Goal: Task Accomplishment & Management: Complete application form

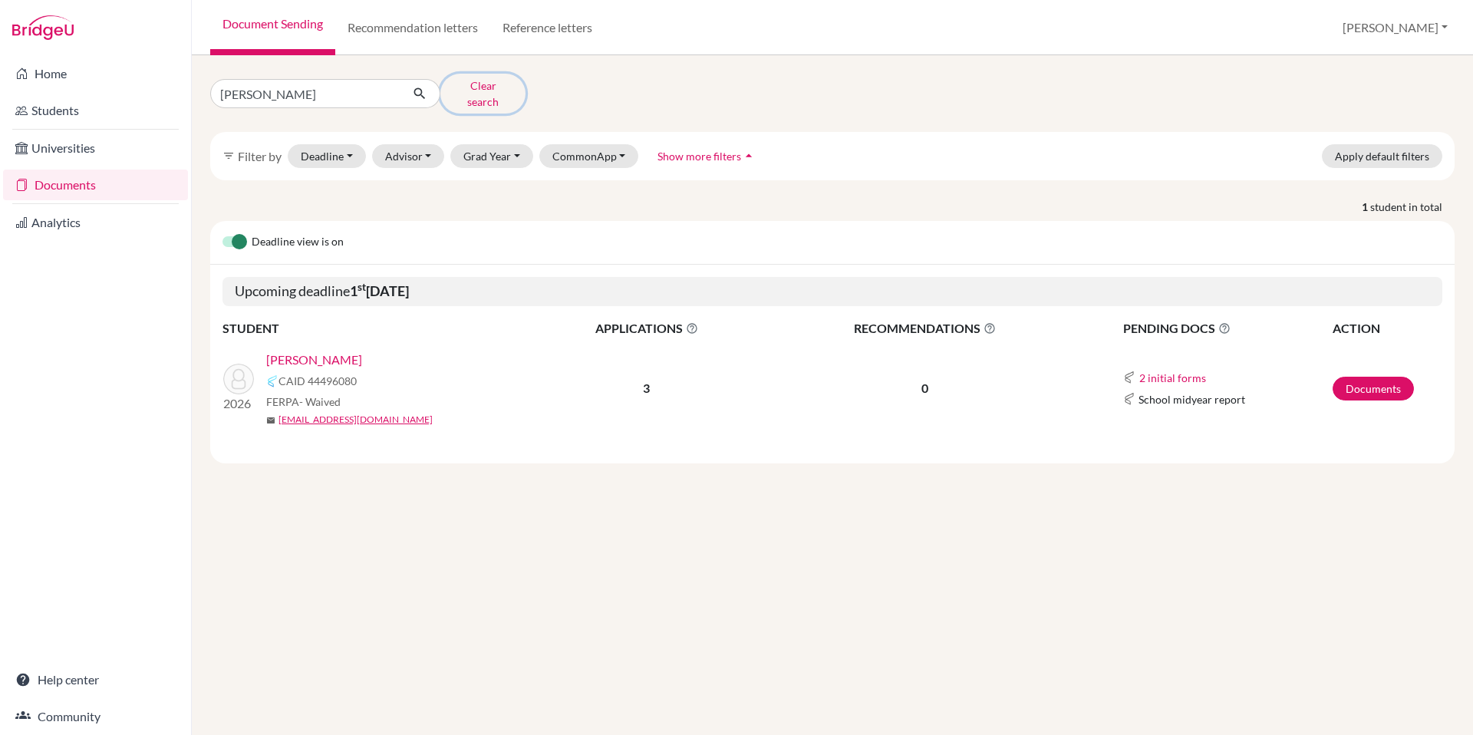
click at [483, 84] on button "Clear search" at bounding box center [482, 94] width 85 height 40
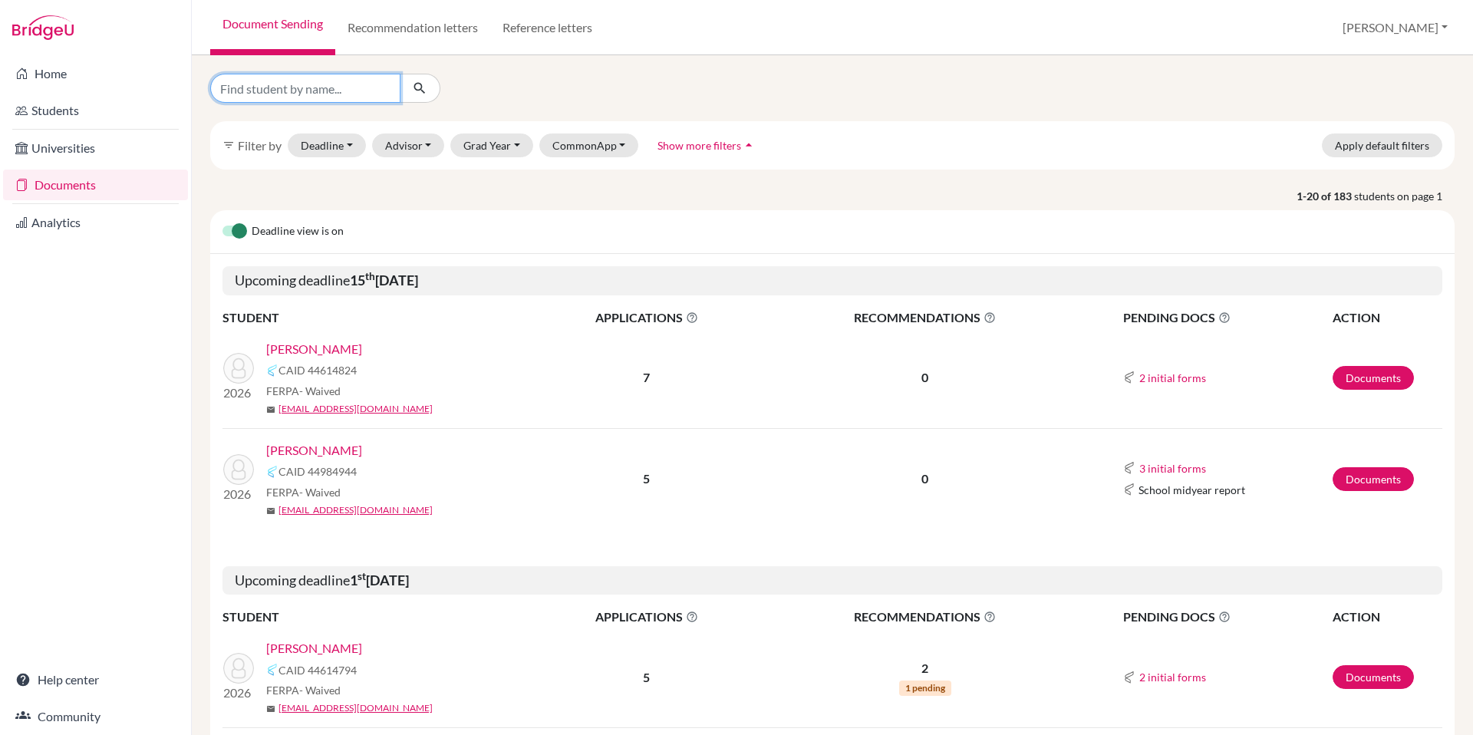
click at [312, 88] on input "Find student by name..." at bounding box center [305, 88] width 190 height 29
type input "carpenter"
click button "submit" at bounding box center [420, 88] width 41 height 29
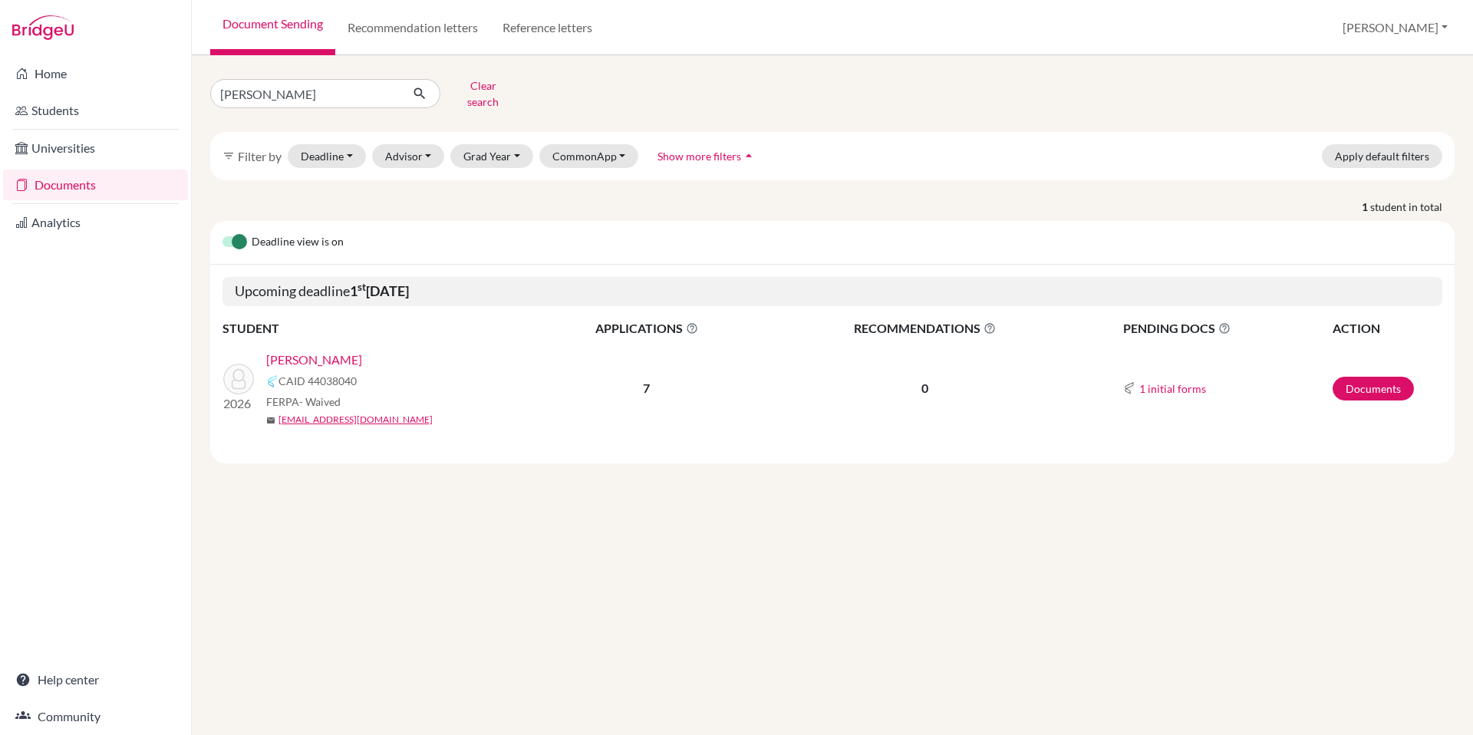
click at [321, 351] on link "[PERSON_NAME]" at bounding box center [314, 360] width 96 height 18
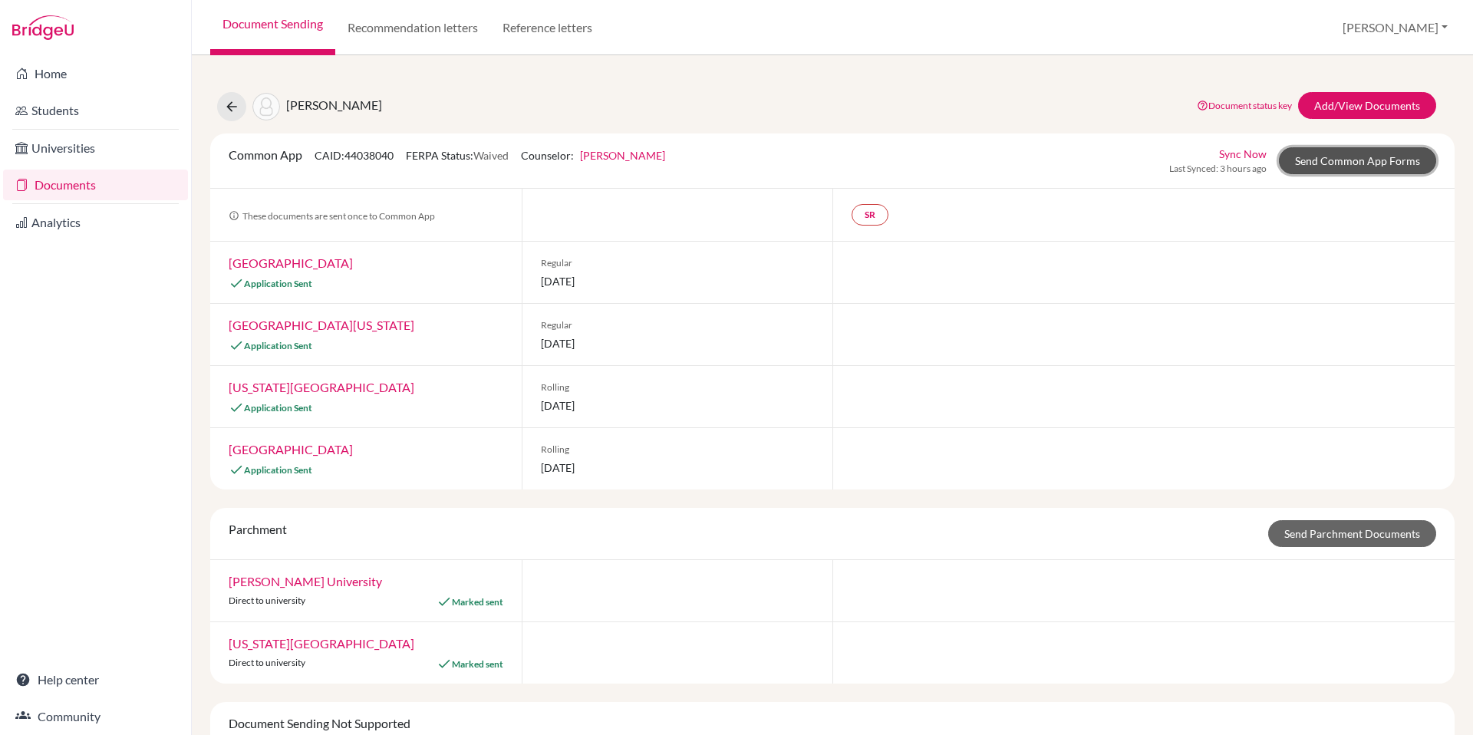
click at [1316, 166] on link "Send Common App Forms" at bounding box center [1357, 160] width 157 height 27
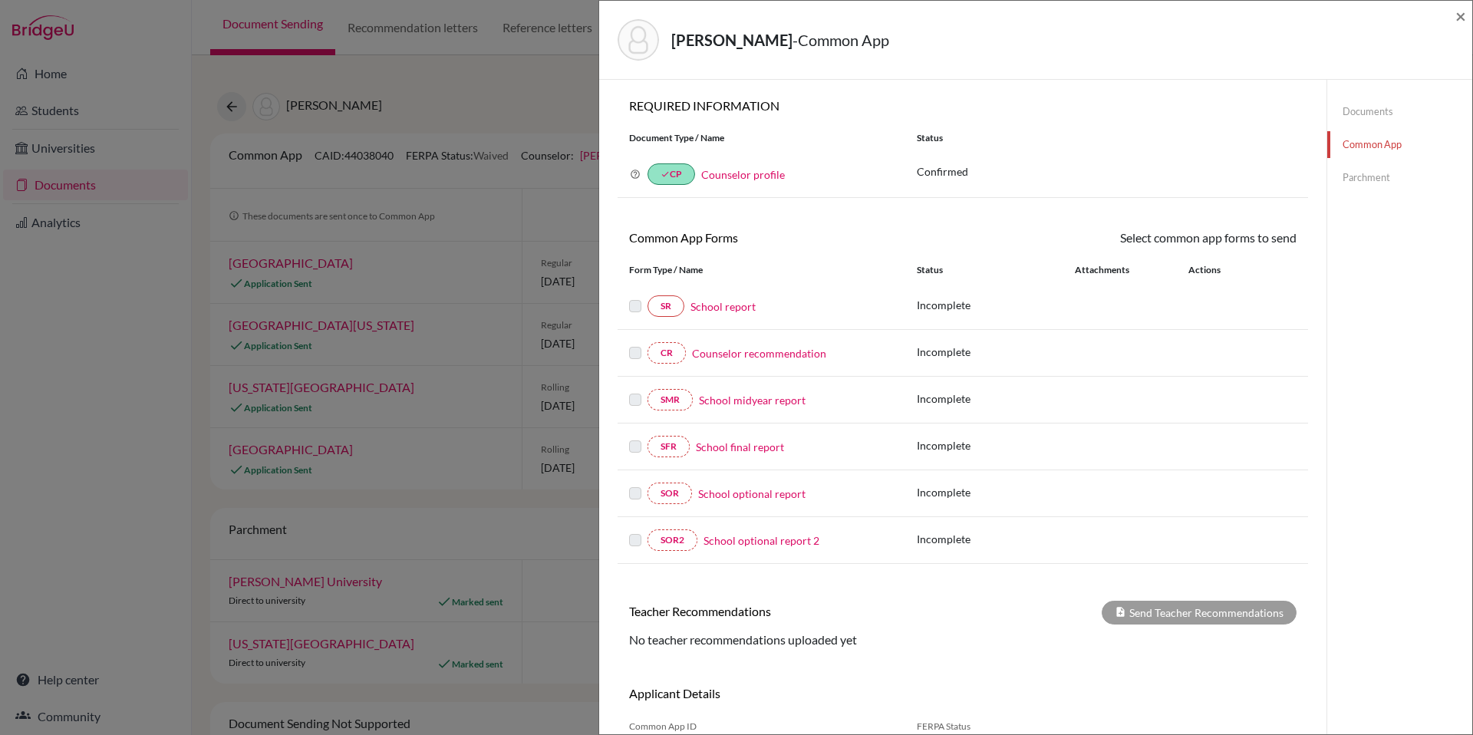
click at [629, 297] on label at bounding box center [635, 297] width 12 height 0
click at [635, 297] on label at bounding box center [635, 297] width 12 height 0
click at [720, 308] on link "School report" at bounding box center [723, 306] width 65 height 16
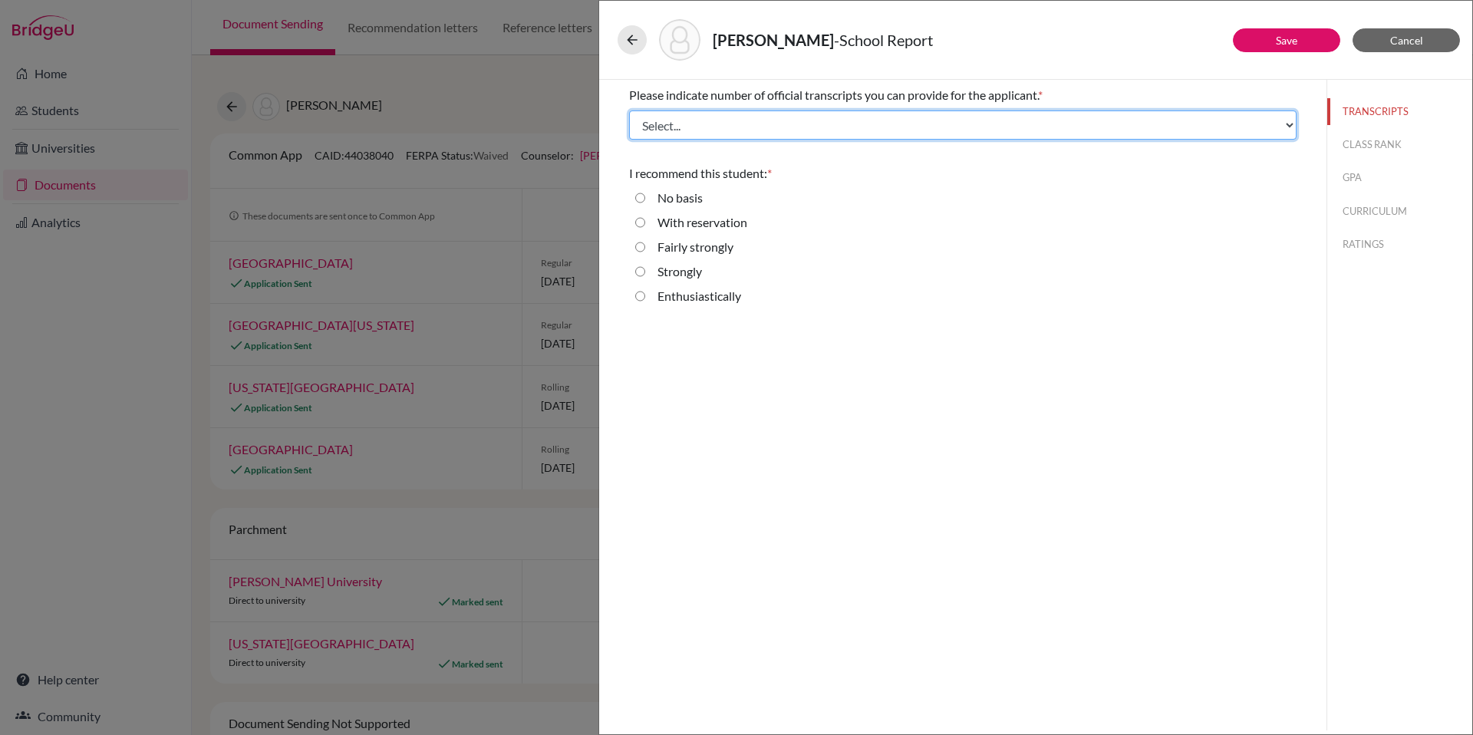
click at [779, 125] on select "Select... 1 2 3 4" at bounding box center [963, 124] width 668 height 29
select select "3"
click at [629, 110] on select "Select... 1 2 3 4" at bounding box center [963, 124] width 668 height 29
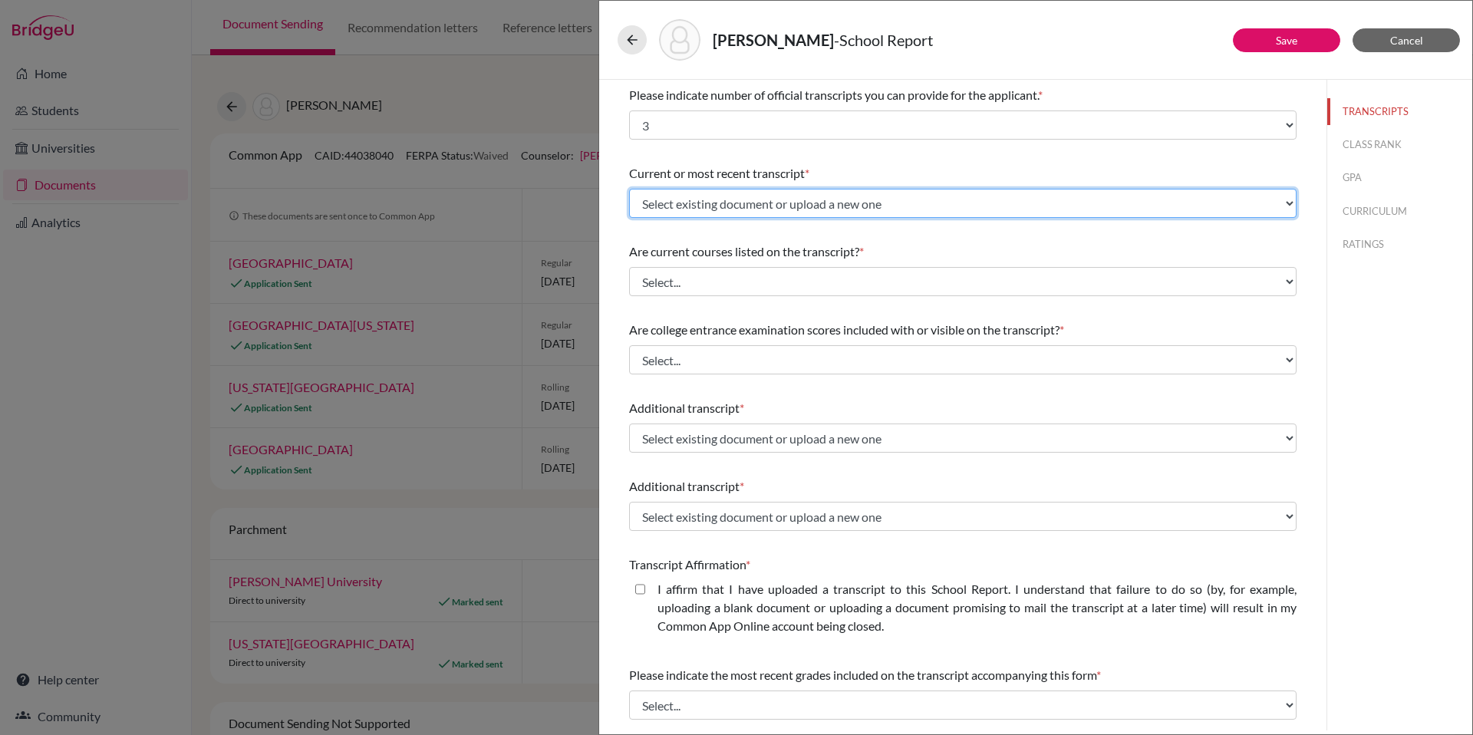
click at [1040, 205] on select "Select existing document or upload a new one Carpenter, Anna Kate Transcript Up…" at bounding box center [963, 203] width 668 height 29
click at [1193, 205] on select "Select existing document or upload a new one Carpenter, Anna Kate Transcript Up…" at bounding box center [963, 203] width 668 height 29
select select "Upload New File"
click at [629, 189] on select "Select existing document or upload a new one Carpenter, Anna Kate Transcript Up…" at bounding box center [963, 203] width 668 height 29
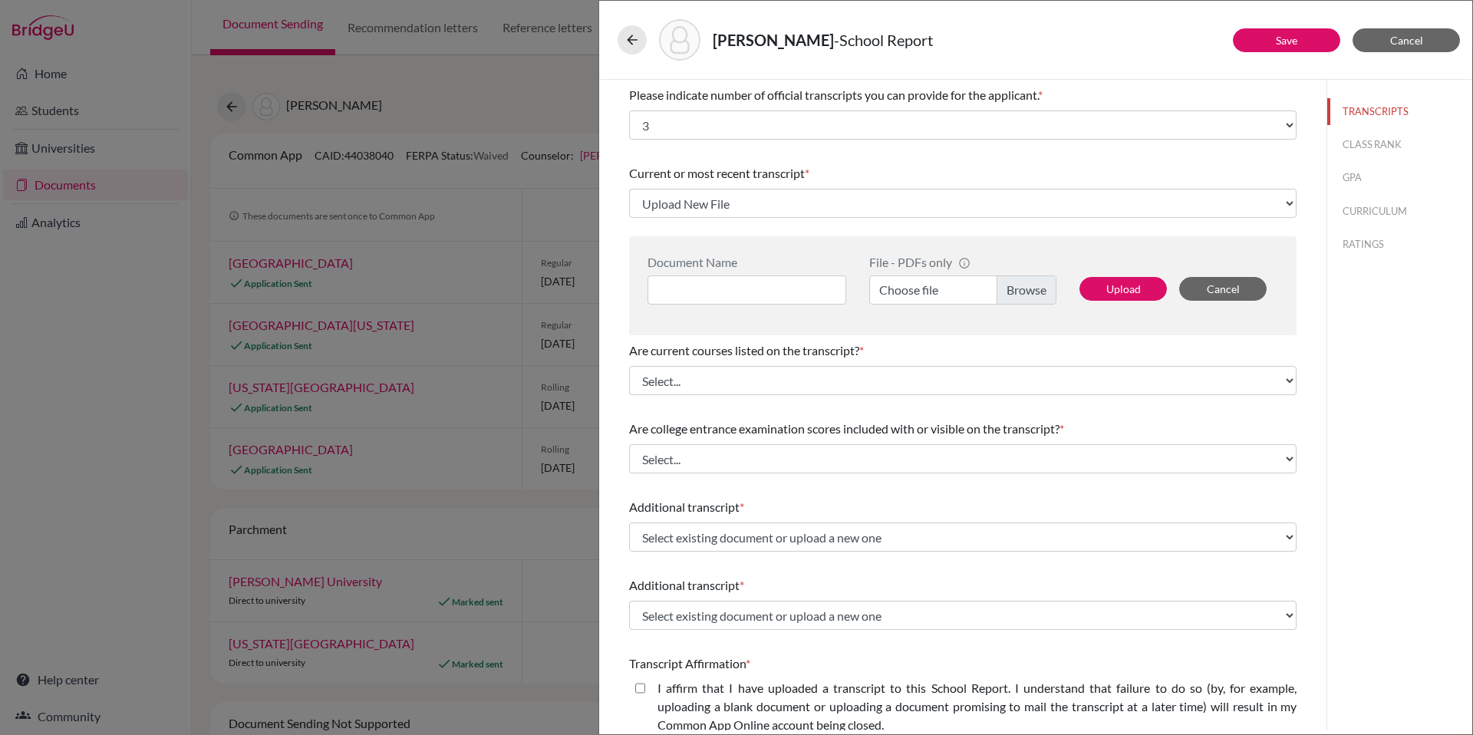
click at [1020, 289] on label "Choose file" at bounding box center [962, 289] width 187 height 29
click at [1020, 289] on input "Choose file" at bounding box center [962, 289] width 187 height 29
click at [688, 292] on input at bounding box center [747, 289] width 199 height 29
paste input "Carpenter, Anna Junior Transcript.pdf"
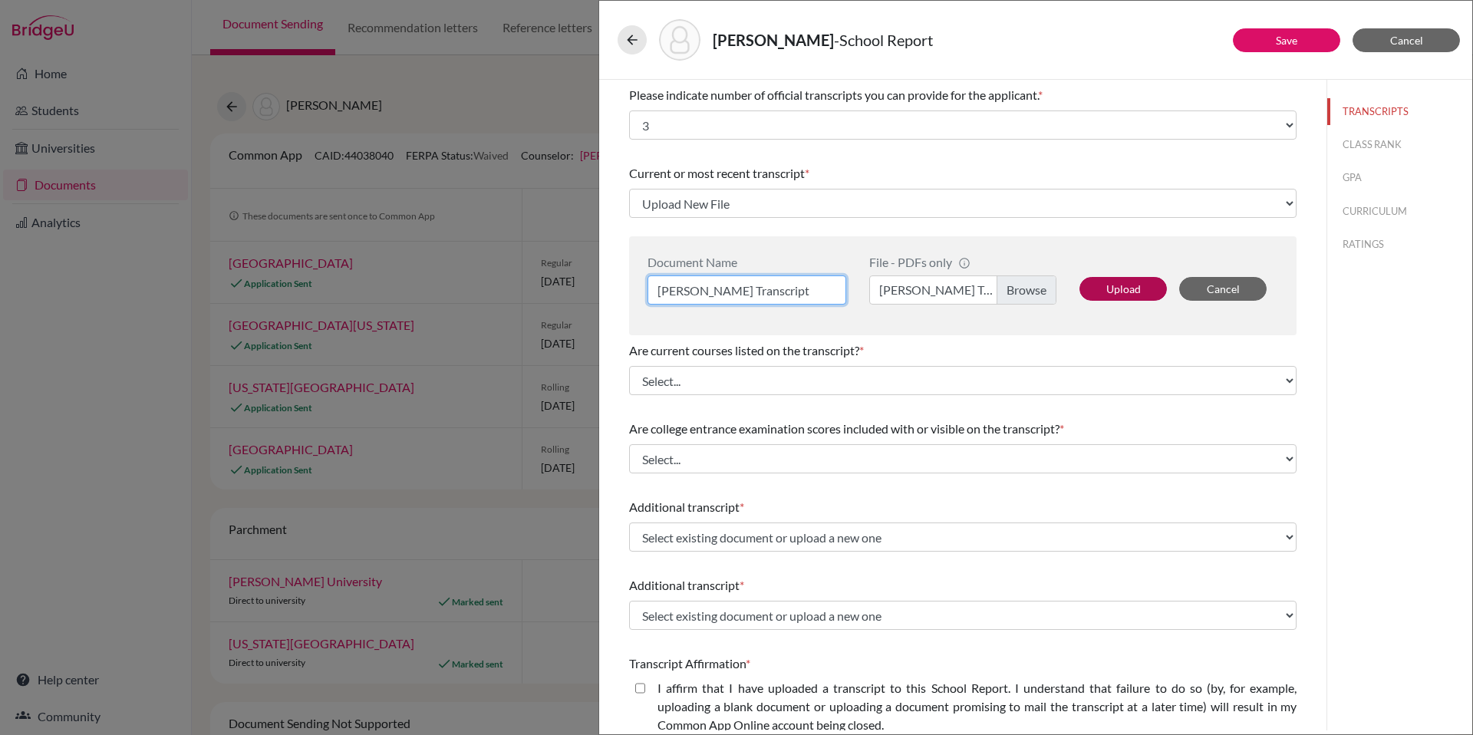
type input "Carpenter, Anna Junior Transcript"
click at [1129, 287] on button "Upload" at bounding box center [1123, 289] width 87 height 24
select select "667339"
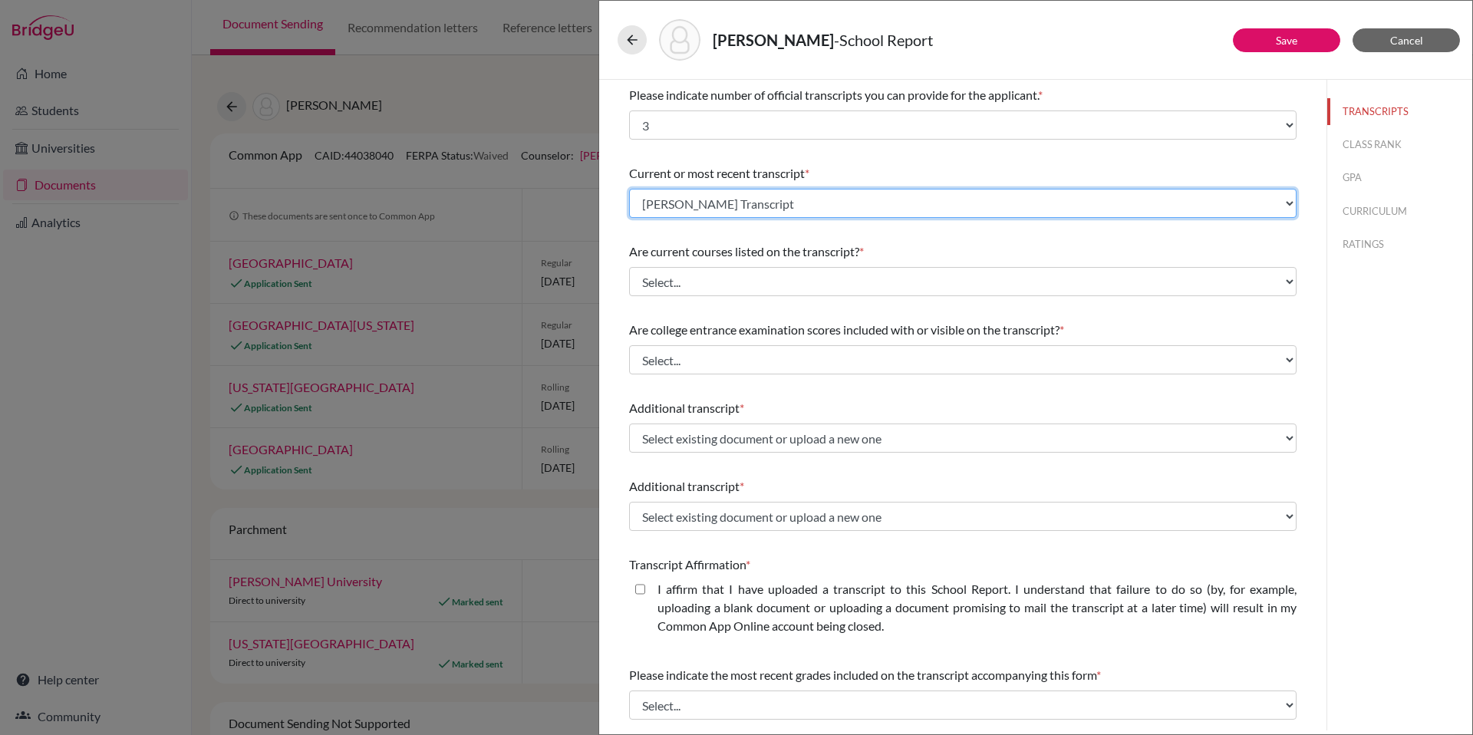
click at [1120, 194] on select "Select existing document or upload a new one Carpenter, Anna Junior Transcript …" at bounding box center [963, 203] width 668 height 29
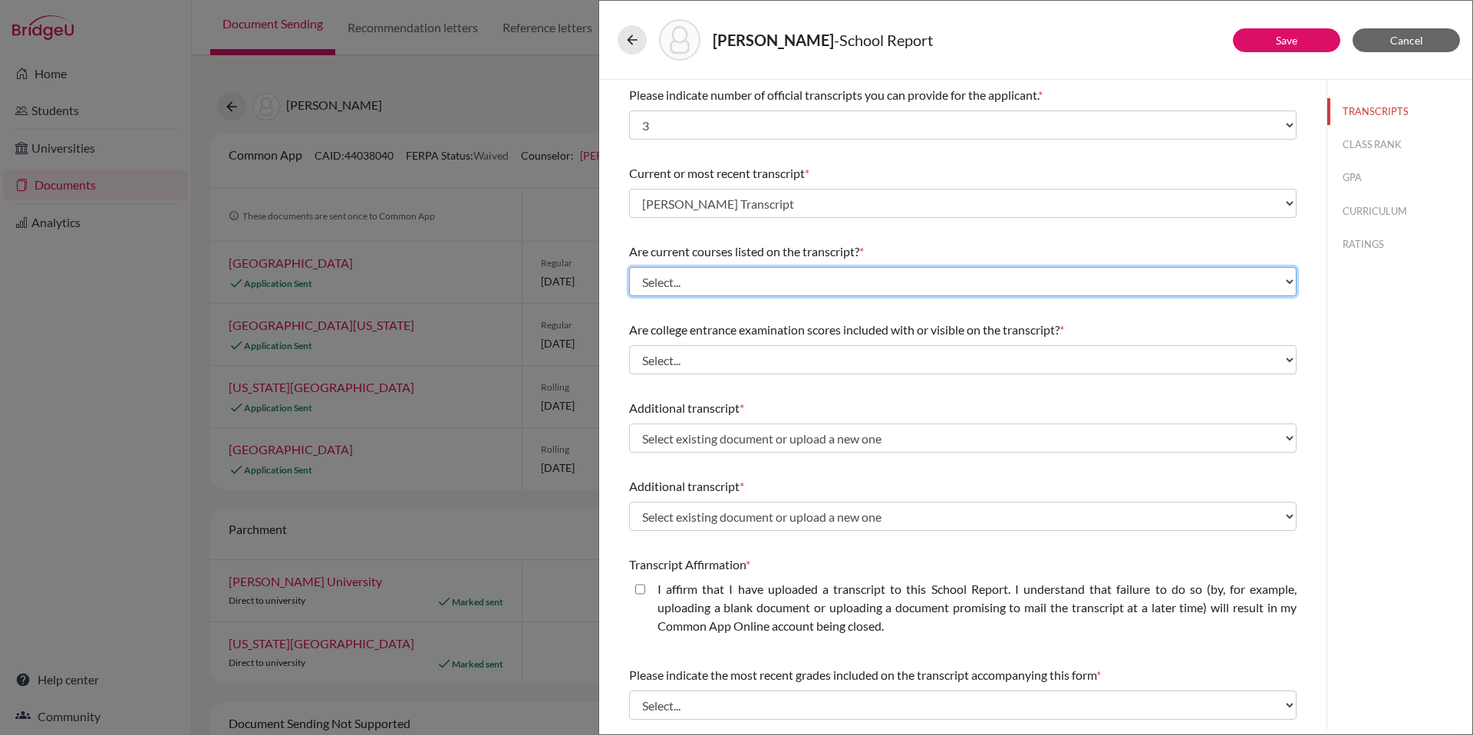
click at [1222, 279] on select "Select... Yes No" at bounding box center [963, 281] width 668 height 29
select select "1"
click at [629, 267] on select "Select... Yes No" at bounding box center [963, 281] width 668 height 29
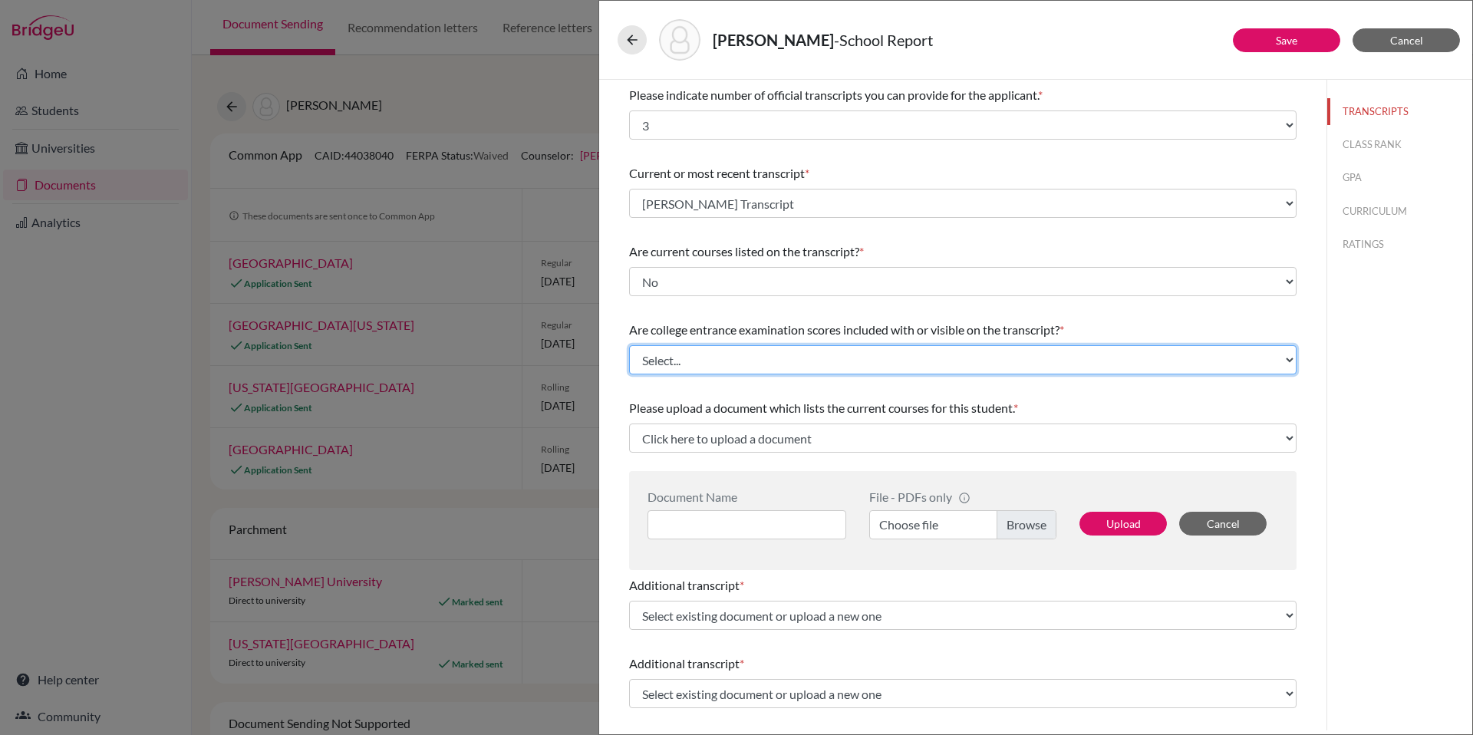
click at [1045, 364] on select "Select... Yes No" at bounding box center [963, 359] width 668 height 29
select select "0"
click at [629, 345] on select "Select... Yes No" at bounding box center [963, 359] width 668 height 29
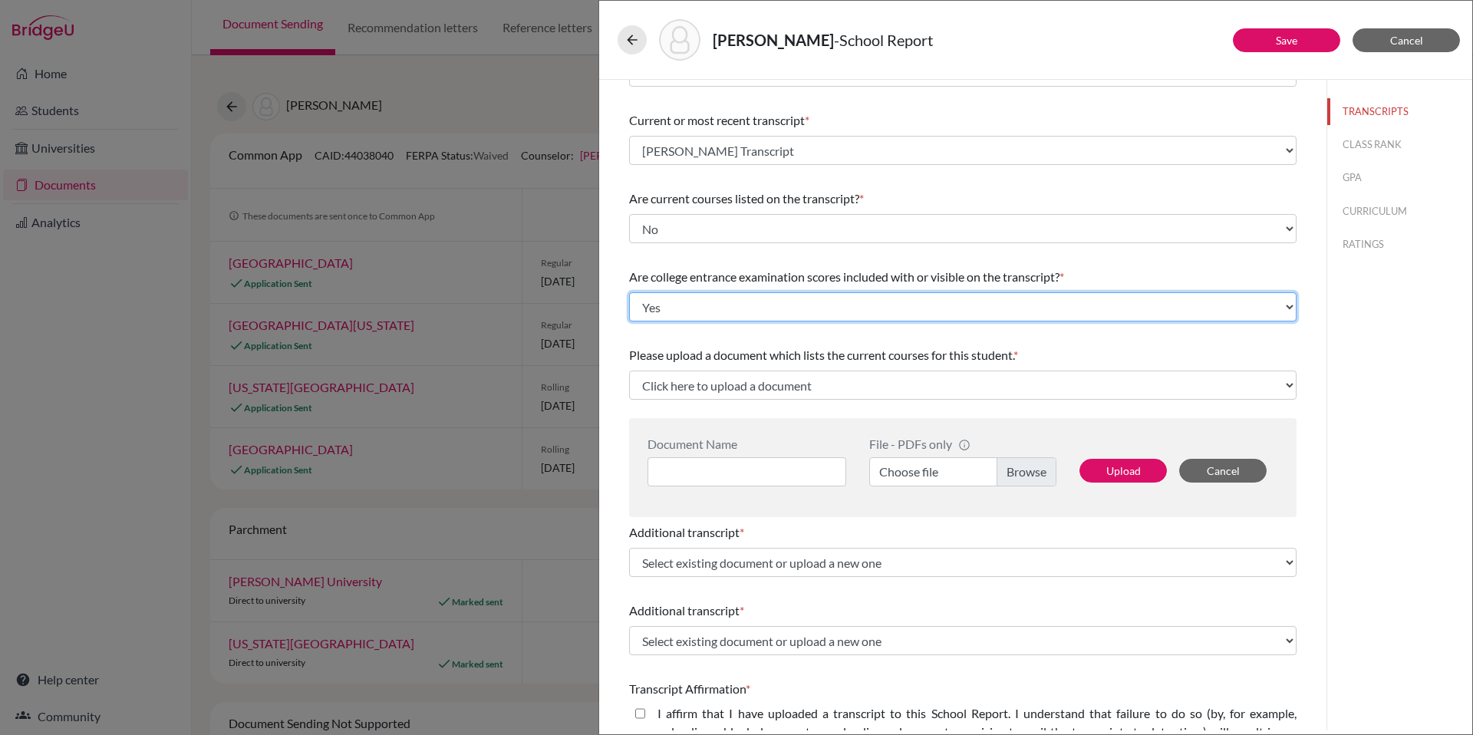
scroll to position [69, 0]
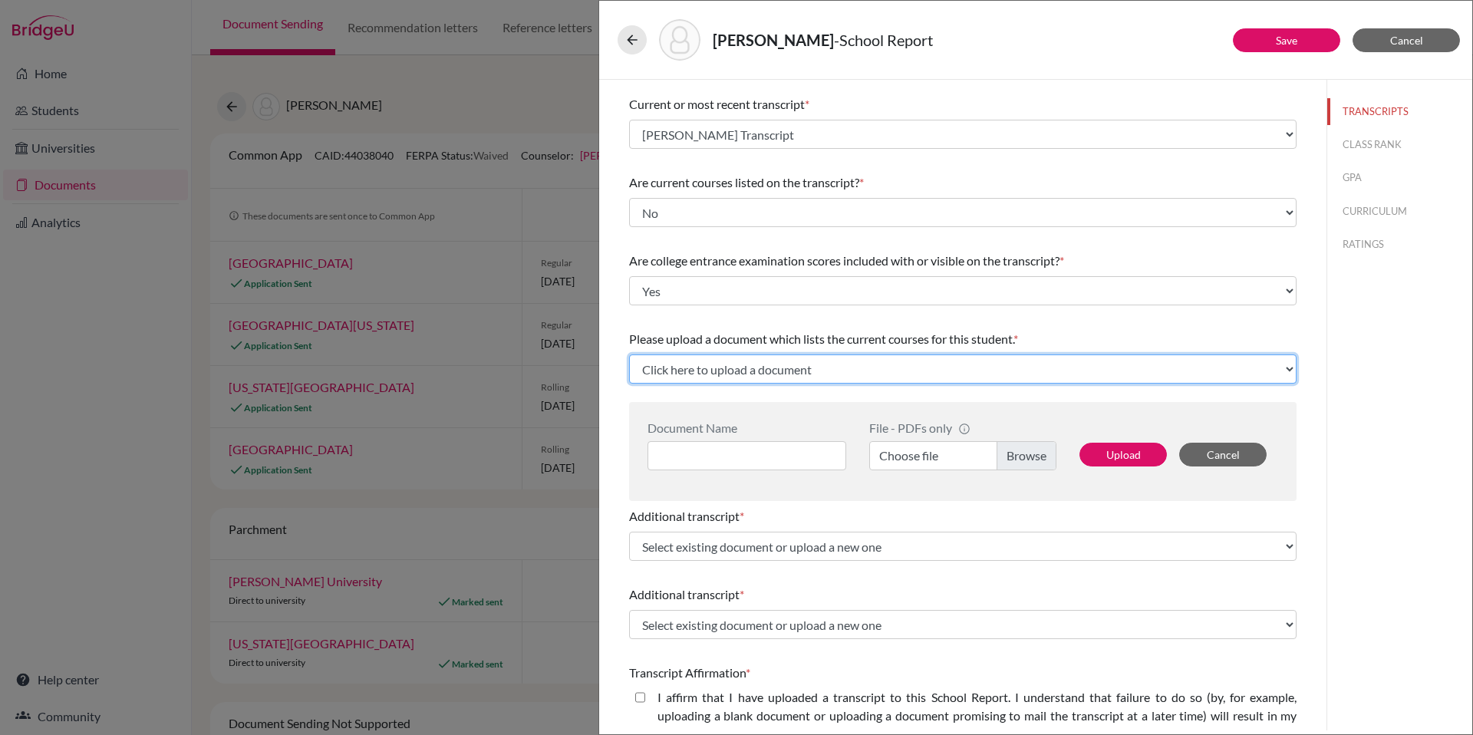
click at [1083, 367] on select "Click here to upload a document Upload New File" at bounding box center [963, 368] width 668 height 29
select select "Upload New File"
click at [629, 354] on select "Click here to upload a document Upload New File" at bounding box center [963, 368] width 668 height 29
click at [1018, 457] on label "Choose file" at bounding box center [962, 455] width 187 height 29
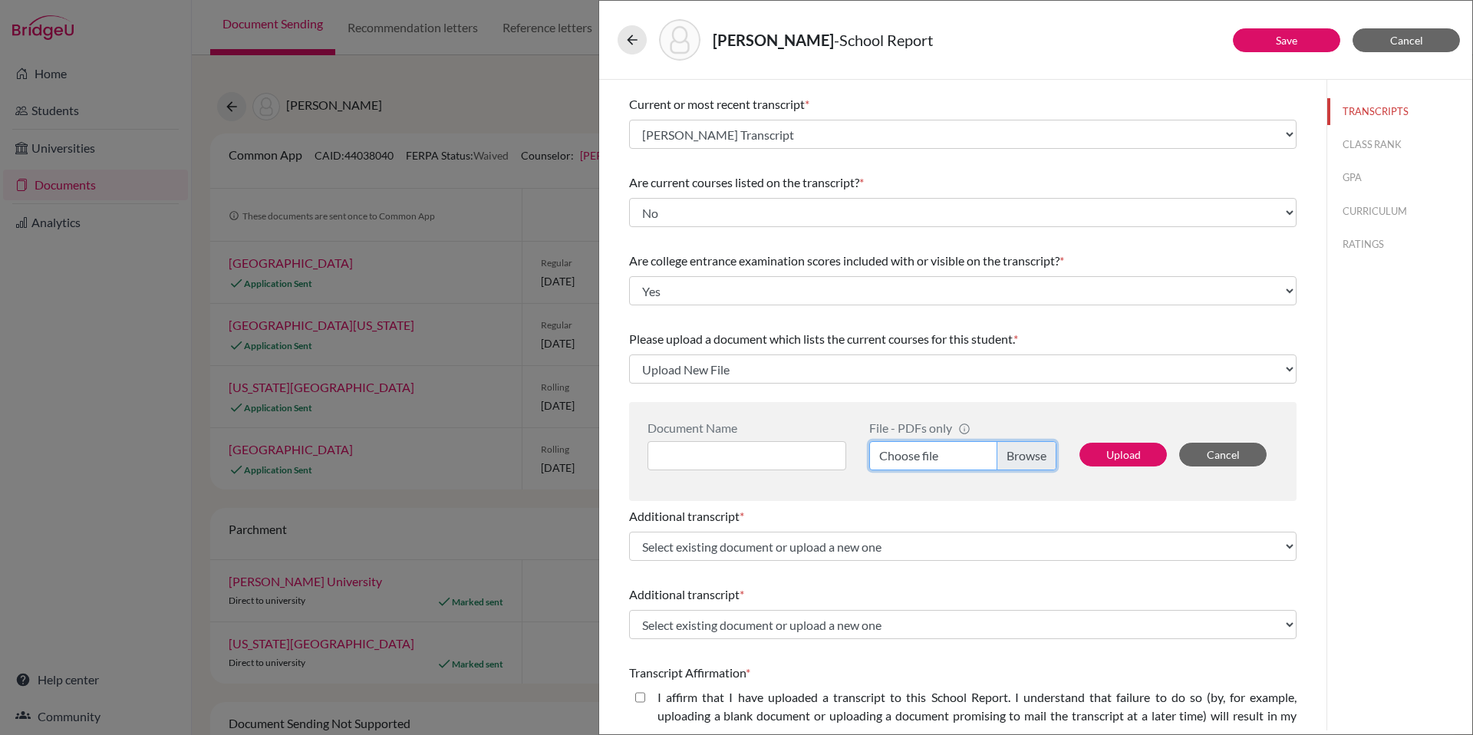
click at [1018, 457] on input "Choose file" at bounding box center [962, 455] width 187 height 29
click at [716, 452] on input at bounding box center [747, 455] width 199 height 29
paste input "Carpenter, Anna Course List.pdf"
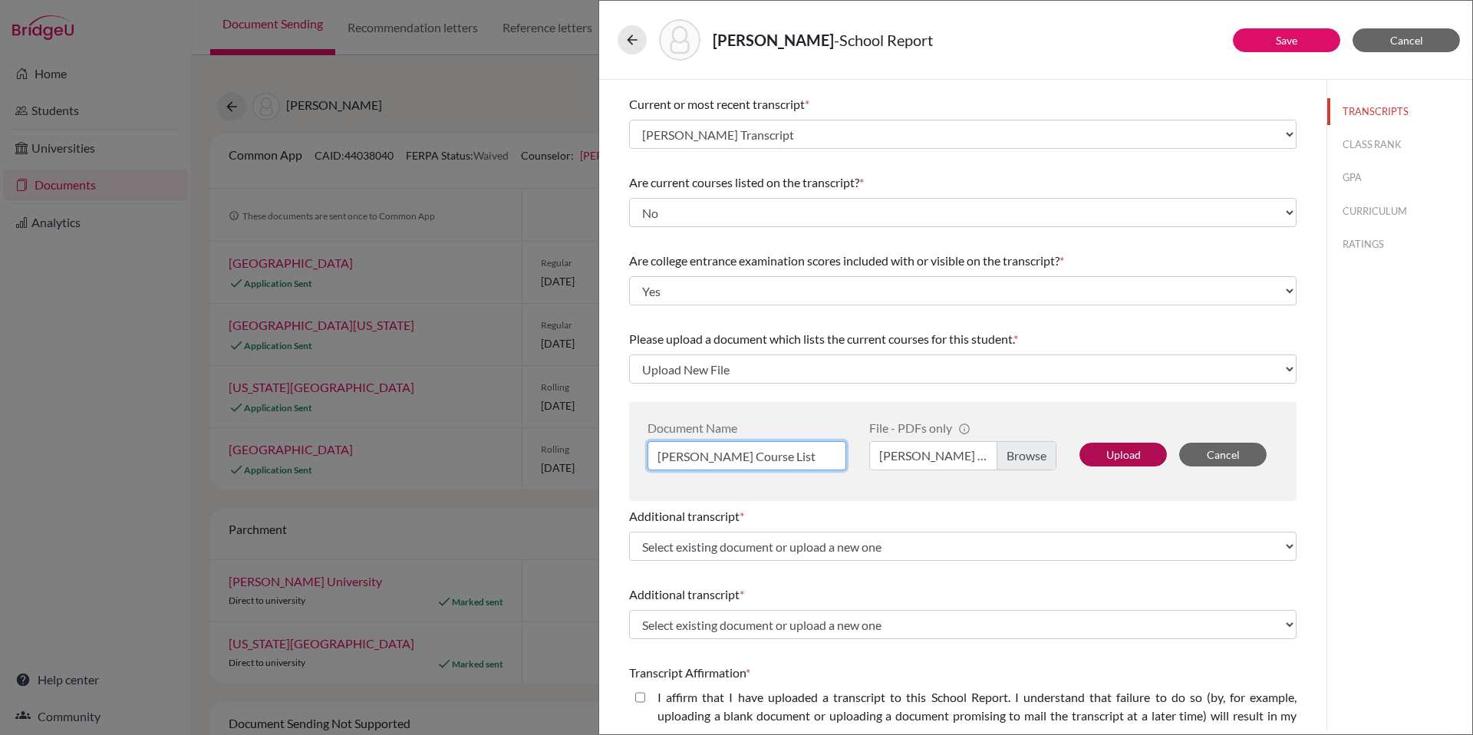
type input "Carpenter, Anna Course List"
click at [1121, 453] on button "Upload" at bounding box center [1123, 455] width 87 height 24
select select "667340"
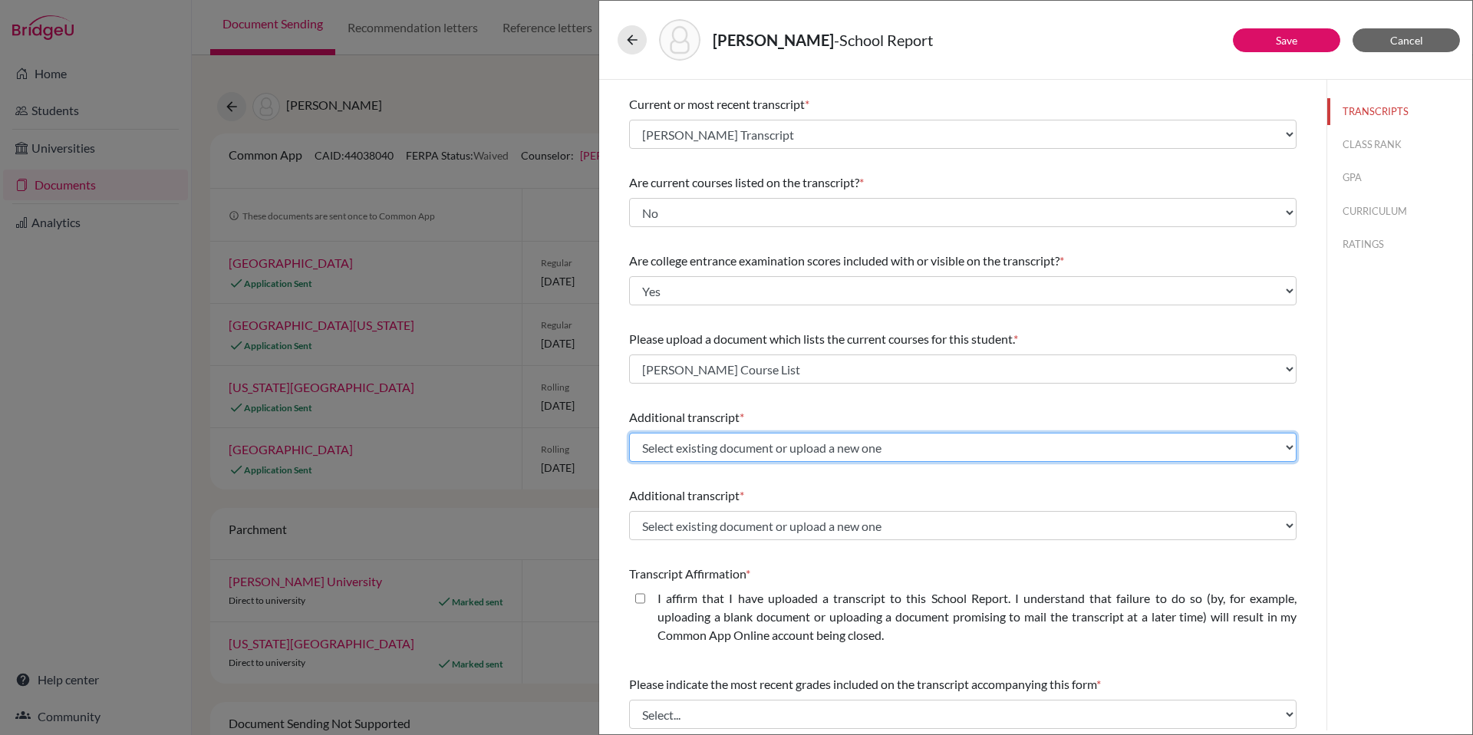
click at [950, 453] on select "Select existing document or upload a new one Carpenter, Anna Kate Transcript Up…" at bounding box center [963, 447] width 668 height 29
select select "Upload New File"
click at [629, 433] on select "Select existing document or upload a new one Carpenter, Anna Kate Transcript Up…" at bounding box center [963, 447] width 668 height 29
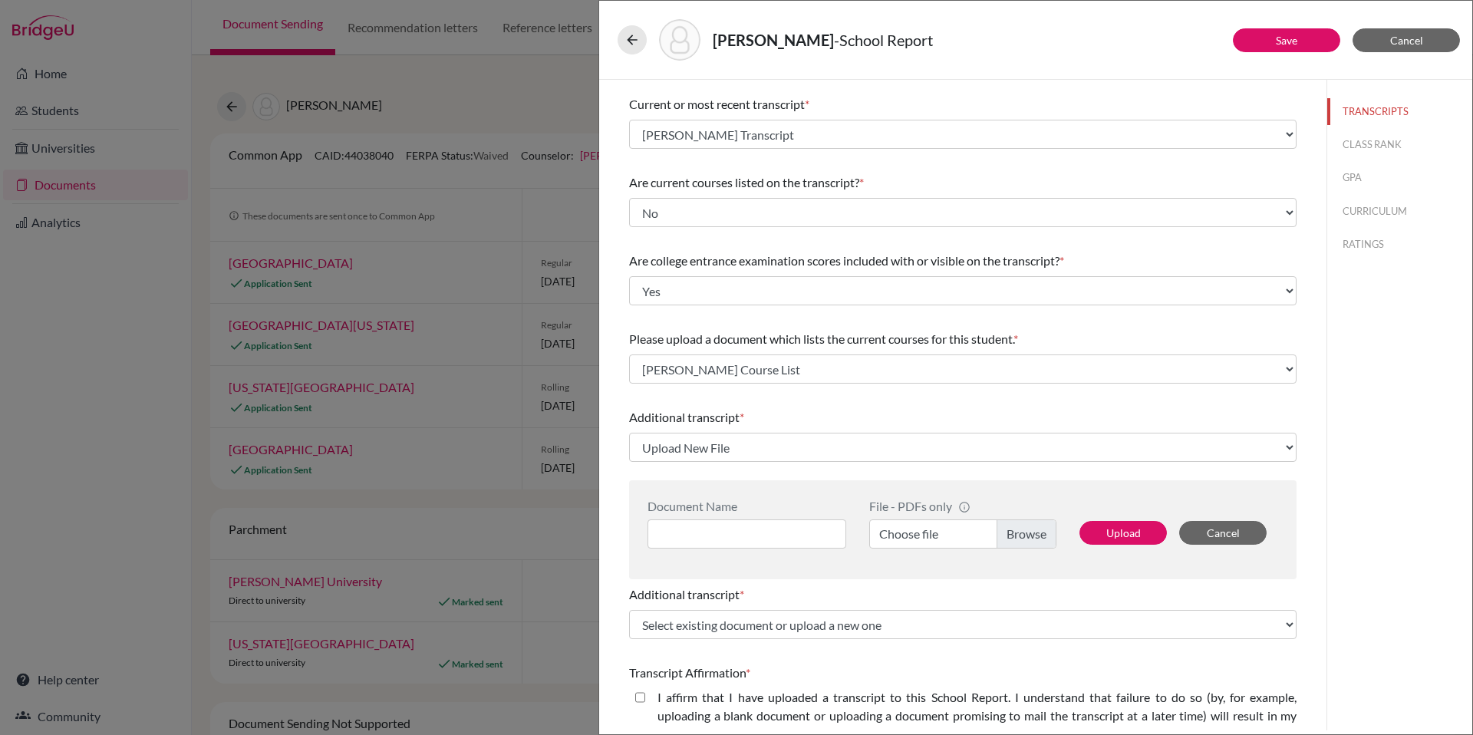
click at [1024, 539] on label "Choose file" at bounding box center [962, 533] width 187 height 29
click at [1024, 539] on input "Choose file" at bounding box center [962, 533] width 187 height 29
click at [684, 533] on input at bounding box center [747, 533] width 199 height 29
paste input "Carpenter, Anna Kate Transfer Transcript.pdf"
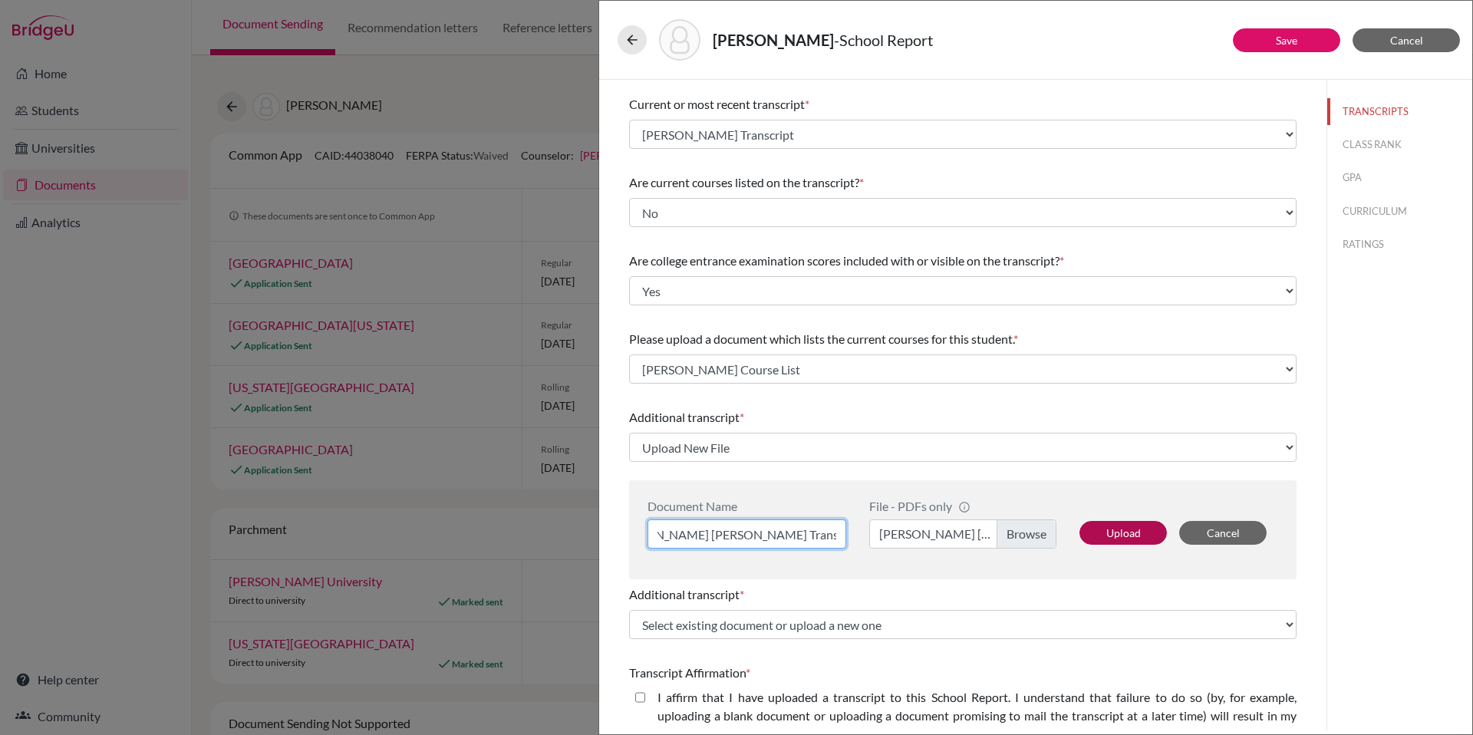
type input "Carpenter, Anna Kate Transfer Transcript"
click at [1122, 534] on button "Upload" at bounding box center [1123, 533] width 87 height 24
select select "667345"
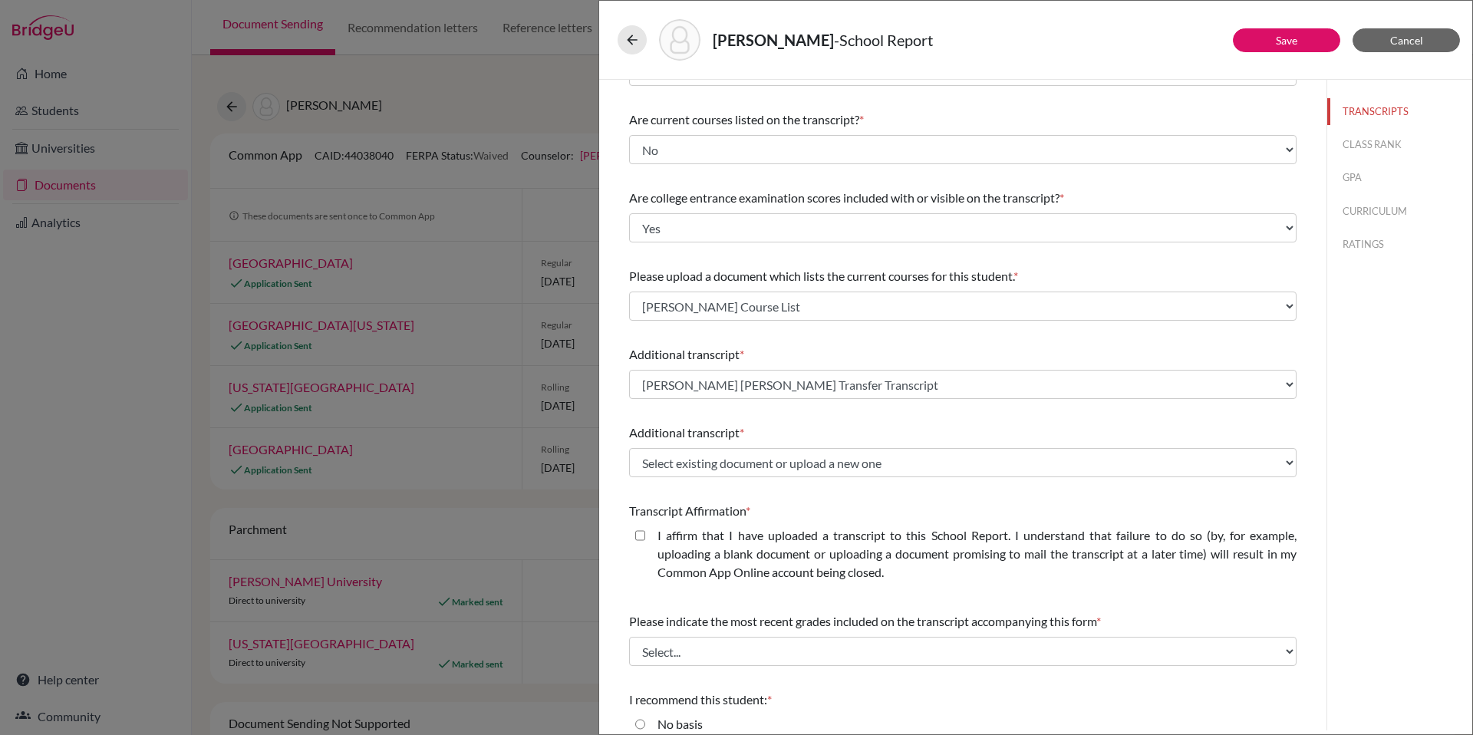
scroll to position [140, 0]
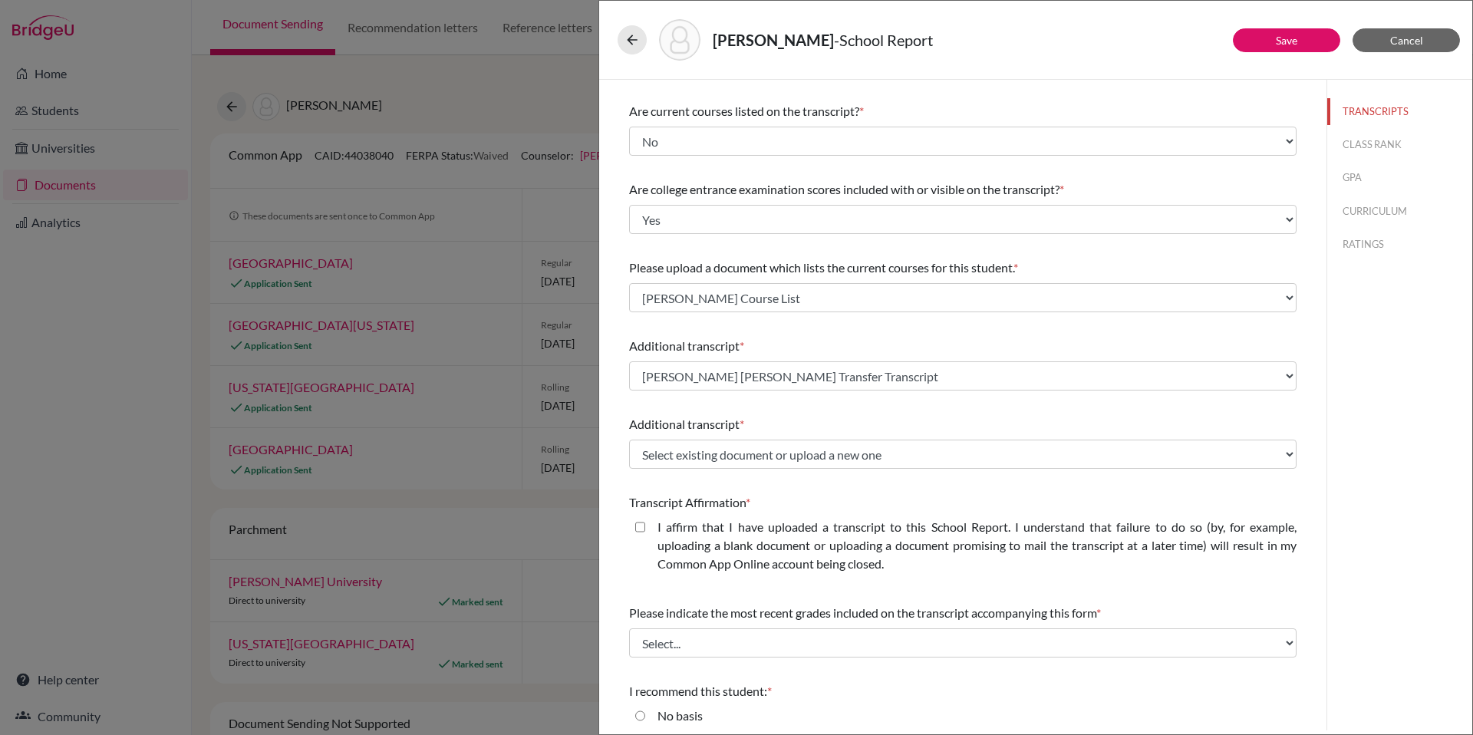
click at [641, 526] on closed\ "I affirm that I have uploaded a transcript to this School Report. I understand …" at bounding box center [640, 527] width 10 height 18
checkbox closed\ "true"
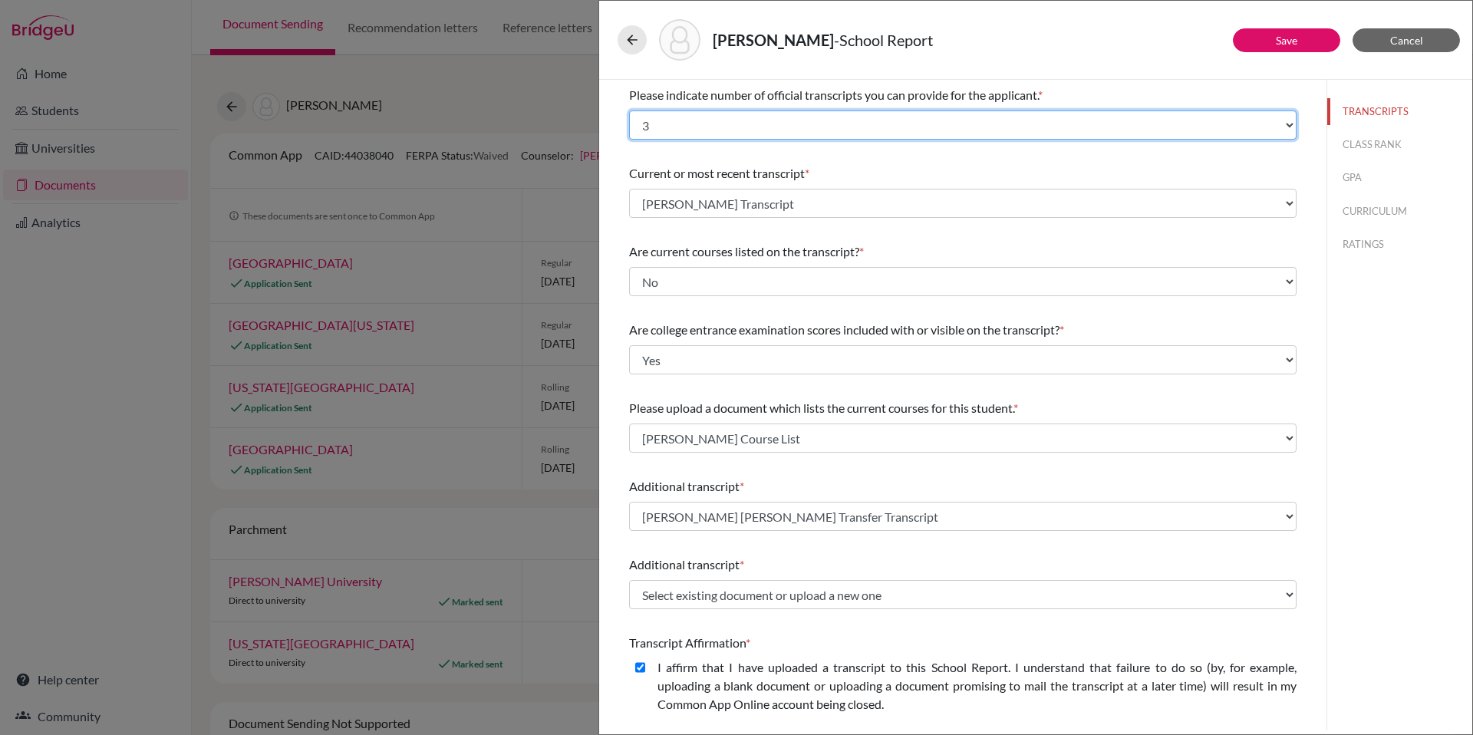
click at [912, 128] on select "Select... 1 2 3 4" at bounding box center [963, 124] width 668 height 29
select select "2"
click at [629, 110] on select "Select... 1 2 3 4" at bounding box center [963, 124] width 668 height 29
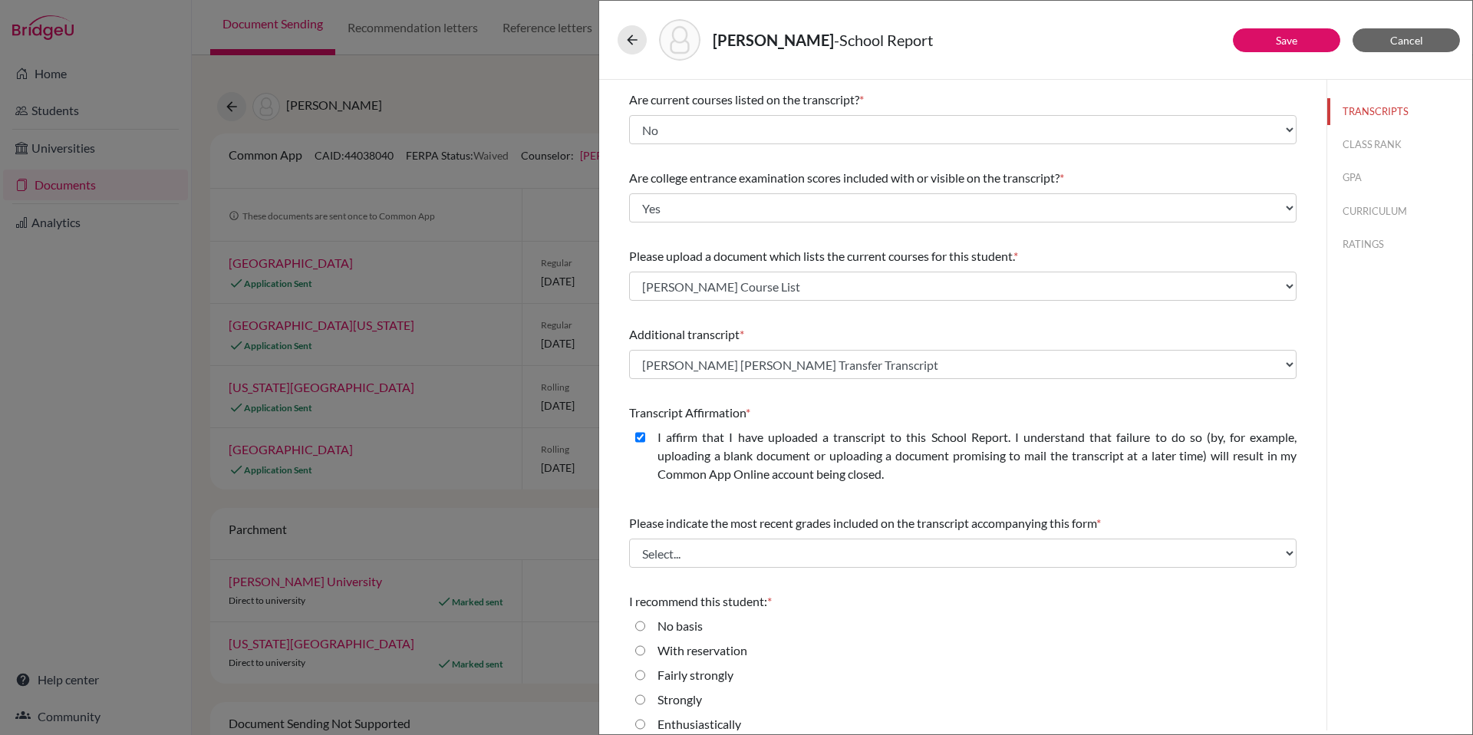
scroll to position [167, 0]
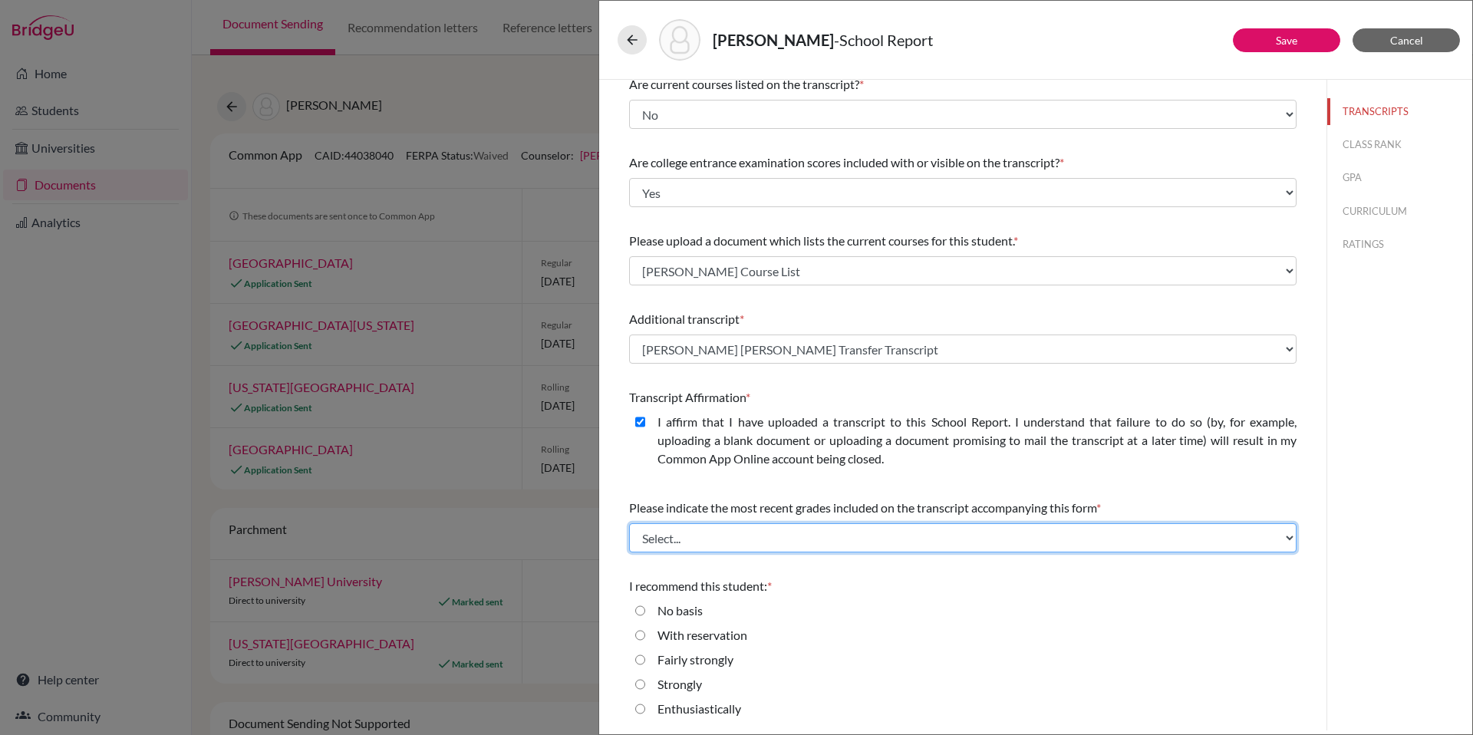
click at [1061, 537] on select "Select... Final junior year grades 1st Quarter senior year grades 2nd Quarter/1…" at bounding box center [963, 537] width 668 height 29
select select "0"
click at [629, 523] on select "Select... Final junior year grades 1st Quarter senior year grades 2nd Quarter/1…" at bounding box center [963, 537] width 668 height 29
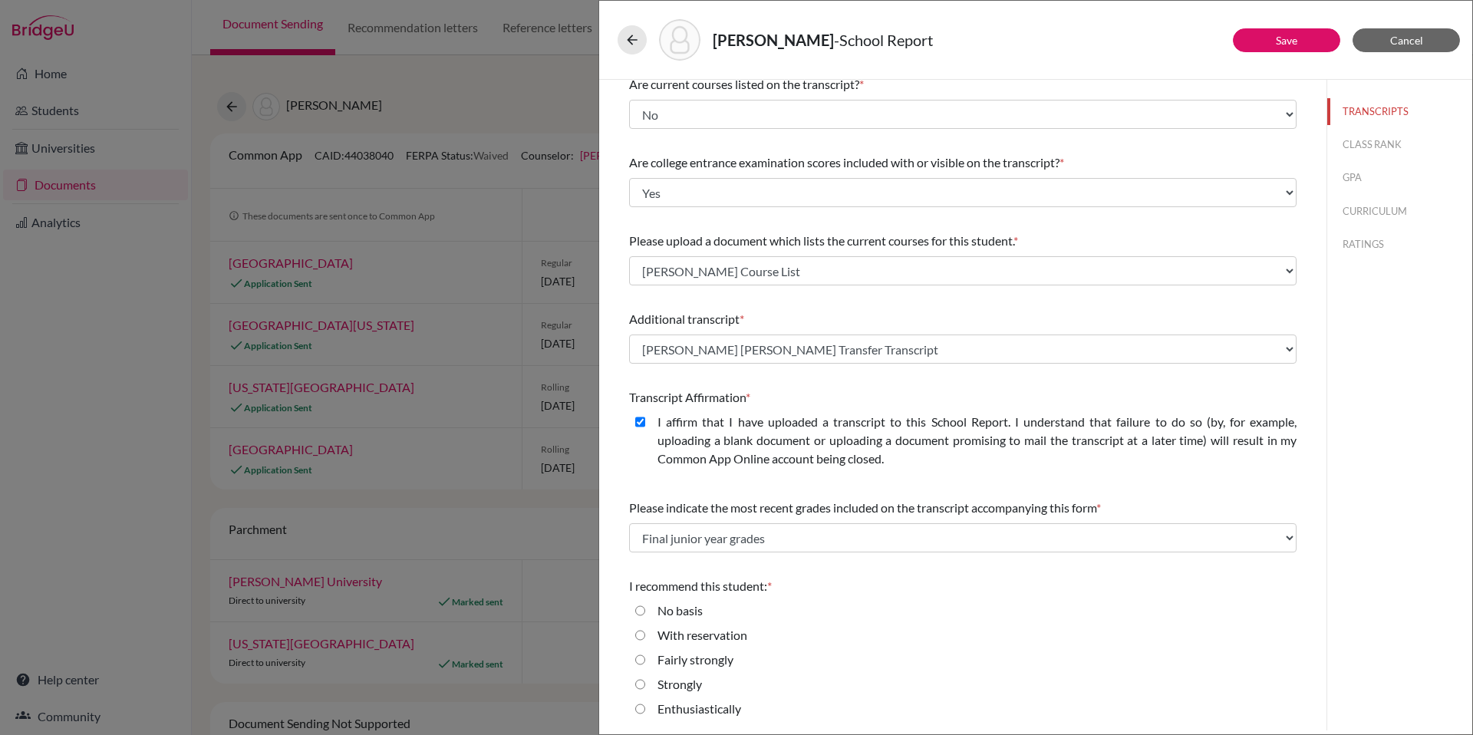
click at [686, 687] on label "Strongly" at bounding box center [680, 684] width 45 height 18
click at [645, 687] on input "Strongly" at bounding box center [640, 684] width 10 height 18
radio input "true"
click at [1309, 45] on button "Save" at bounding box center [1286, 40] width 107 height 24
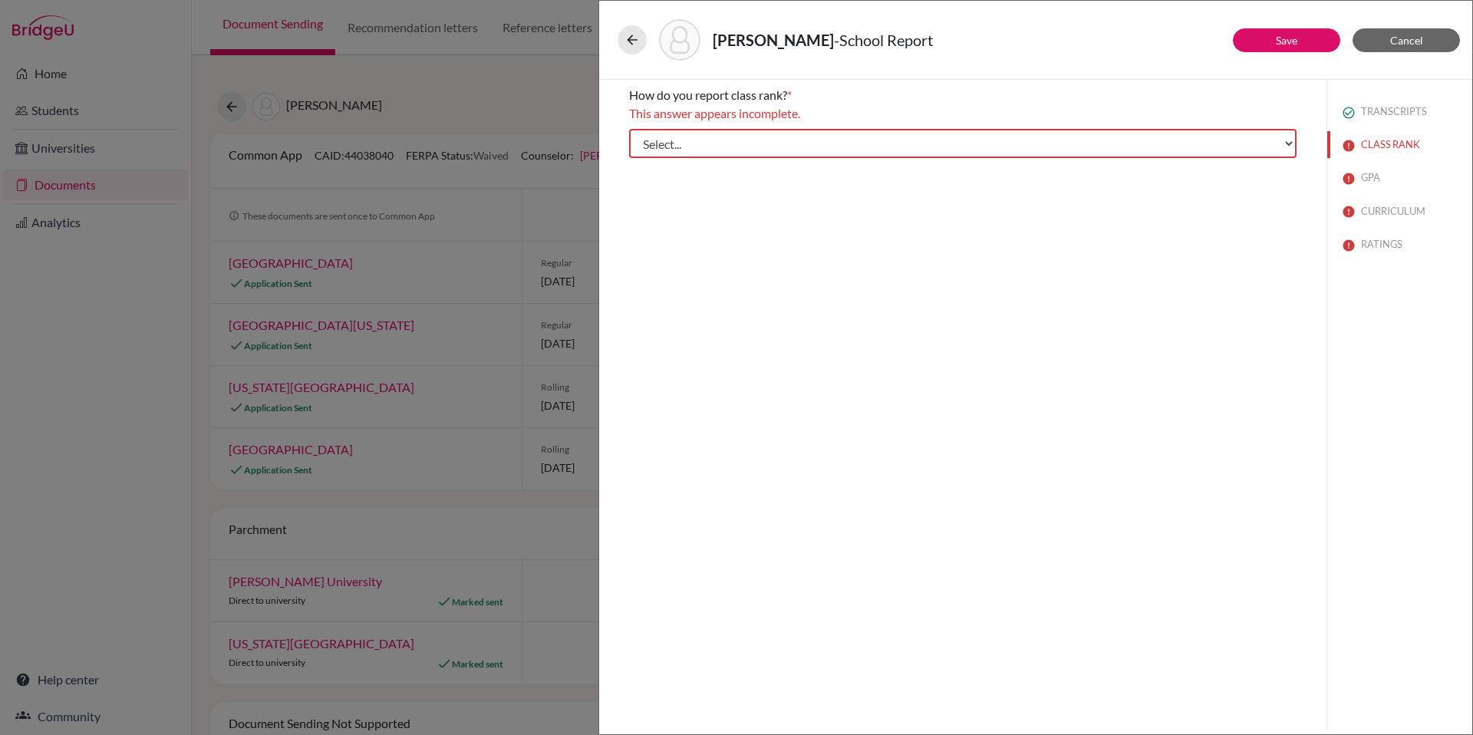
scroll to position [0, 0]
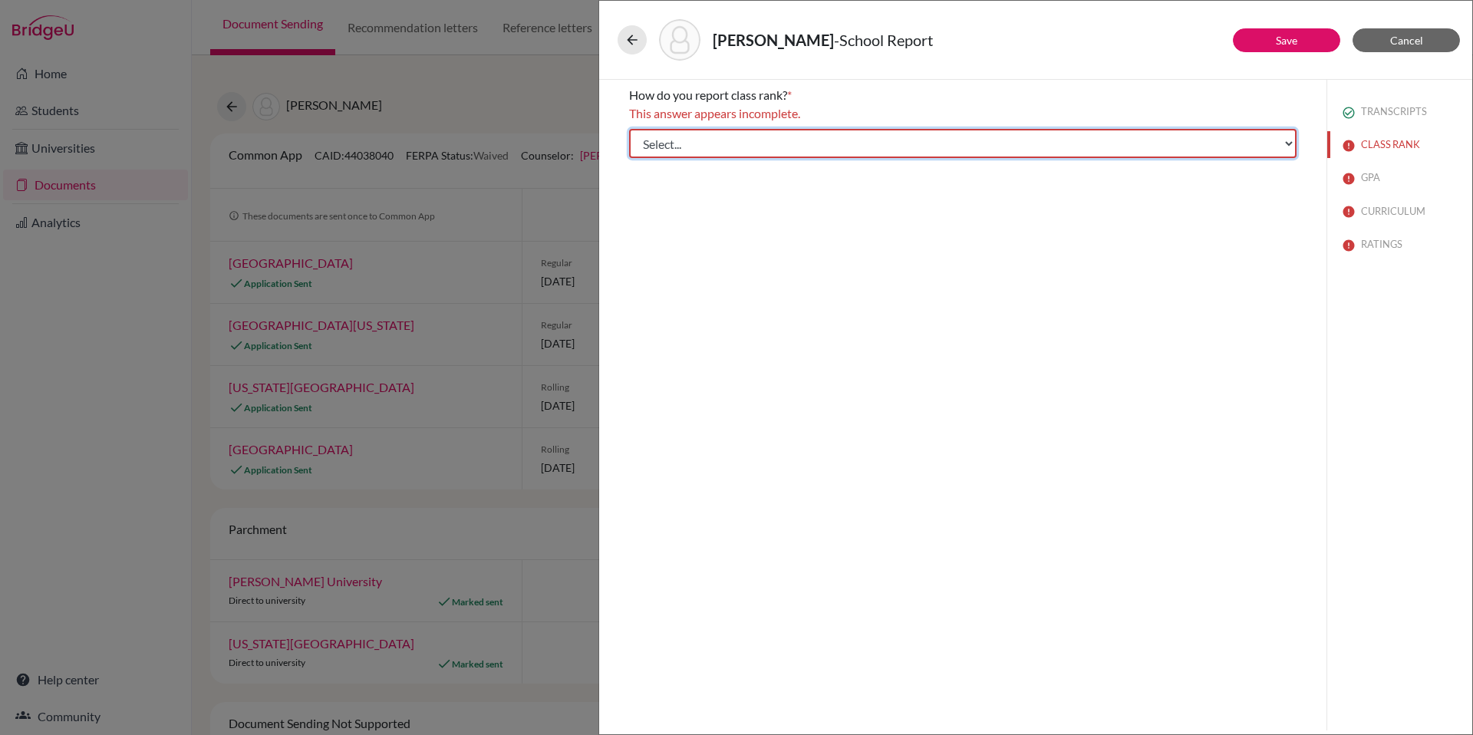
click at [1043, 141] on select "Select... Exact Decile Quintile Quartile None" at bounding box center [963, 143] width 668 height 29
select select "5"
click at [629, 129] on select "Select... Exact Decile Quintile Quartile None" at bounding box center [963, 143] width 668 height 29
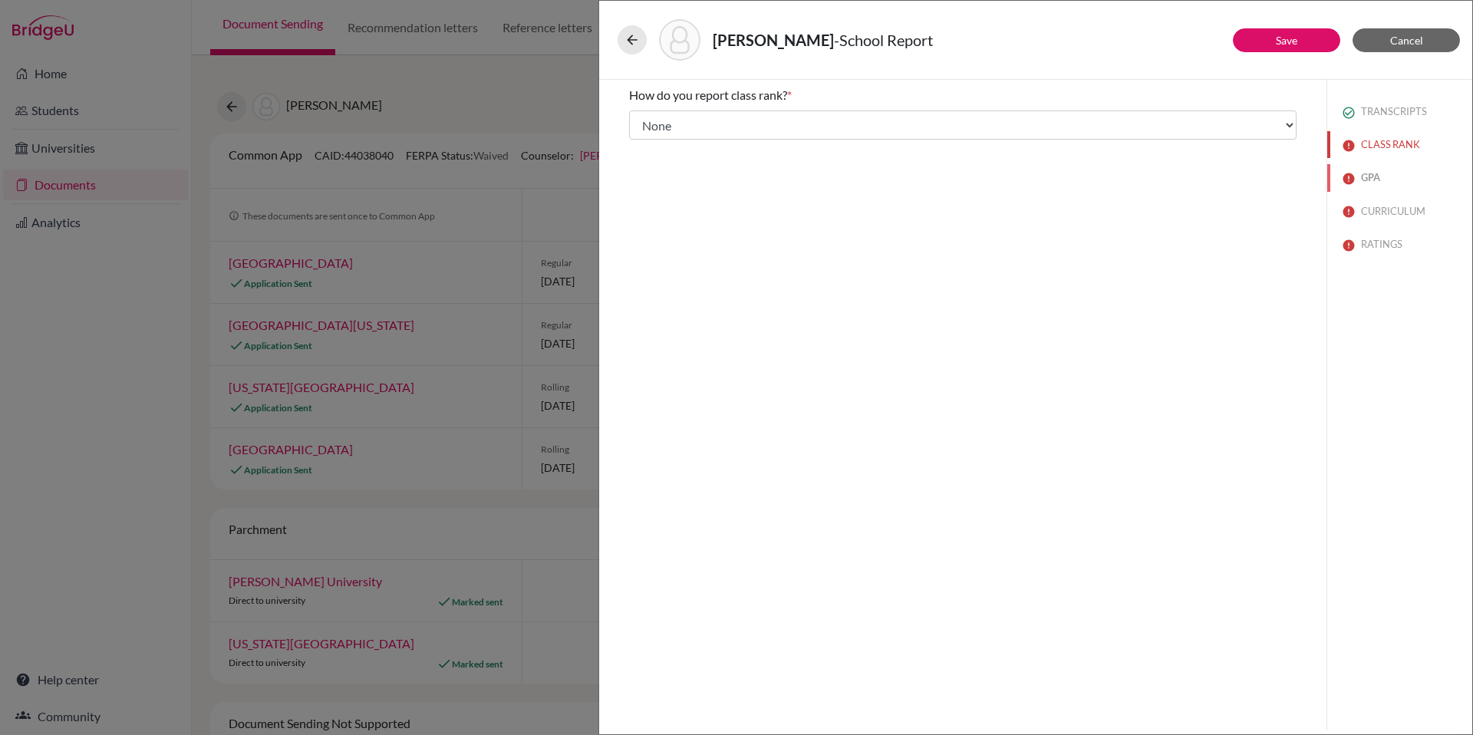
click at [1371, 176] on button "GPA" at bounding box center [1399, 177] width 145 height 27
click at [638, 138] on input "Yes" at bounding box center [640, 138] width 10 height 18
radio input "true"
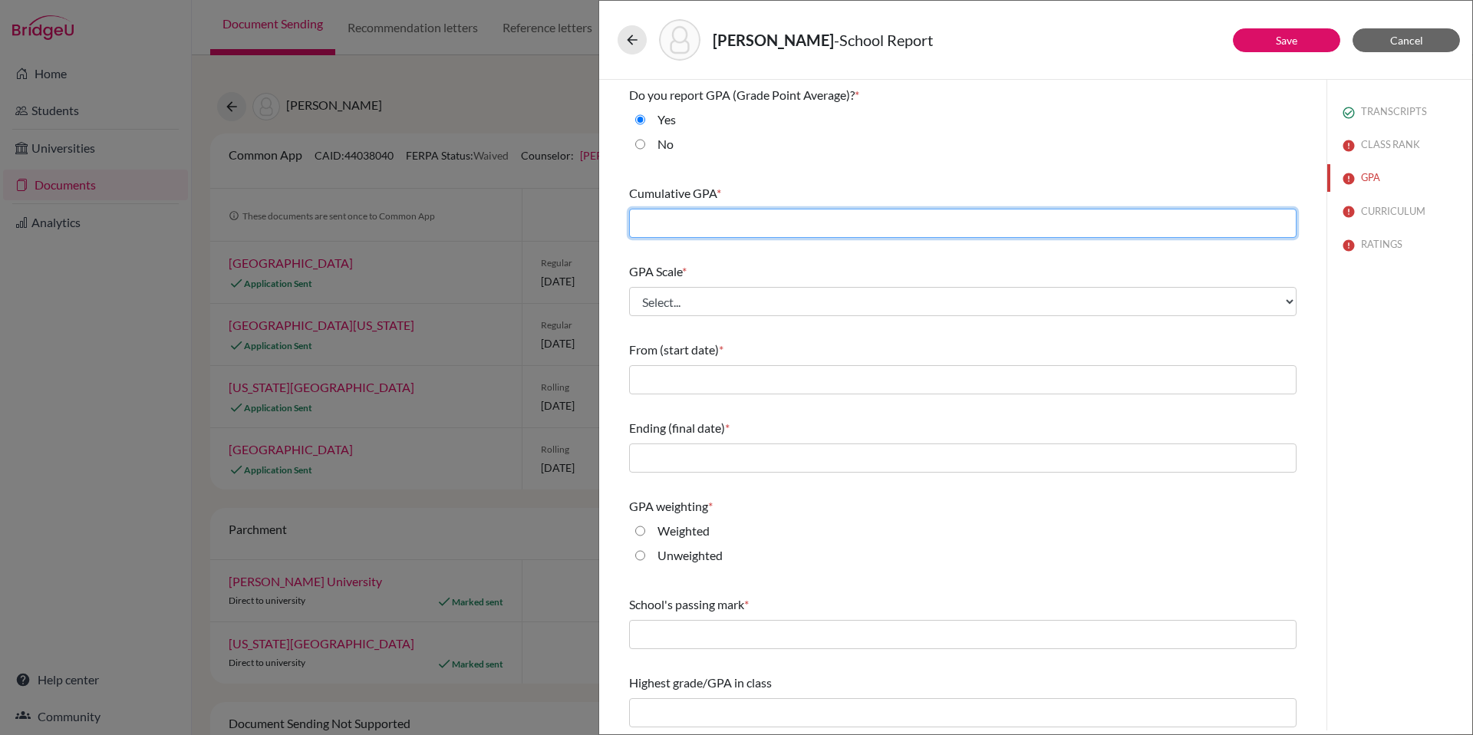
click at [796, 221] on input "text" at bounding box center [963, 223] width 668 height 29
type input "3.8050"
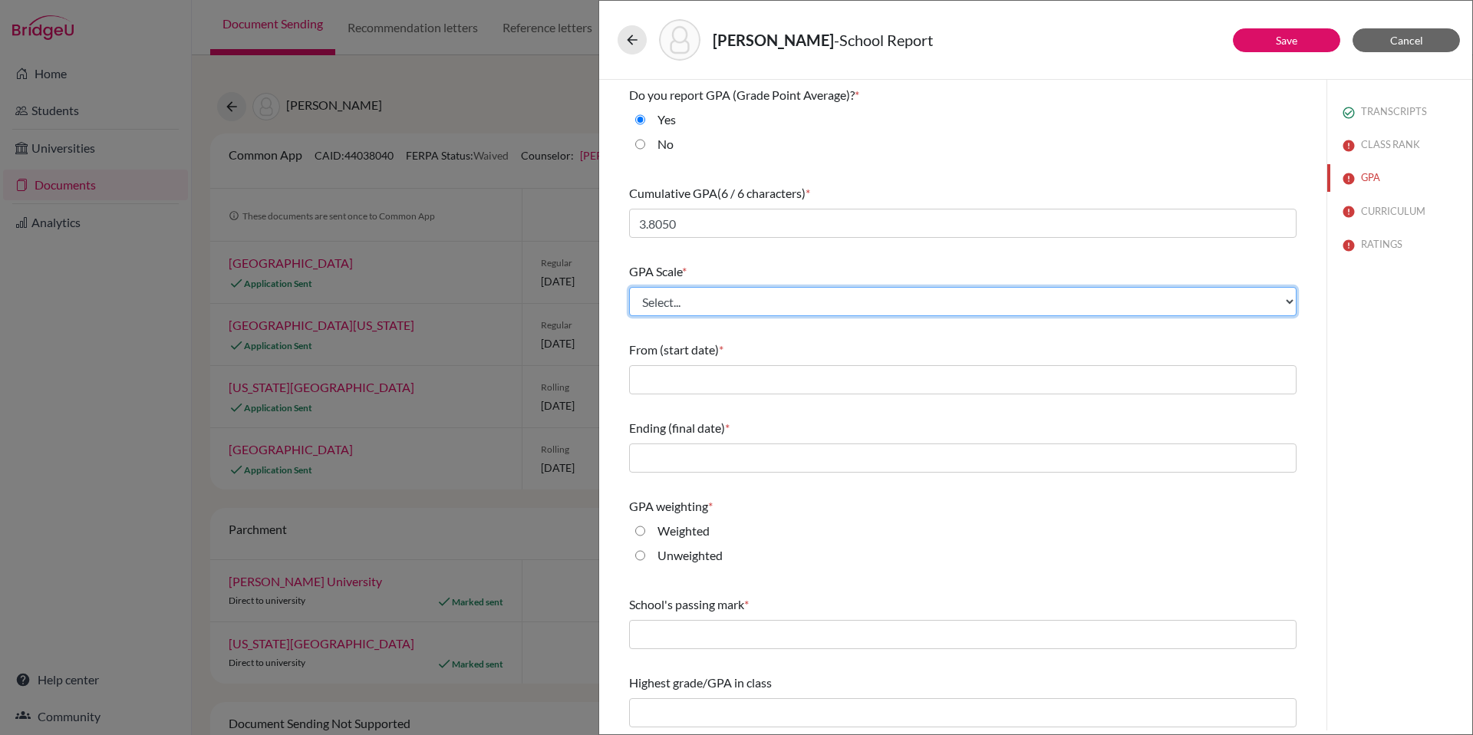
click at [794, 296] on select "Select... 4 5 6 7 8 9 10 11 12 13 14 15 16 17 18 19 20 100" at bounding box center [963, 301] width 668 height 29
select select "5"
click at [629, 287] on select "Select... 4 5 6 7 8 9 10 11 12 13 14 15 16 17 18 19 20 100" at bounding box center [963, 301] width 668 height 29
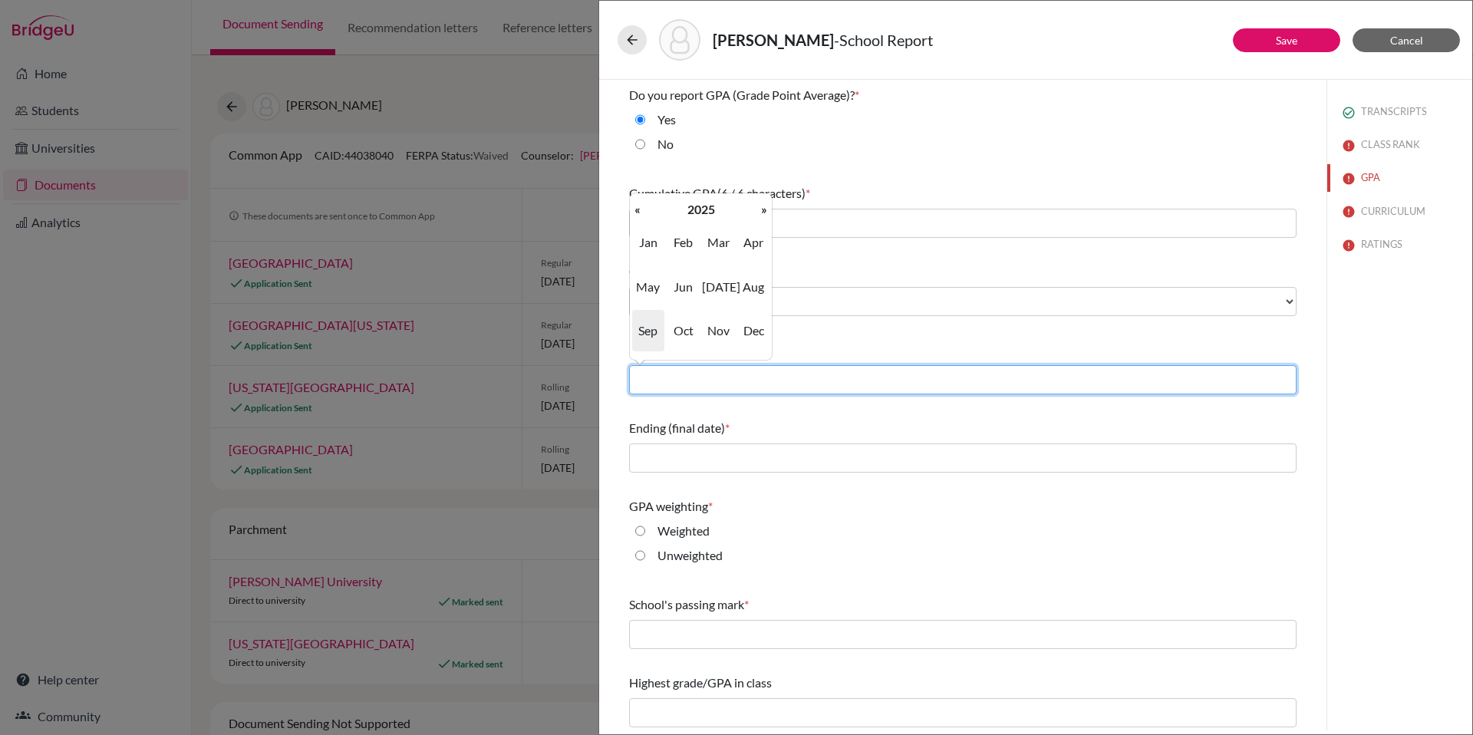
click at [727, 387] on input "text" at bounding box center [963, 379] width 668 height 29
type input "08/2024"
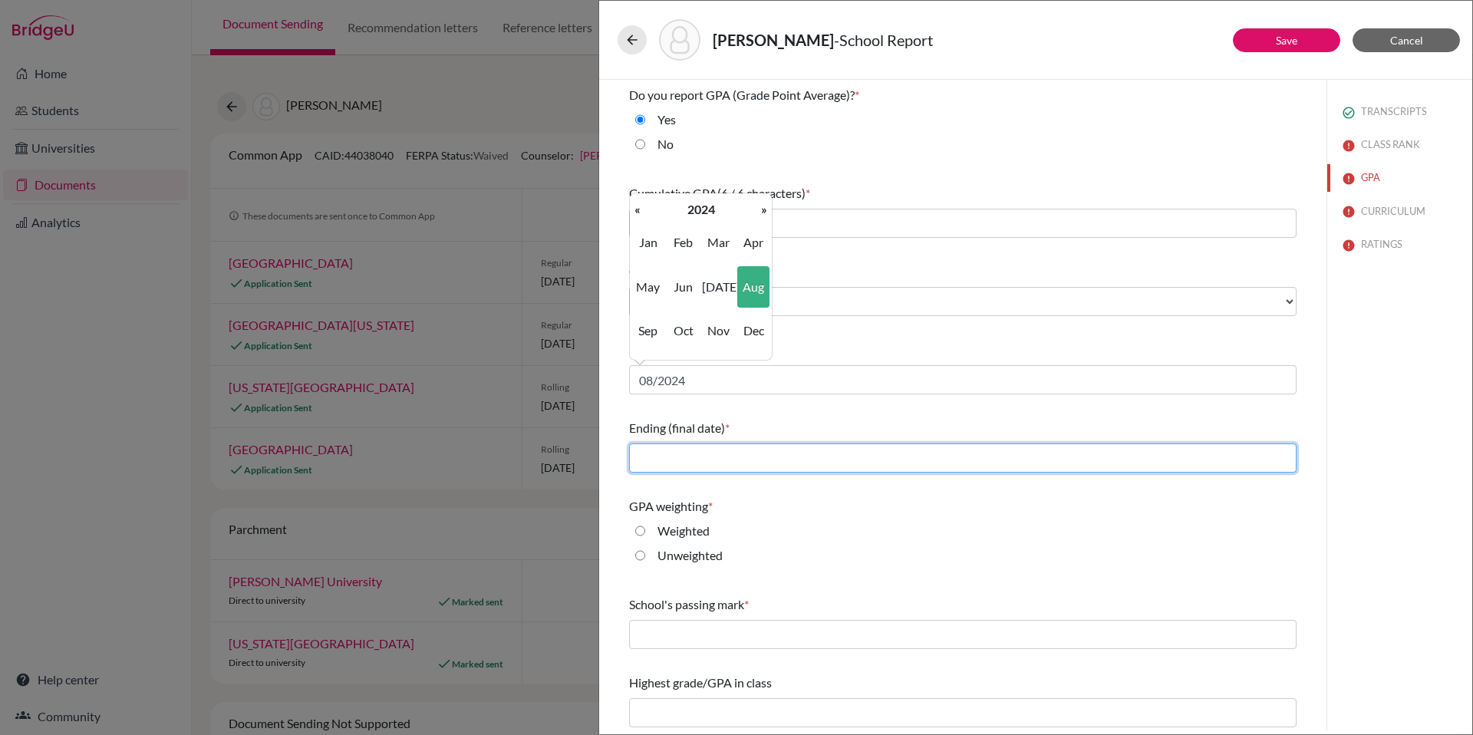
click at [703, 456] on input "text" at bounding box center [963, 457] width 668 height 29
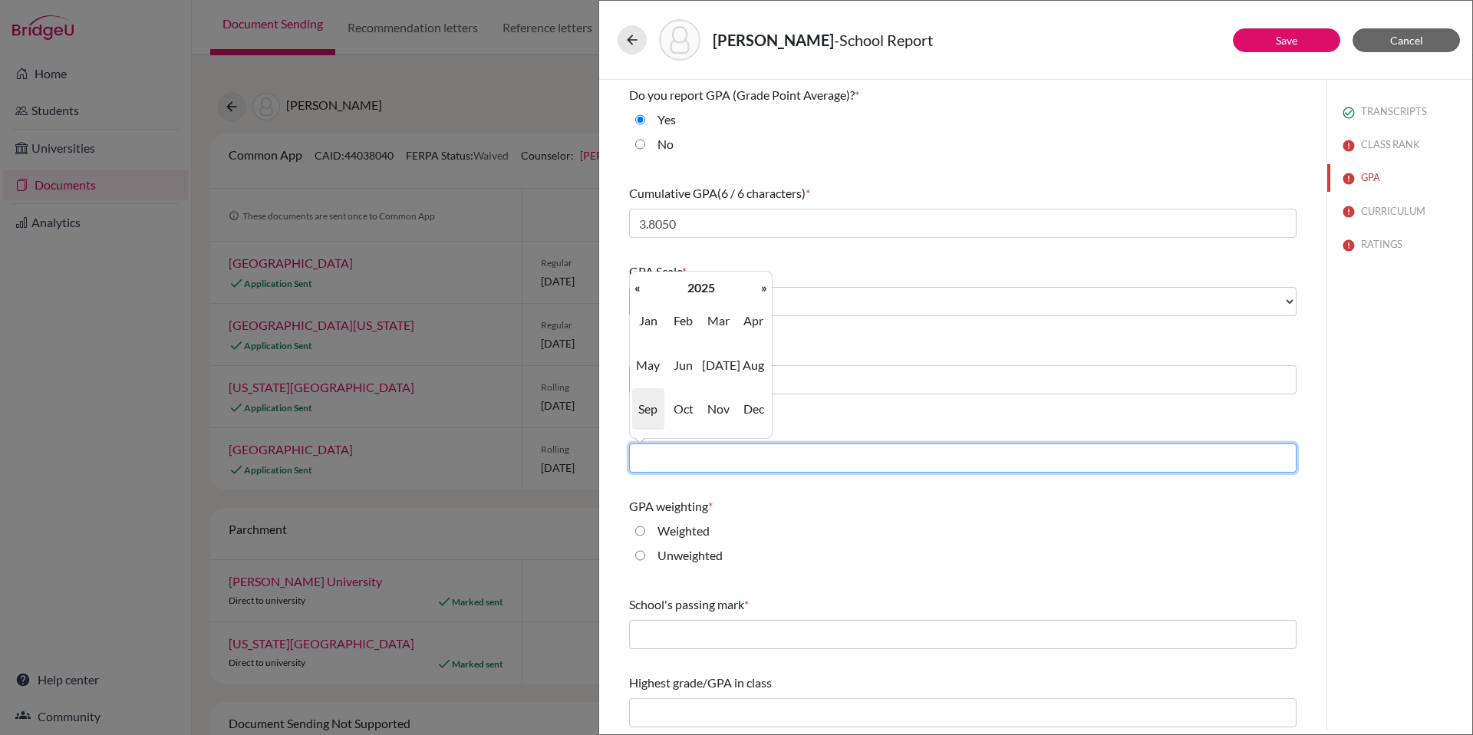
type input "06/2025"
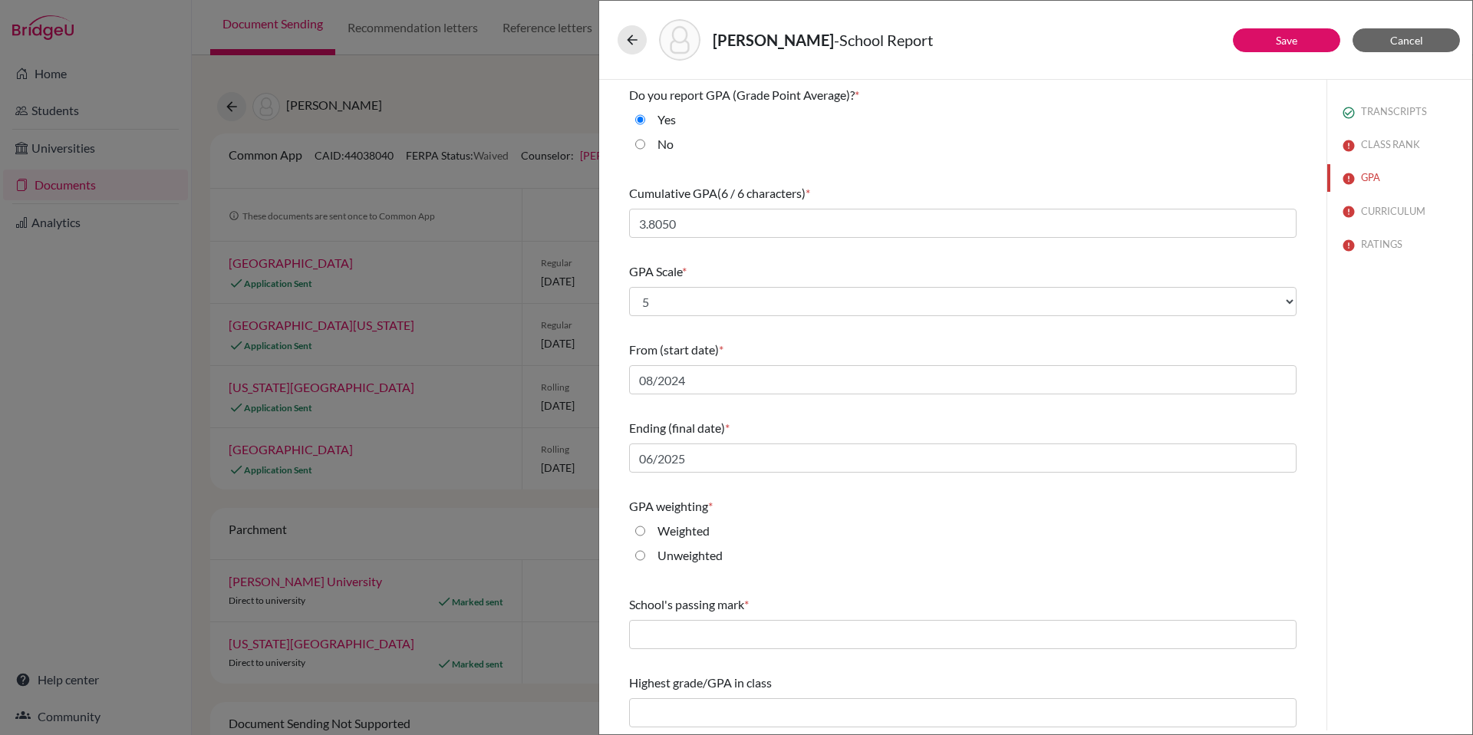
click at [786, 522] on div "Weighted" at bounding box center [963, 534] width 668 height 25
click at [697, 532] on label "Weighted" at bounding box center [684, 531] width 52 height 18
click at [645, 532] on input "Weighted" at bounding box center [640, 531] width 10 height 18
radio input "true"
click at [921, 561] on div "Unweighted" at bounding box center [963, 558] width 668 height 25
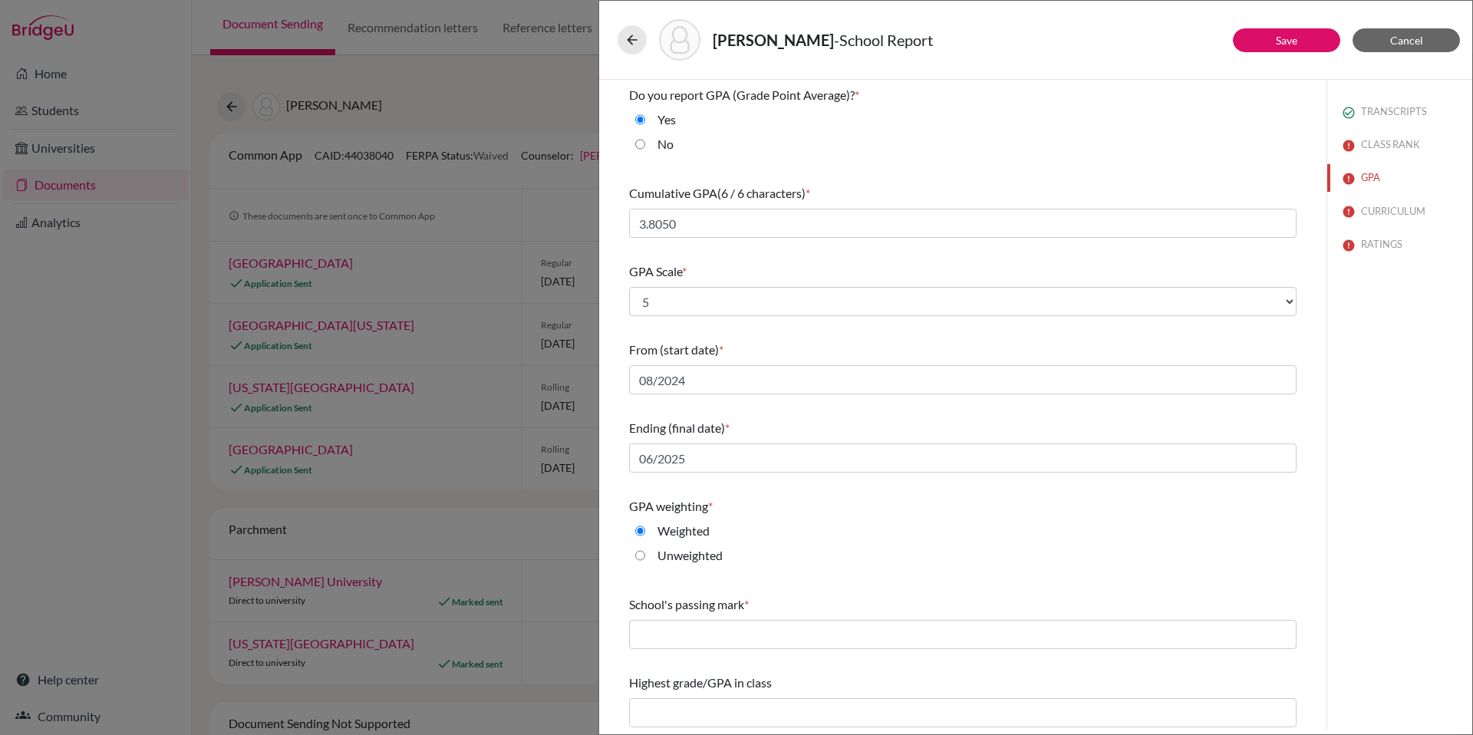
scroll to position [3, 0]
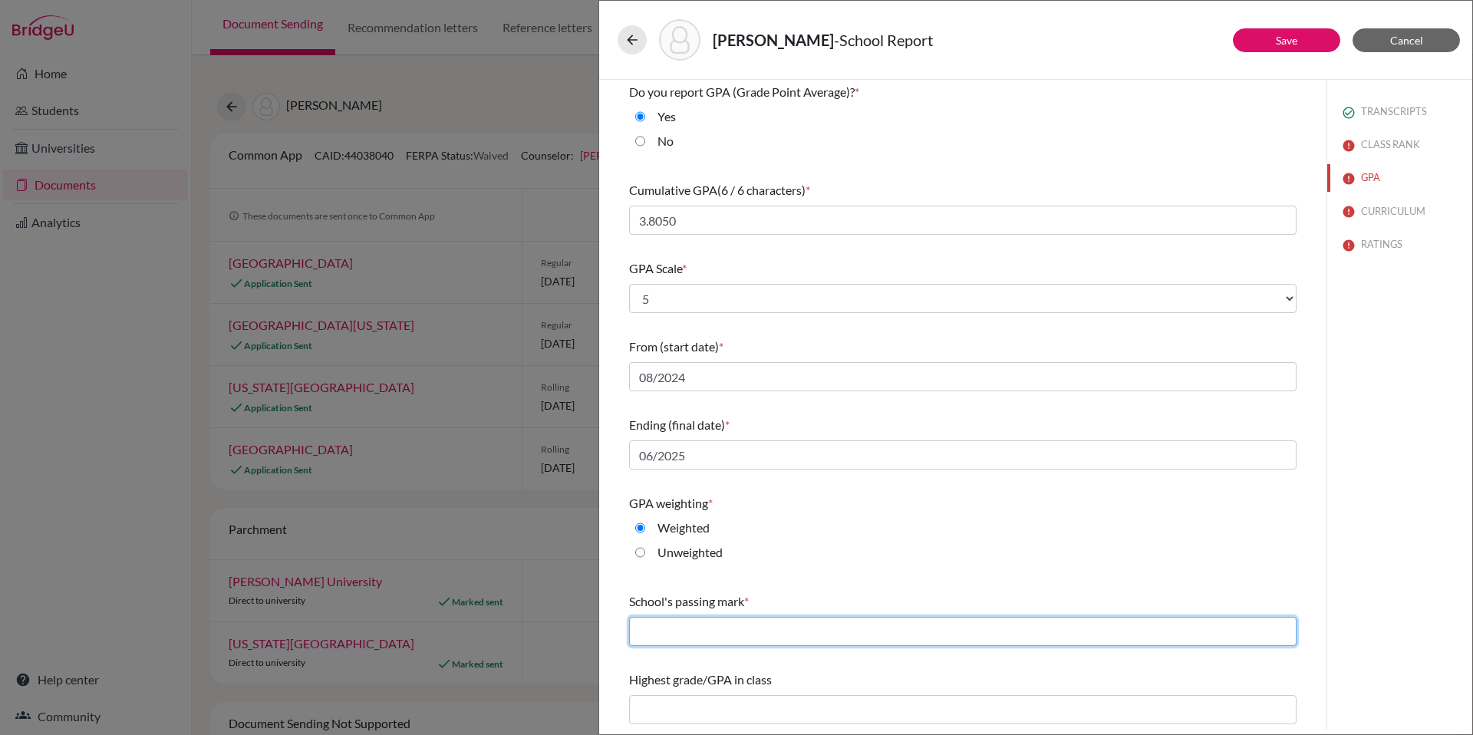
click at [816, 627] on input "text" at bounding box center [963, 631] width 668 height 29
type input "60"
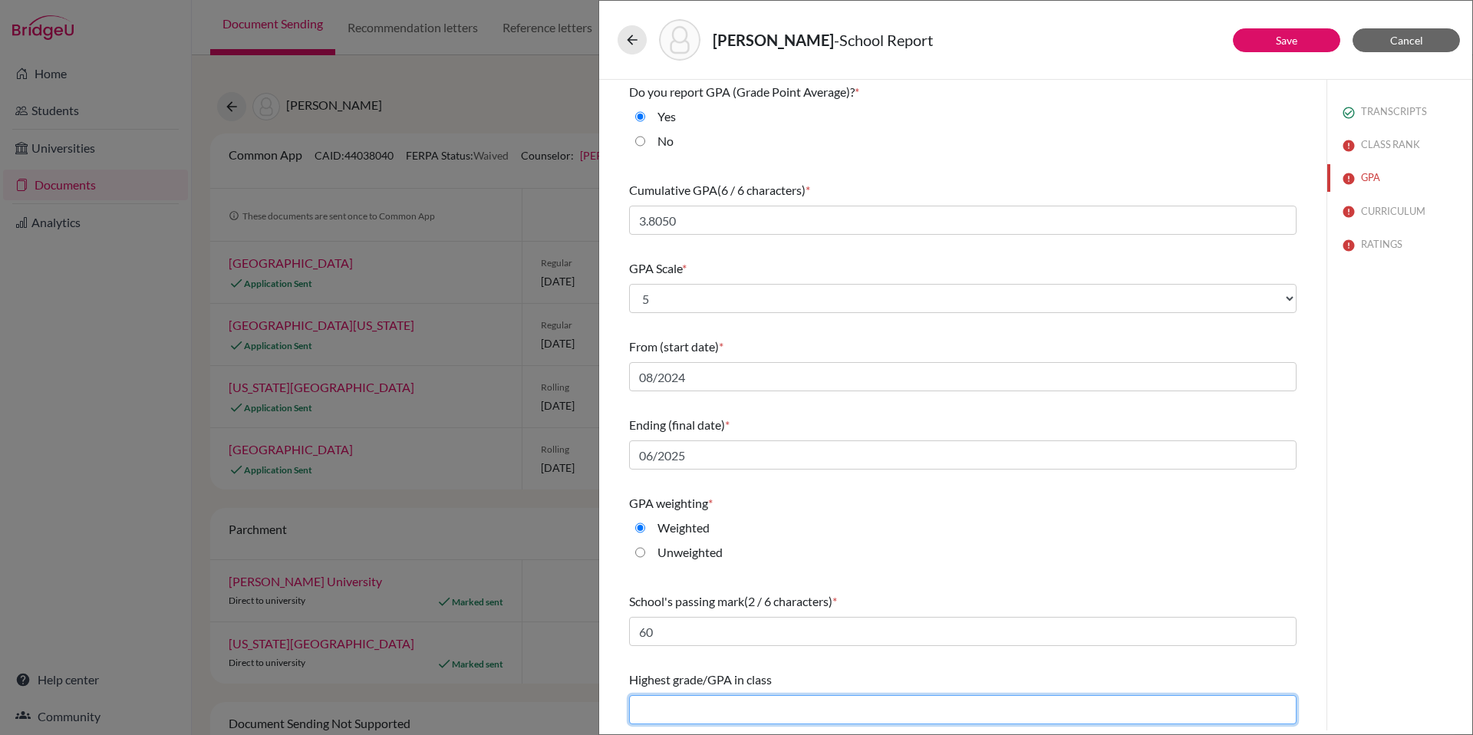
click at [833, 714] on input "text" at bounding box center [963, 709] width 668 height 29
click at [769, 707] on input "text" at bounding box center [963, 709] width 668 height 29
type input "4.4178"
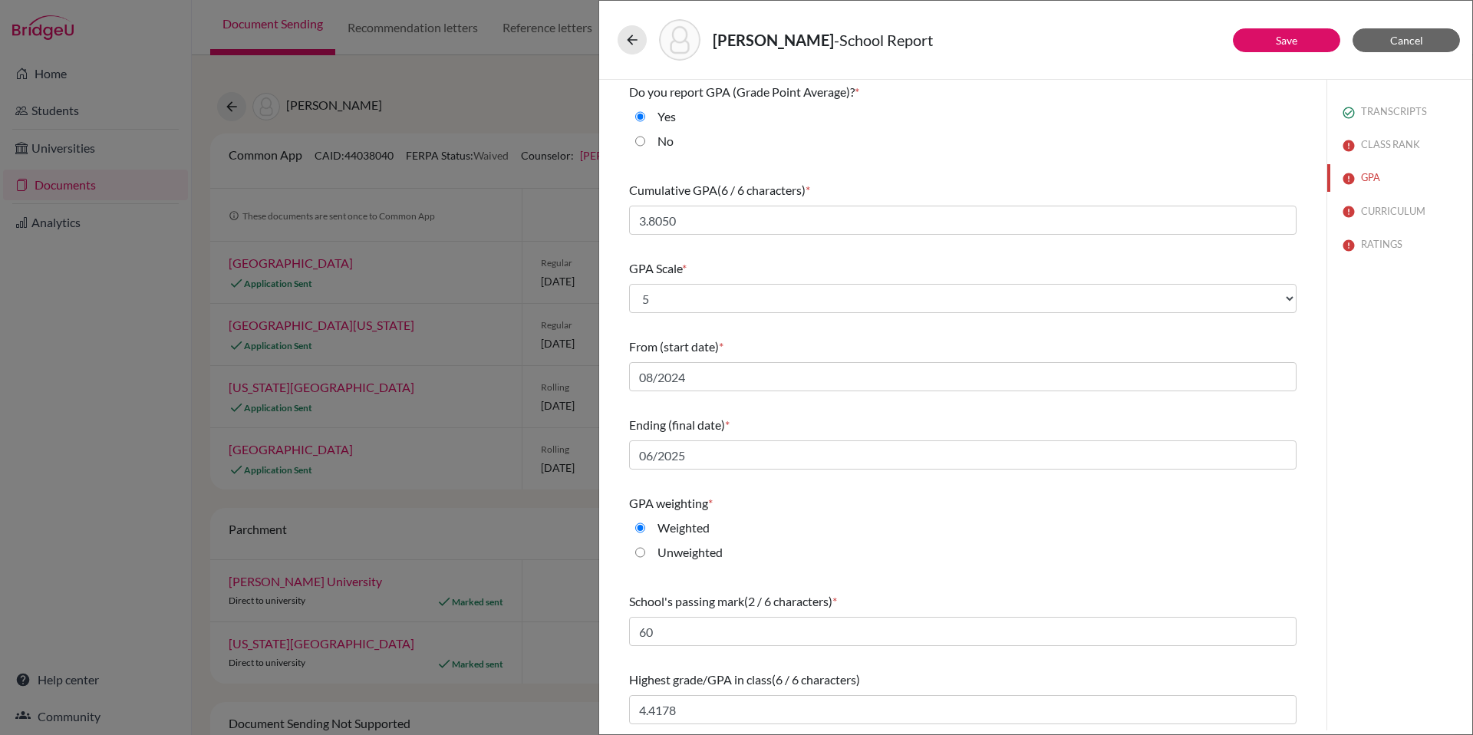
click at [1250, 552] on div "Unweighted" at bounding box center [963, 555] width 668 height 25
click at [1375, 207] on button "CURRICULUM" at bounding box center [1399, 211] width 145 height 27
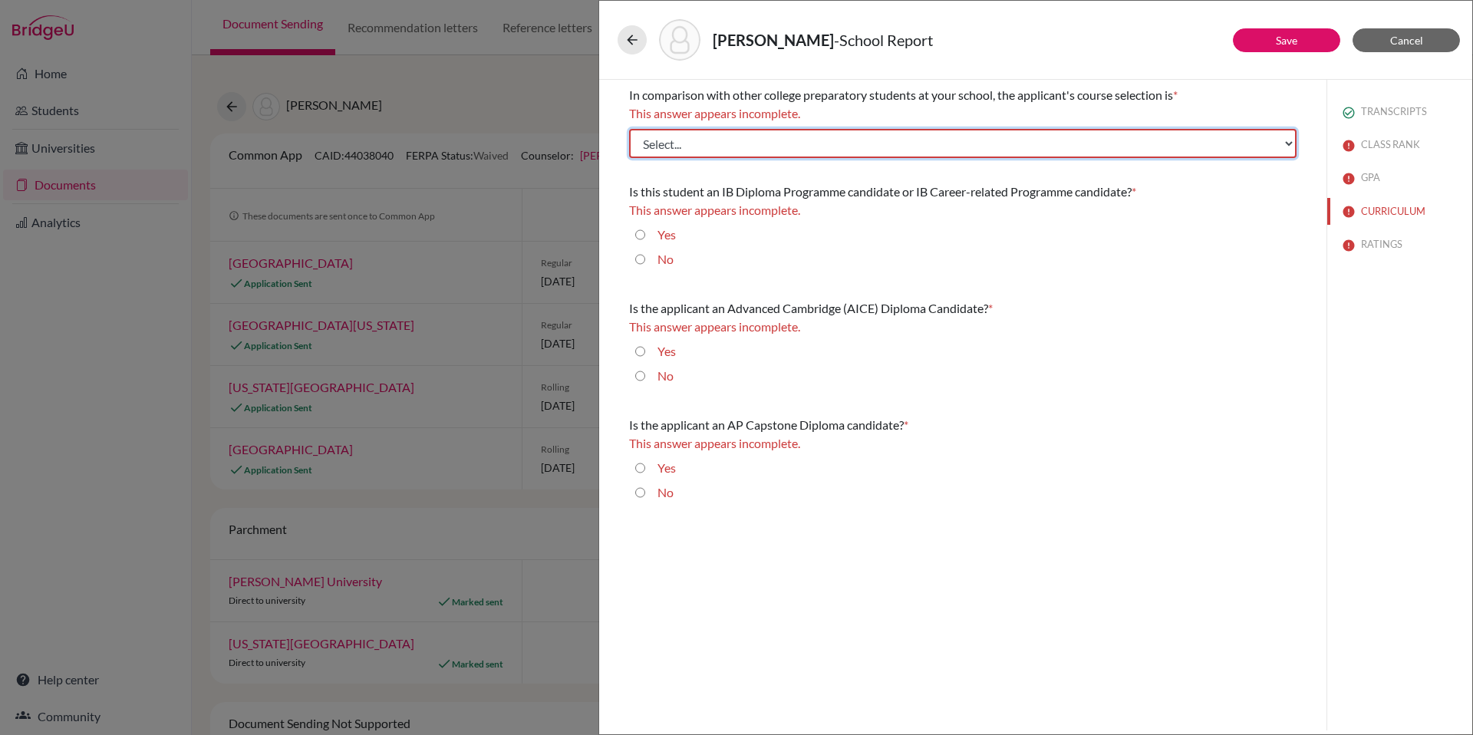
click at [908, 141] on select "Select... Less than demanding Average Demanding Very demanding Most demanding P…" at bounding box center [963, 143] width 668 height 29
select select "1"
click at [629, 129] on select "Select... Less than demanding Average Demanding Very demanding Most demanding P…" at bounding box center [963, 143] width 668 height 29
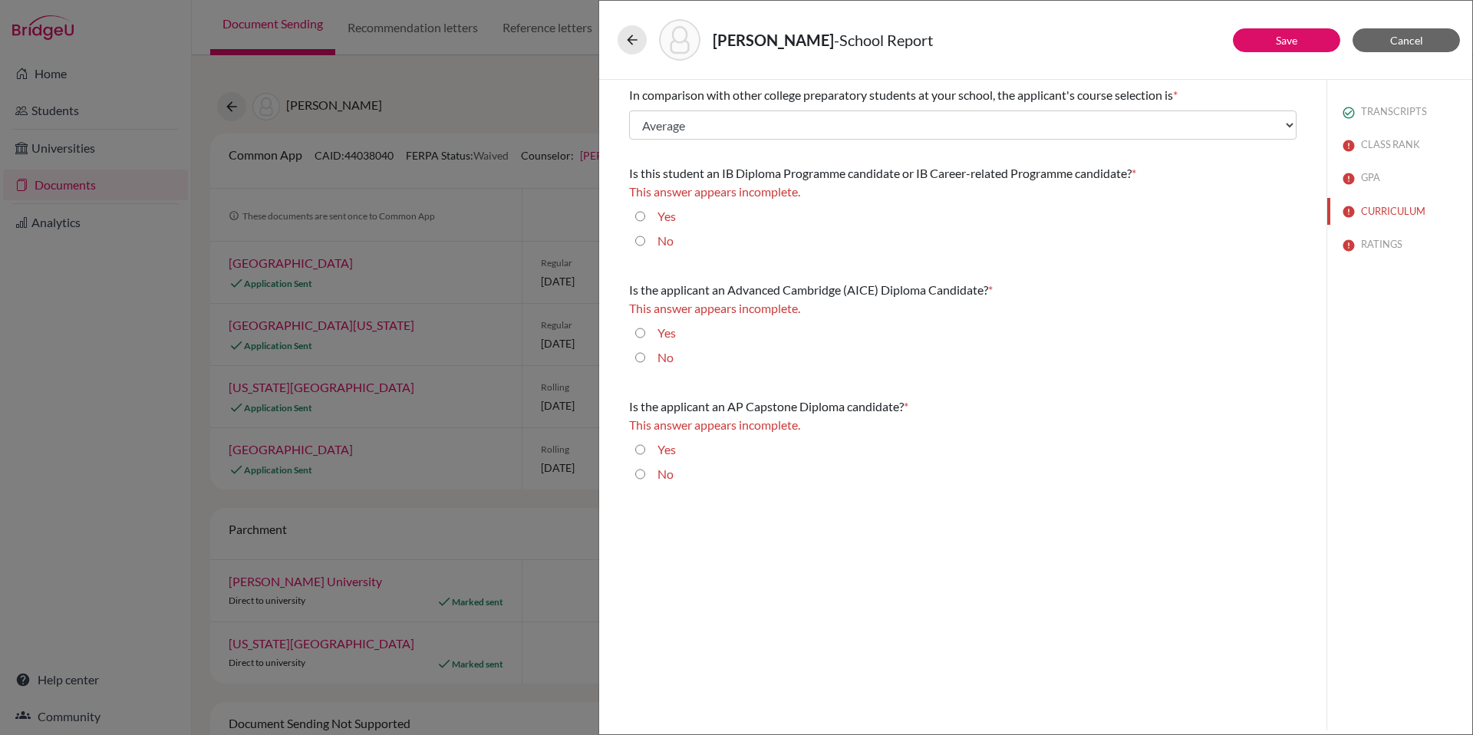
click at [641, 240] on input "No" at bounding box center [640, 241] width 10 height 18
radio input "true"
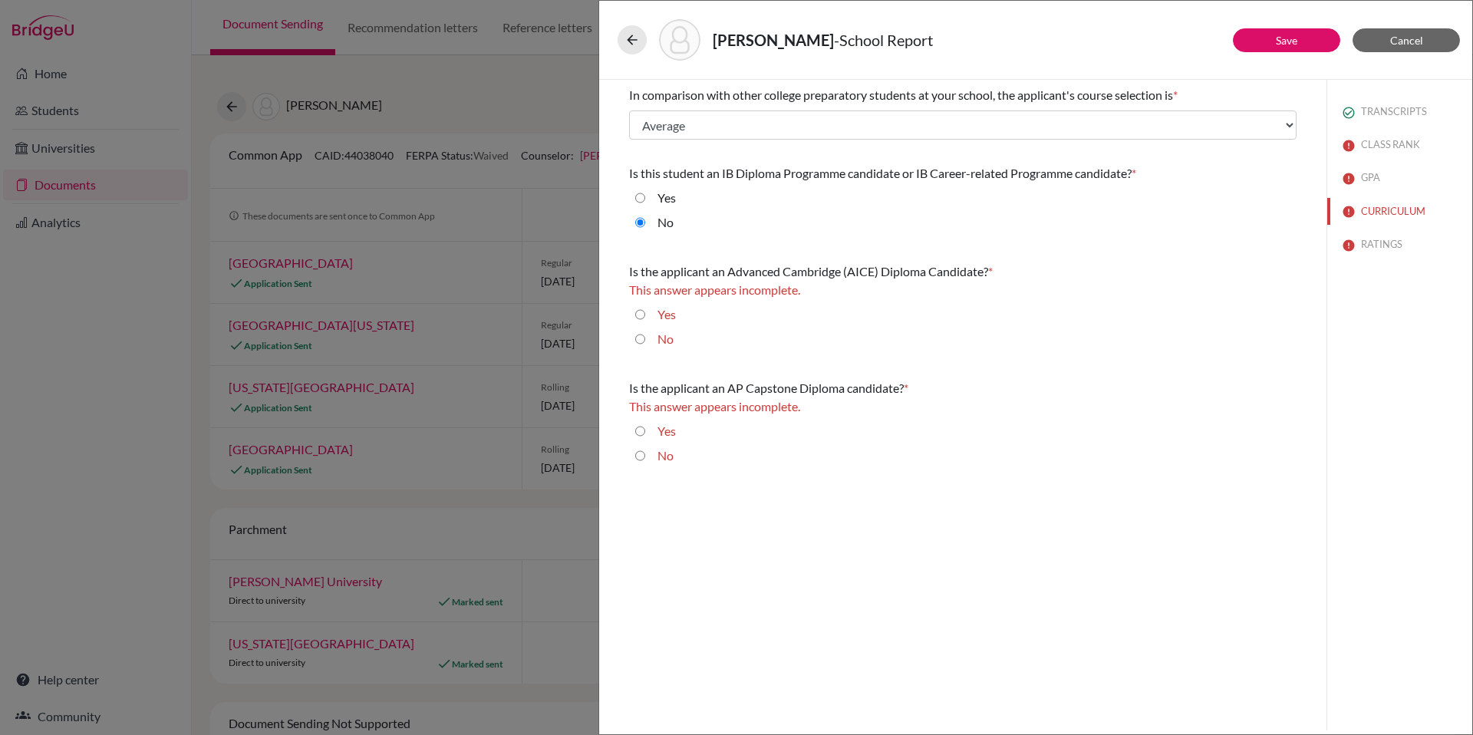
click at [641, 341] on input "No" at bounding box center [640, 339] width 10 height 18
radio input "true"
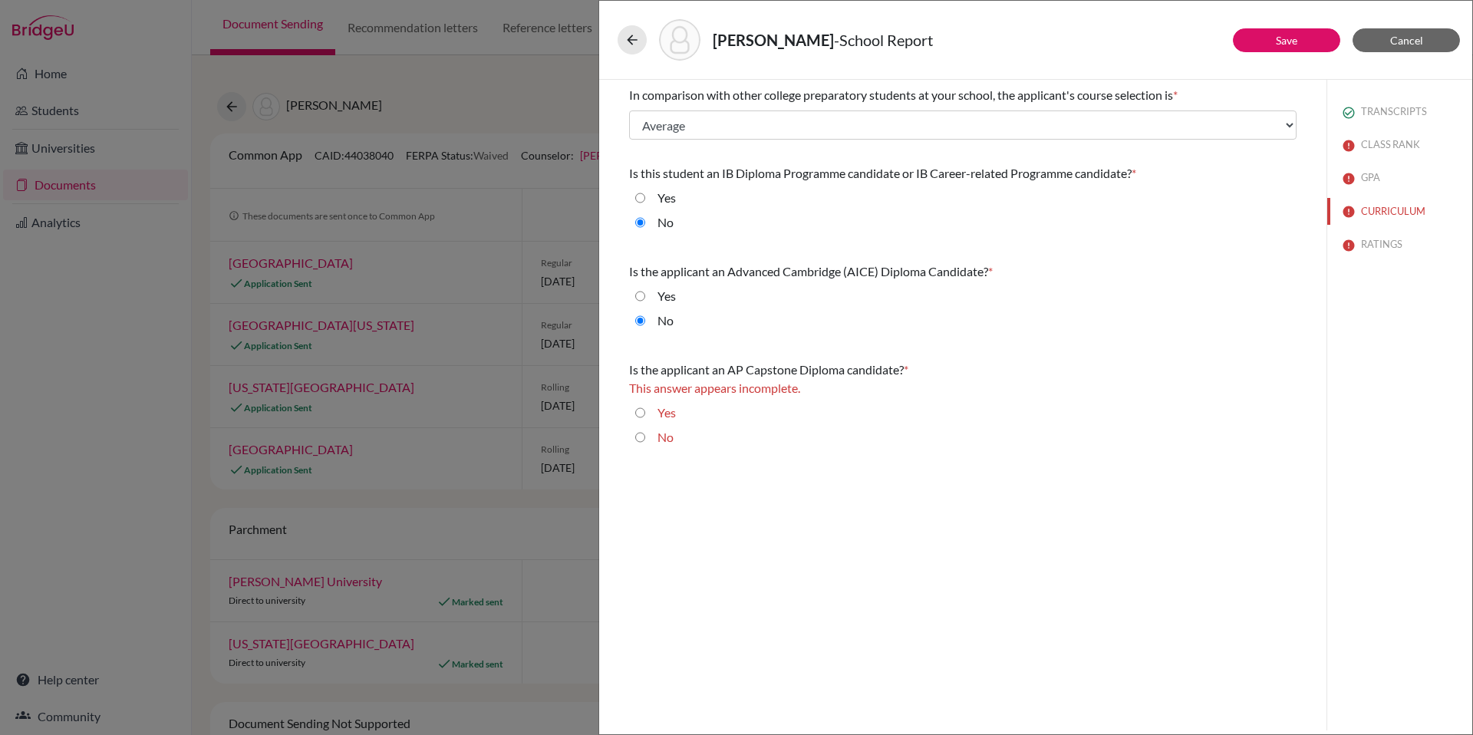
click at [642, 437] on input "No" at bounding box center [640, 437] width 10 height 18
radio input "true"
click at [1392, 245] on button "RATINGS" at bounding box center [1399, 244] width 145 height 27
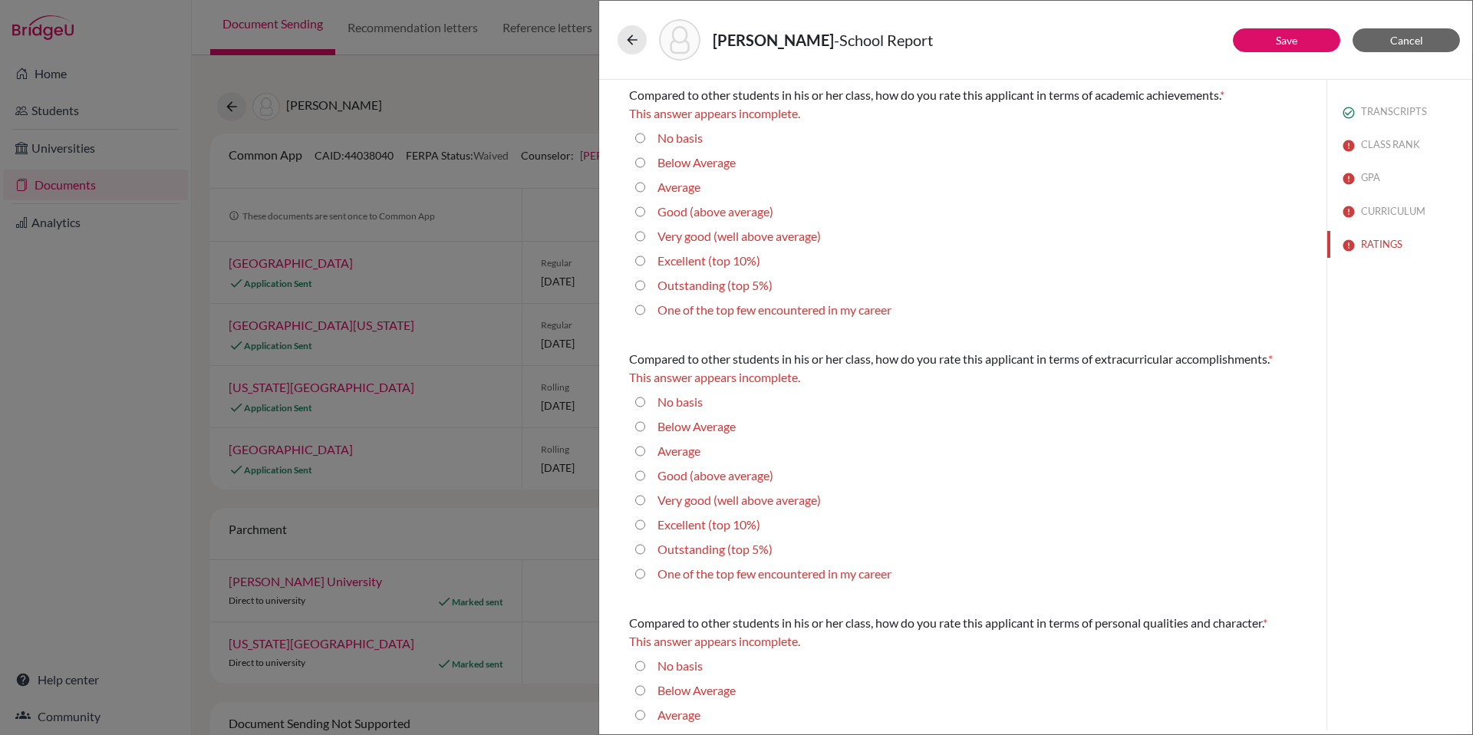
click at [638, 210] on average\) "Good (above average)" at bounding box center [640, 212] width 10 height 18
radio average\) "true"
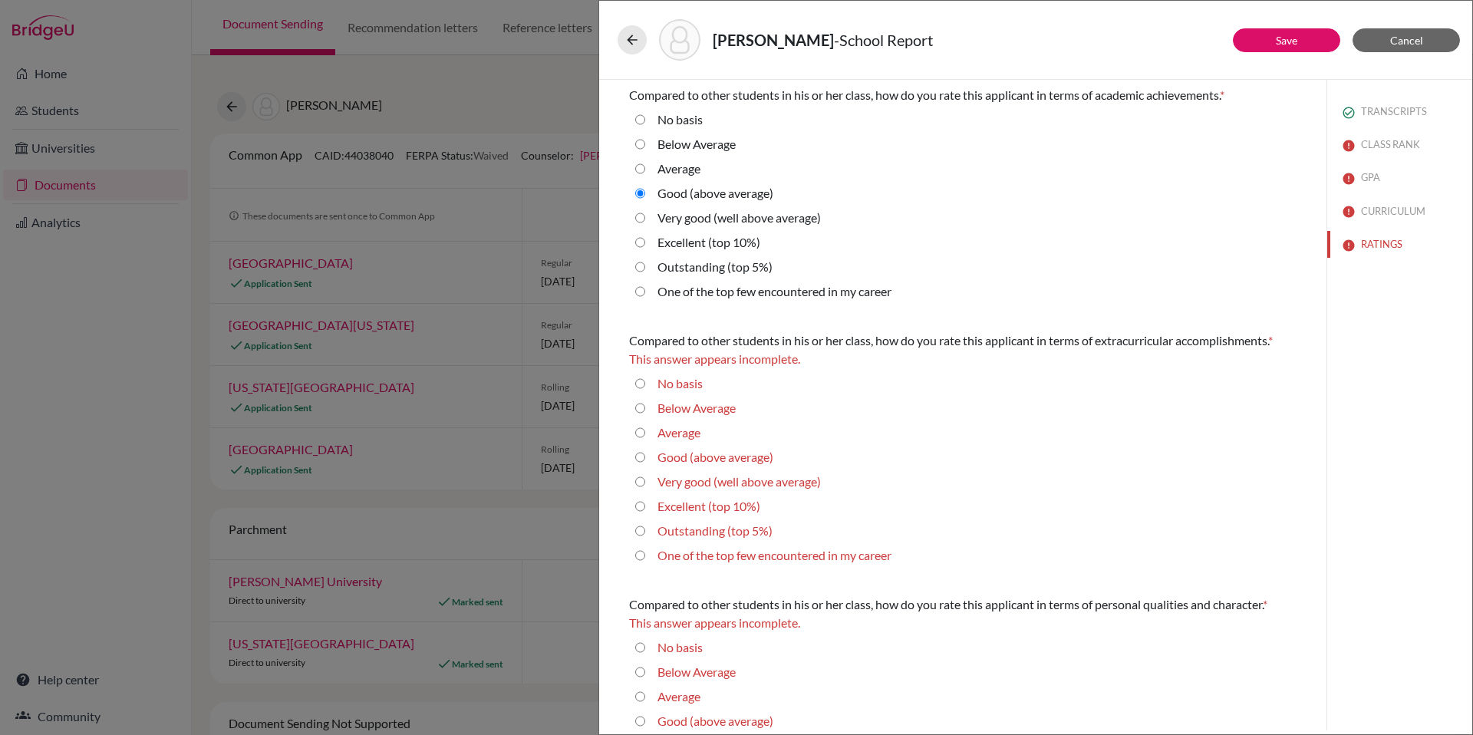
click at [641, 505] on 10\%\) "Excellent (top 10%)" at bounding box center [640, 506] width 10 height 18
radio 10\%\) "true"
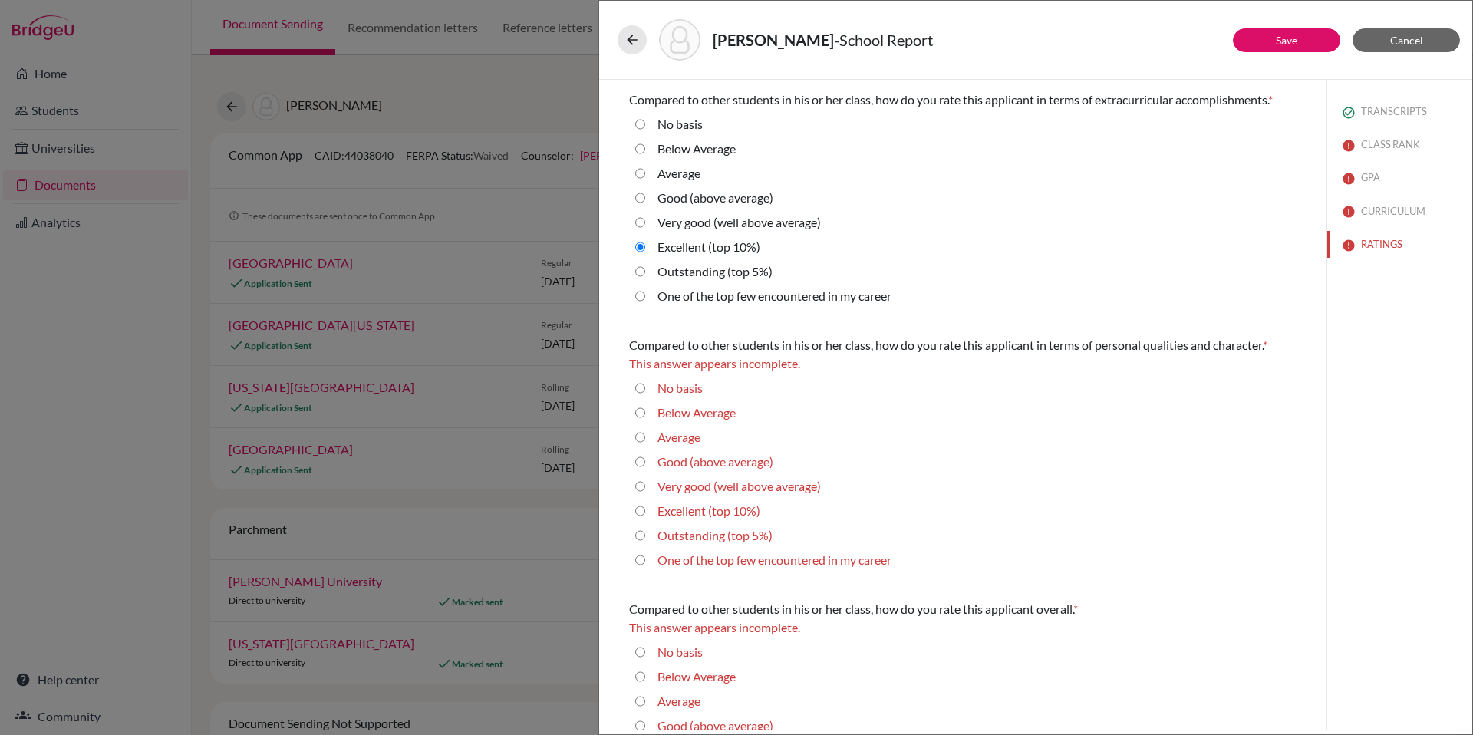
scroll to position [249, 0]
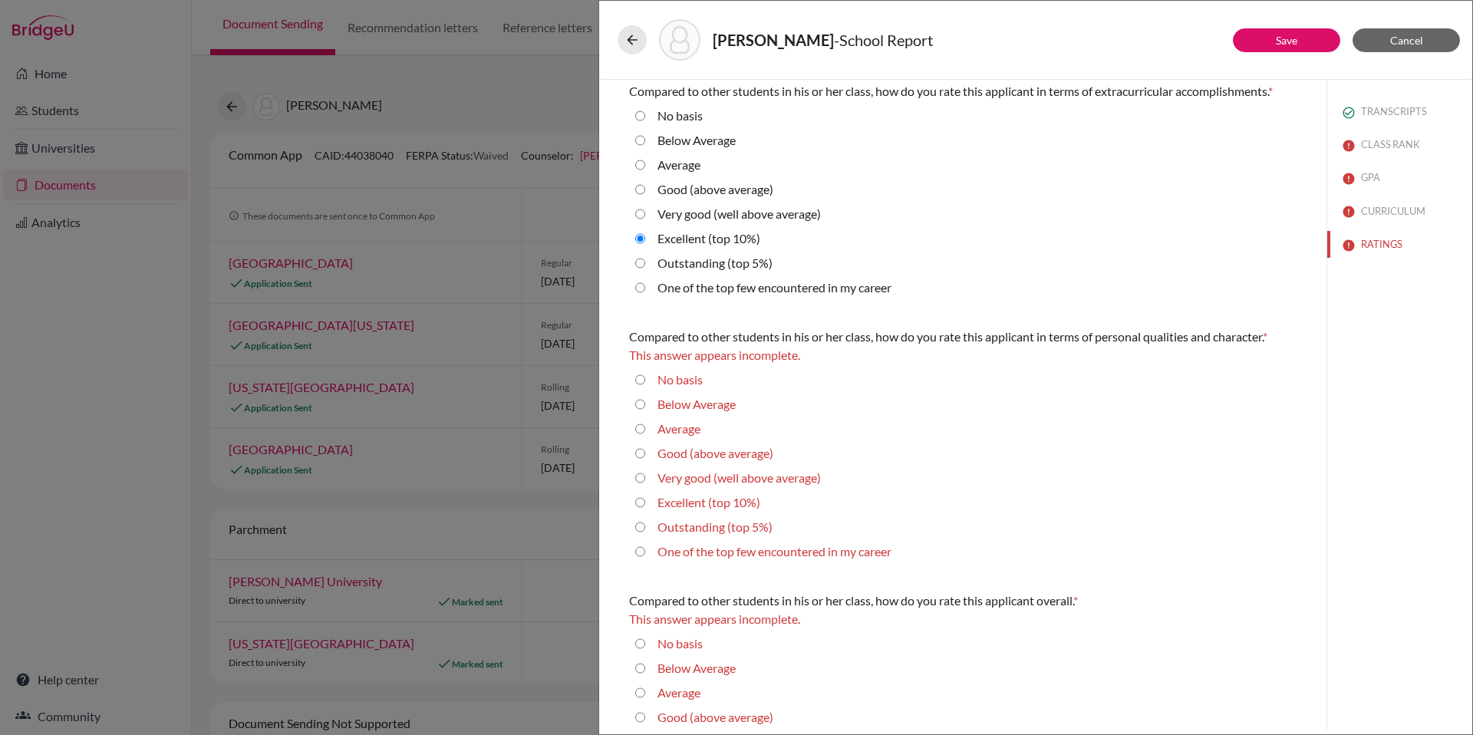
click at [640, 526] on 5\%\) "Outstanding (top 5%)" at bounding box center [640, 527] width 10 height 18
radio 5\%\) "true"
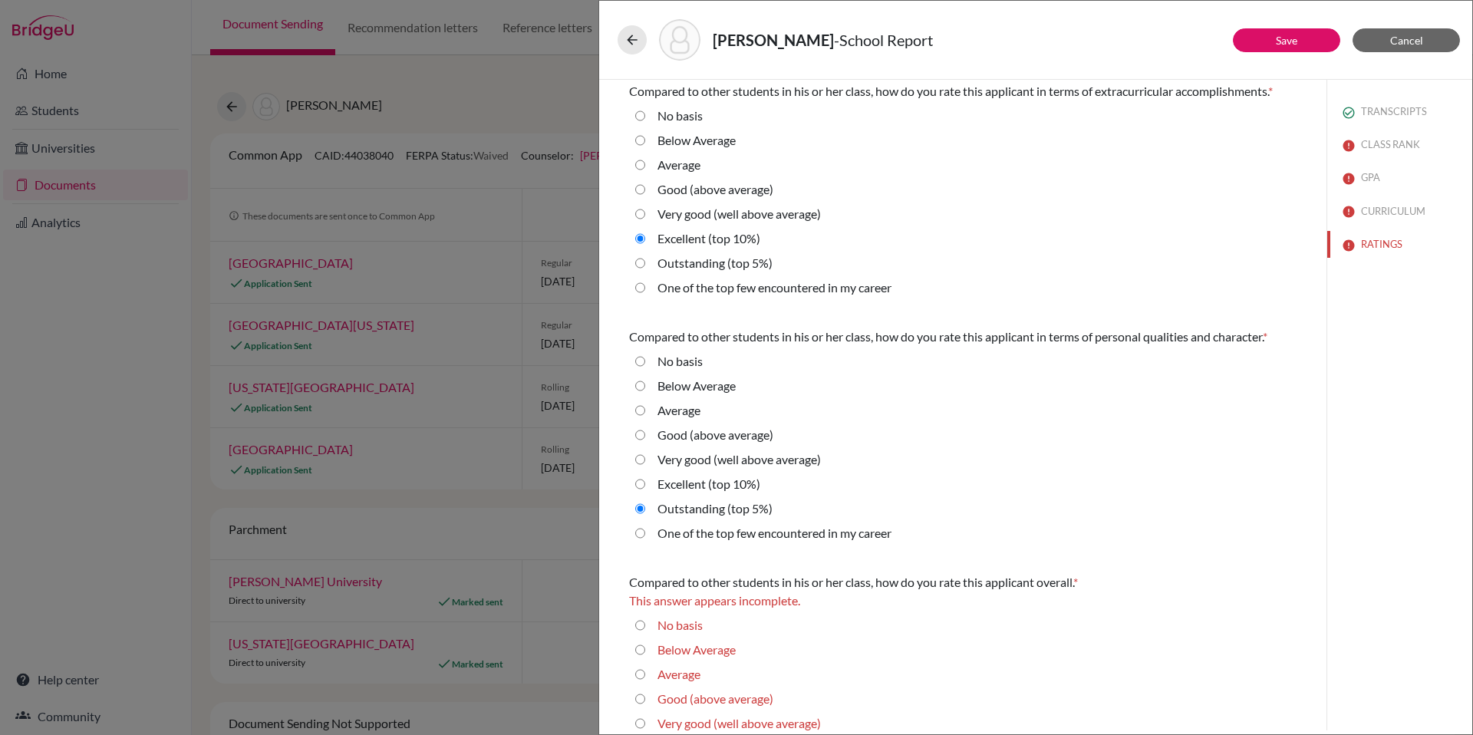
scroll to position [338, 0]
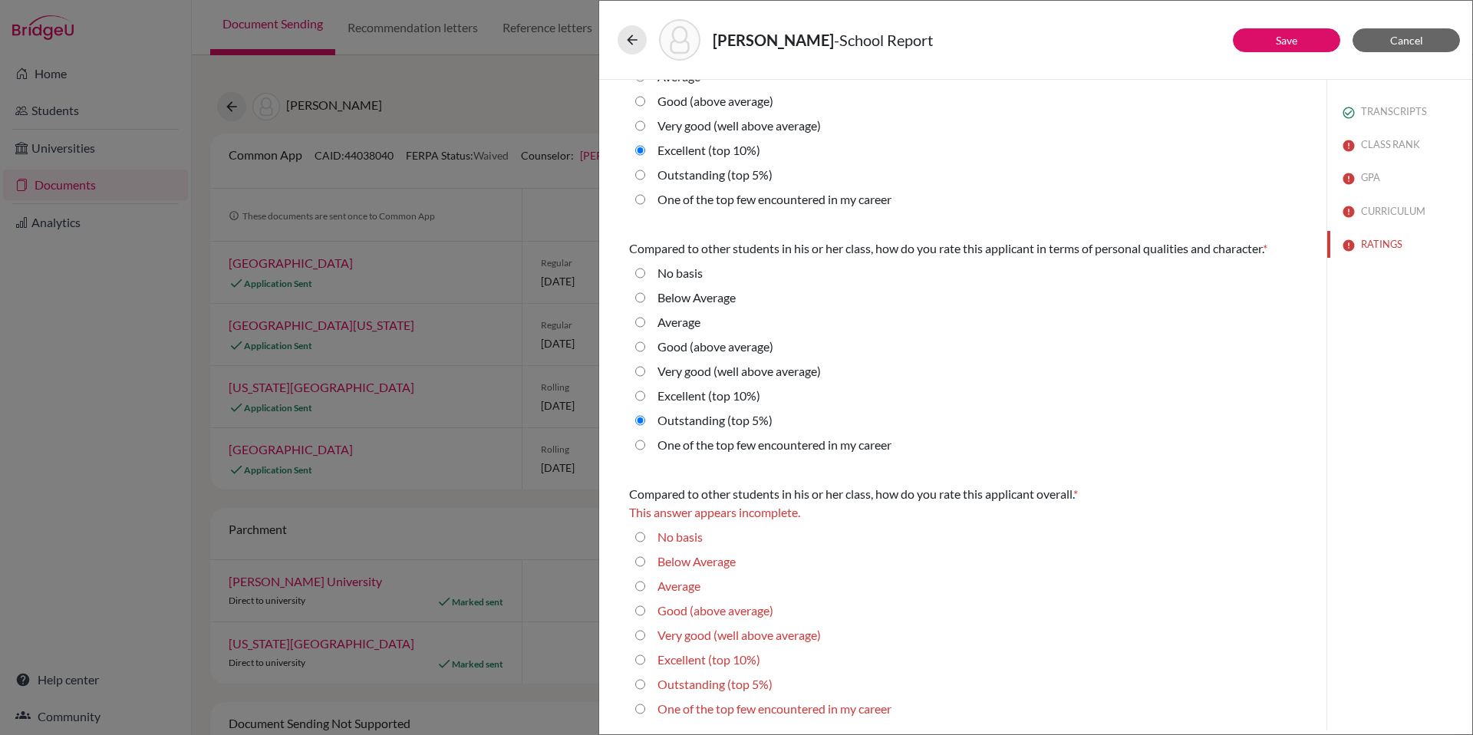
click at [641, 638] on average\) "Very good (well above average)" at bounding box center [640, 635] width 10 height 18
radio average\) "true"
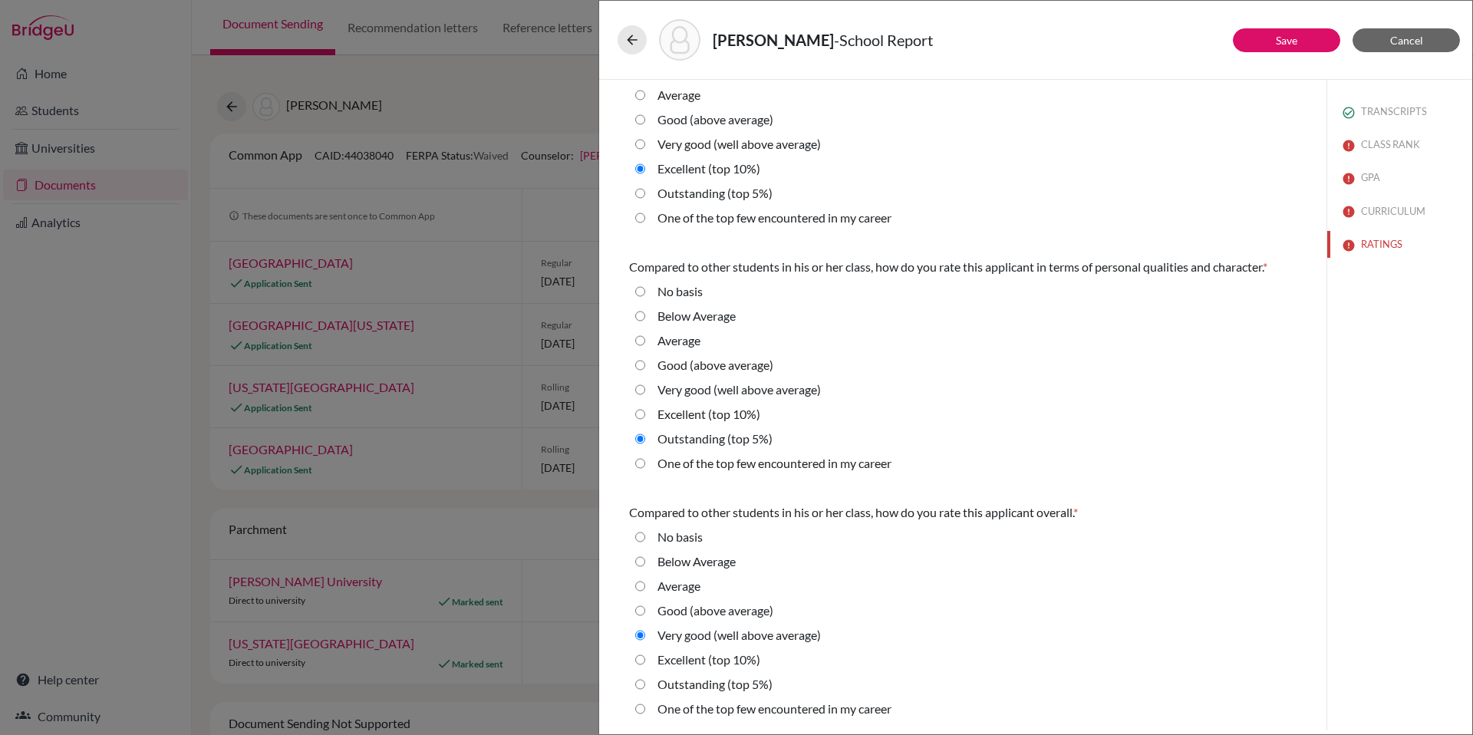
scroll to position [319, 0]
click at [1302, 49] on button "Save" at bounding box center [1286, 40] width 107 height 24
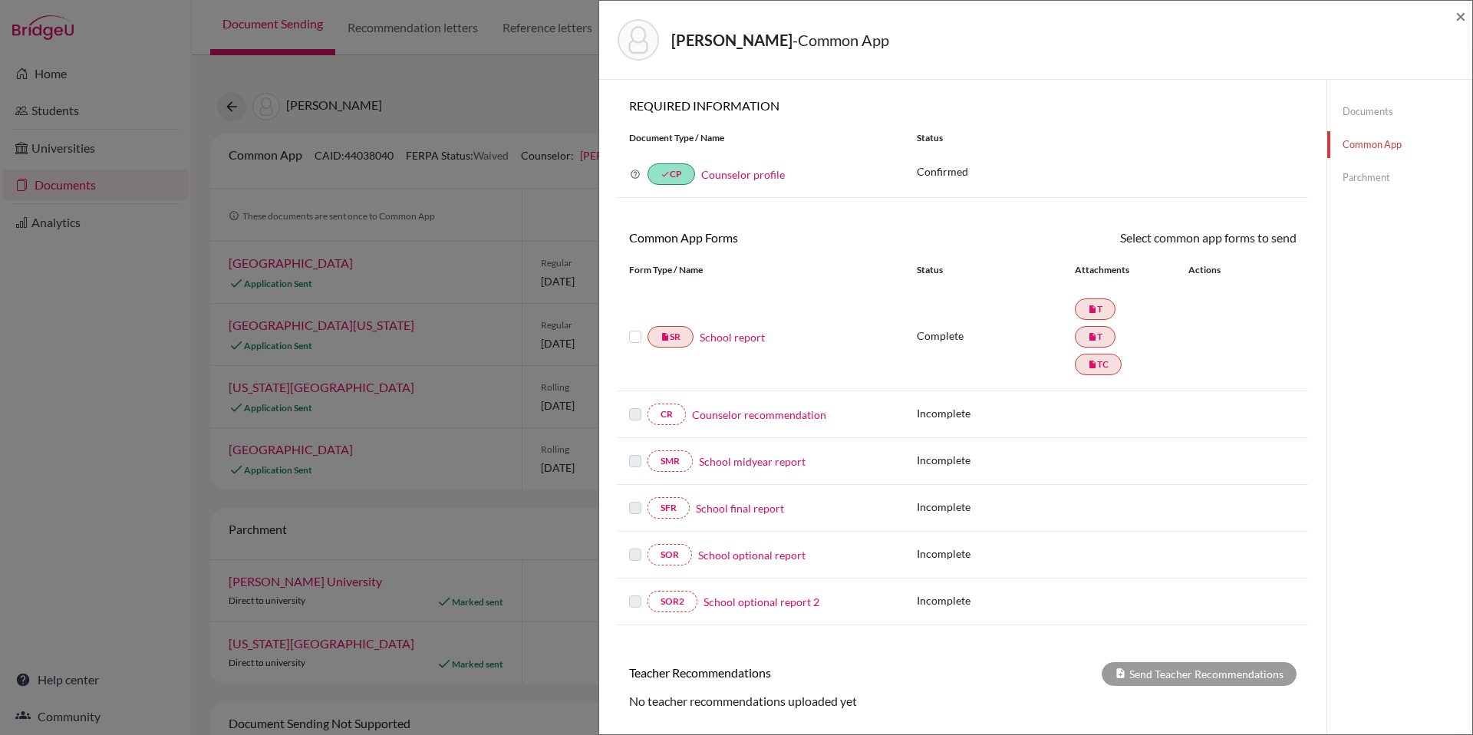
click at [751, 411] on link "Counselor recommendation" at bounding box center [759, 415] width 134 height 16
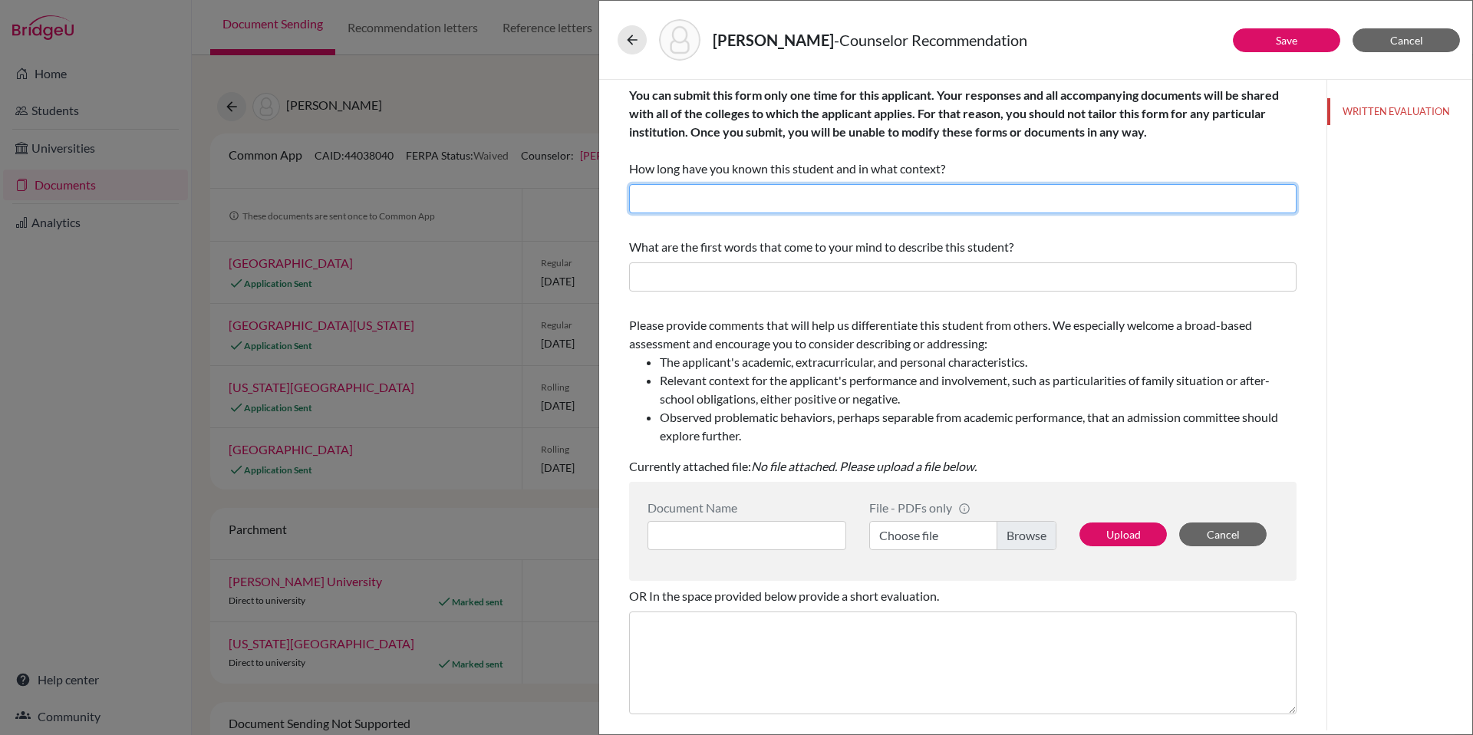
click at [815, 199] on input "text" at bounding box center [963, 198] width 668 height 29
click at [708, 201] on input "1.5 years as his Guidance Counselor" at bounding box center [963, 198] width 668 height 29
type input "1.5 years as her Guidance Counselor"
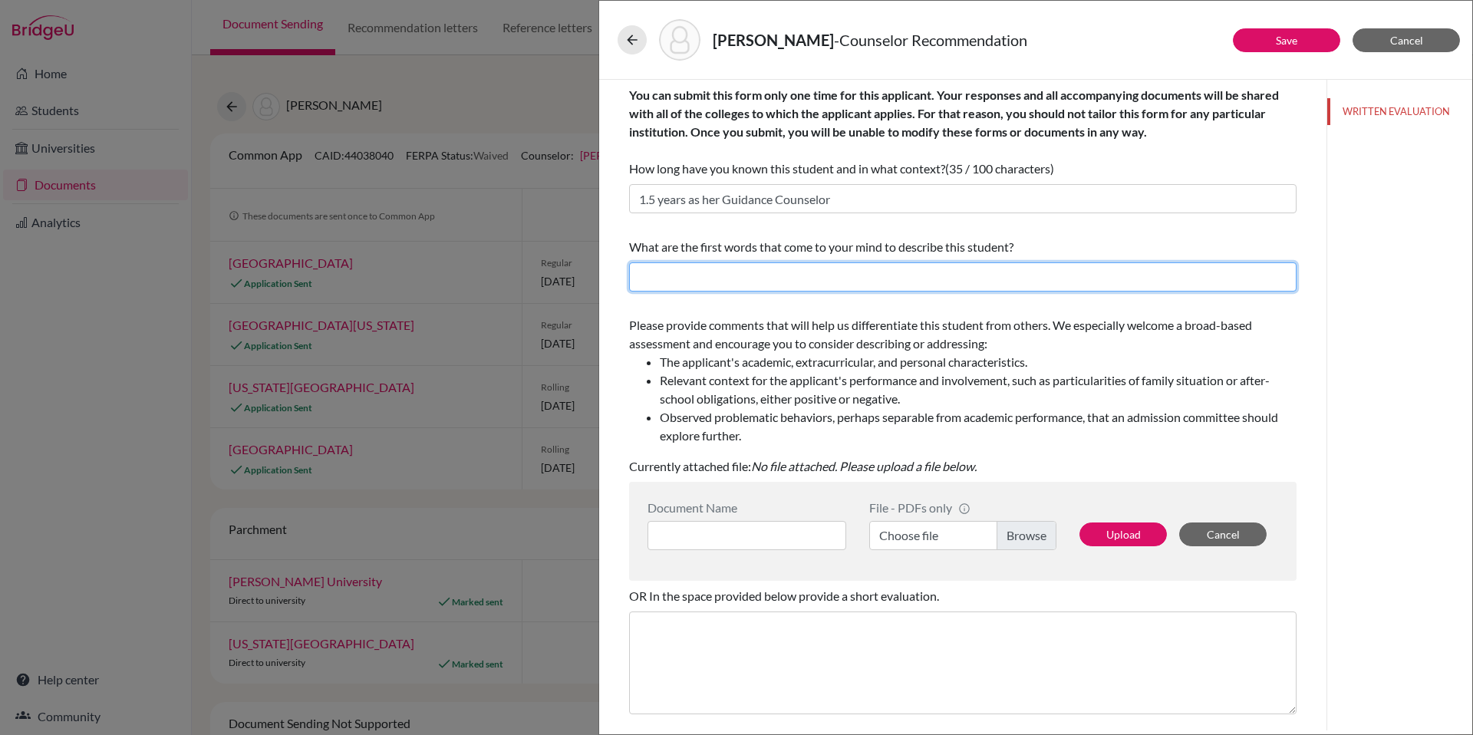
click at [703, 279] on input "text" at bounding box center [963, 276] width 668 height 29
type input "Committed, Hard-working, Bright, Positive"
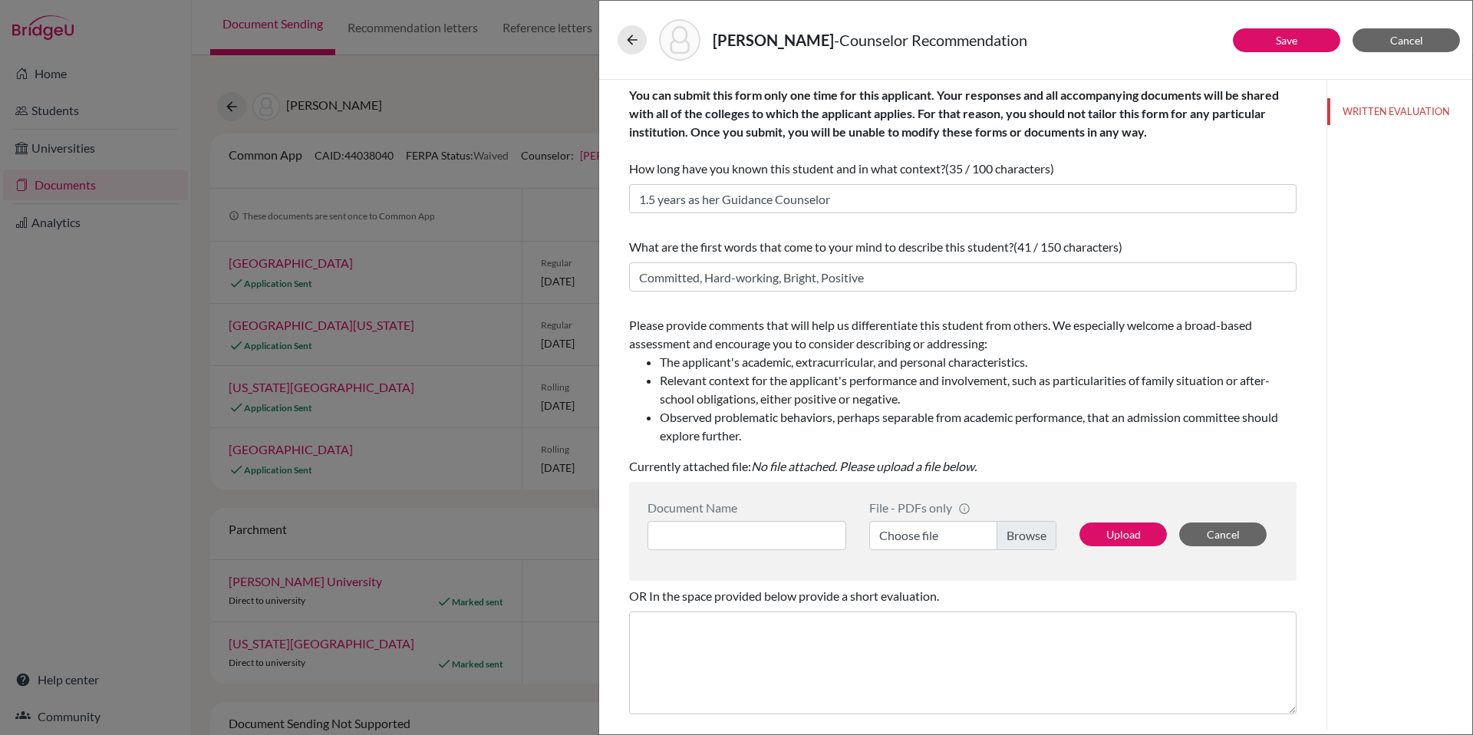
click at [1000, 535] on label "Choose file" at bounding box center [962, 535] width 187 height 29
click at [1000, 535] on input "Choose file" at bounding box center [962, 535] width 187 height 29
click at [707, 539] on input at bounding box center [747, 535] width 199 height 29
paste input "Carpenter, Anna Counselor Recommendation.pdf"
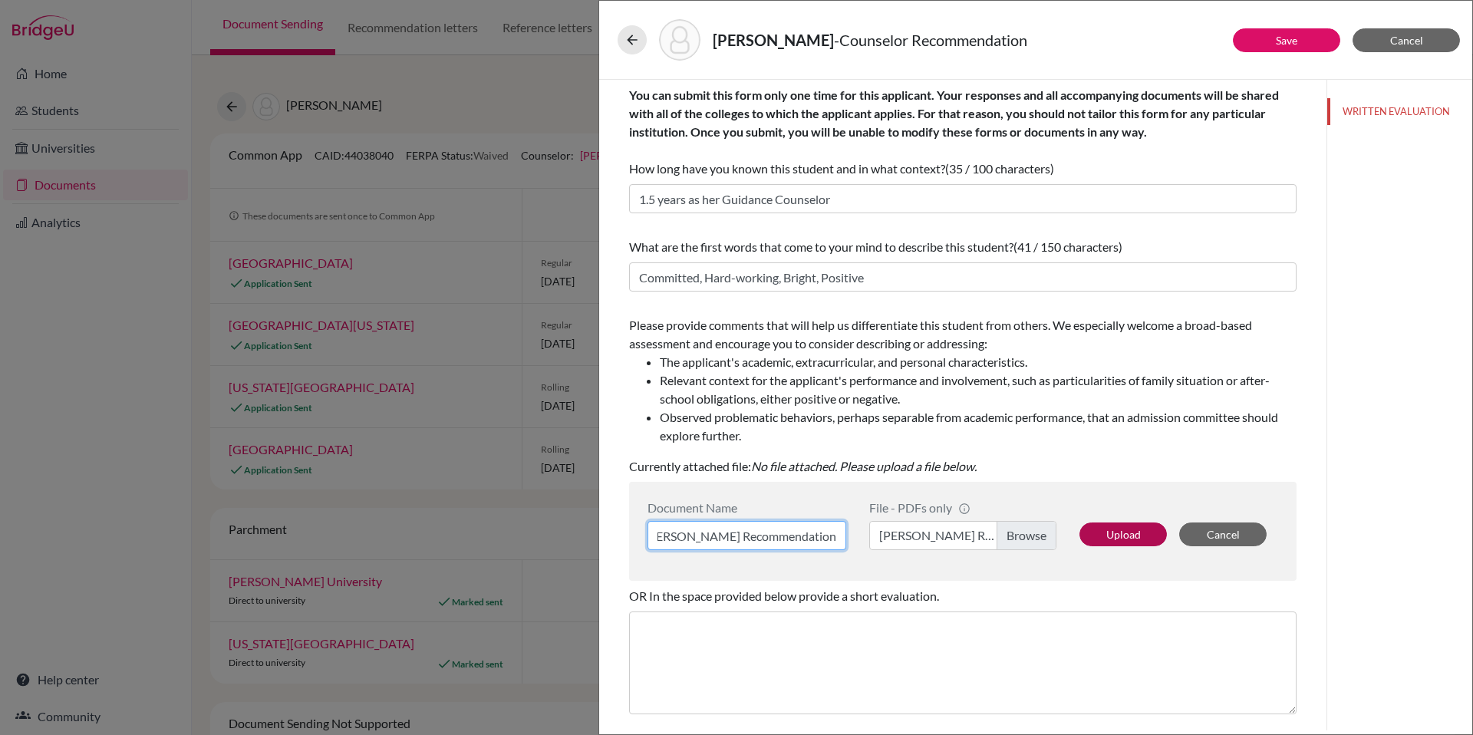
type input "Carpenter, Anna Counselor Recommendation"
click at [1107, 536] on button "Upload" at bounding box center [1123, 534] width 87 height 24
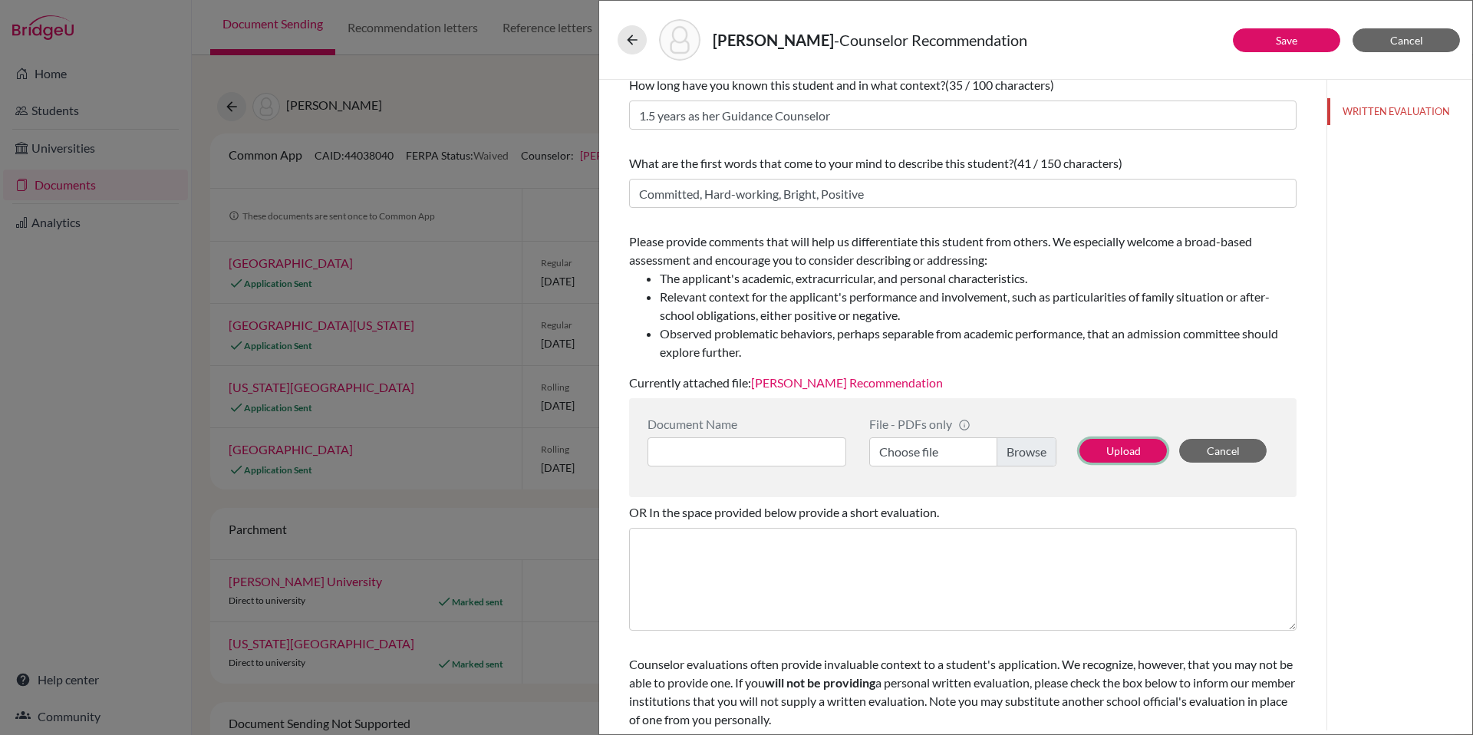
scroll to position [0, 0]
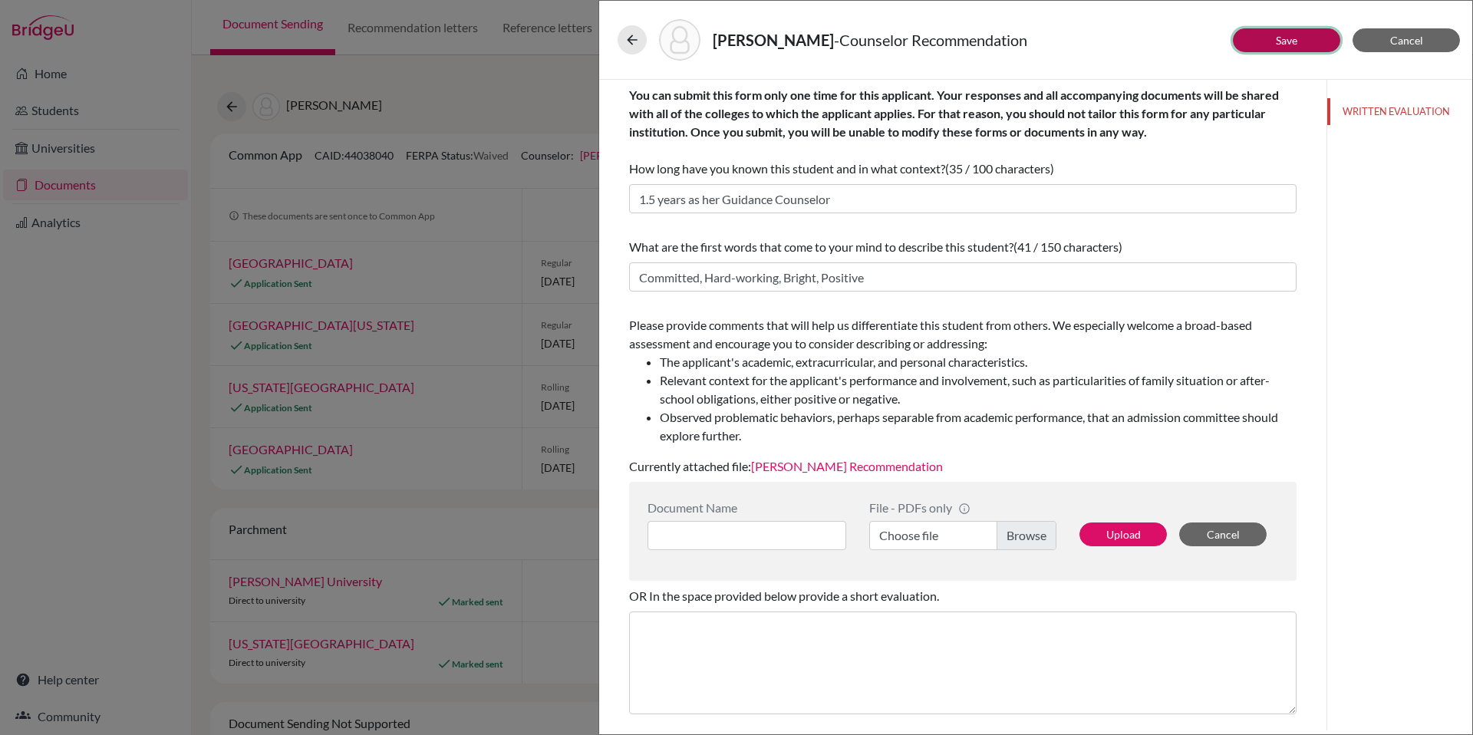
click at [1278, 41] on link "Save" at bounding box center [1286, 40] width 21 height 13
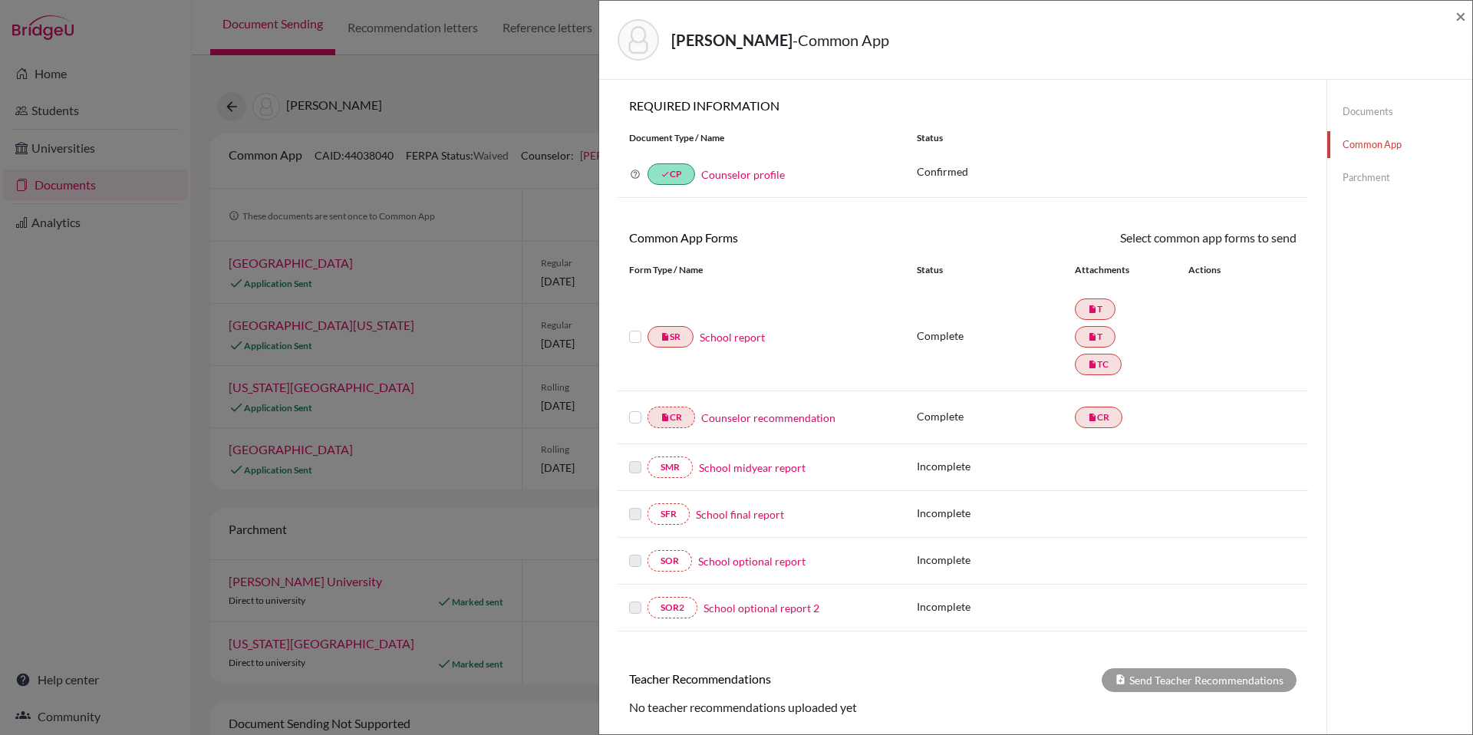
click at [638, 328] on label at bounding box center [635, 328] width 12 height 0
click at [0, 0] on input "checkbox" at bounding box center [0, 0] width 0 height 0
click at [635, 410] on label at bounding box center [635, 410] width 12 height 0
click at [0, 0] on input "checkbox" at bounding box center [0, 0] width 0 height 0
click at [1263, 230] on link "Send" at bounding box center [1265, 241] width 64 height 24
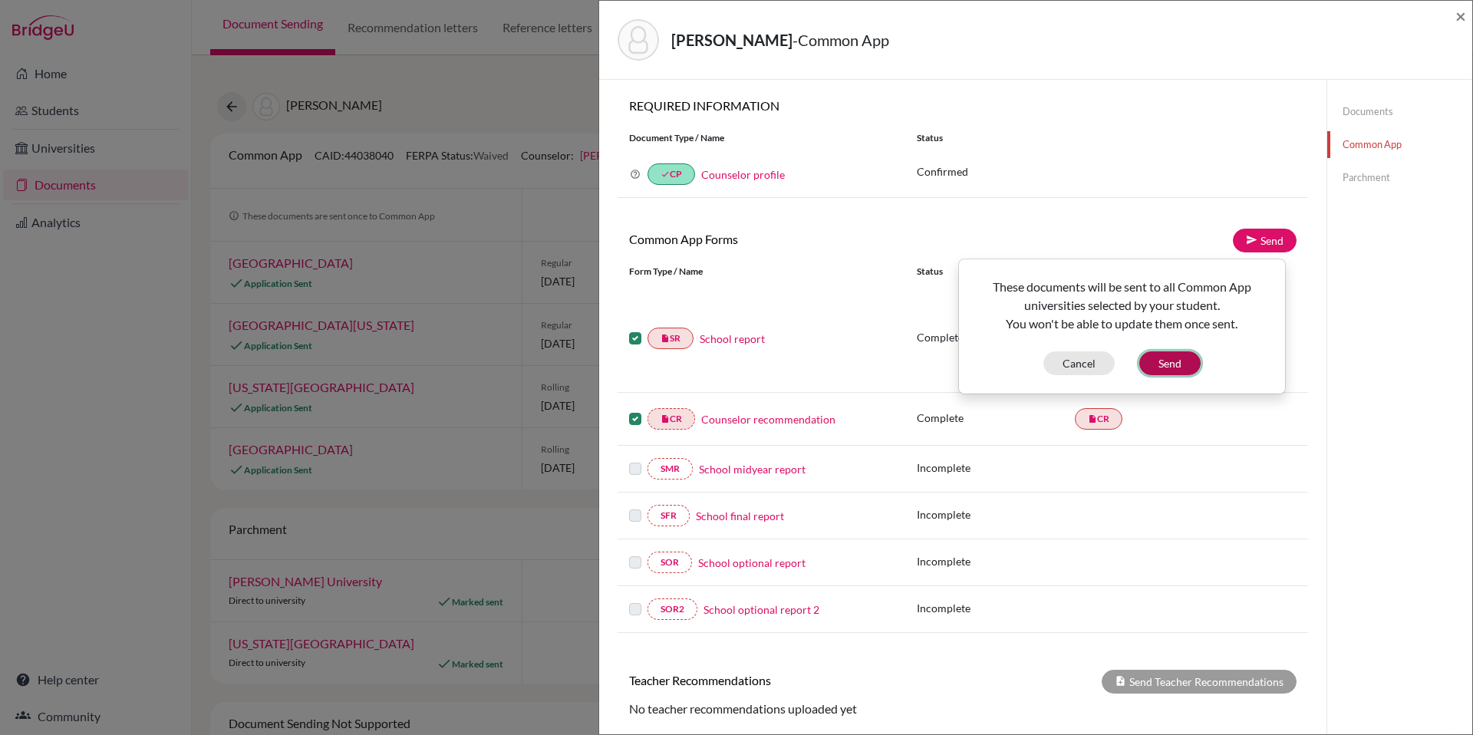
click at [1169, 360] on button "Send" at bounding box center [1169, 363] width 61 height 24
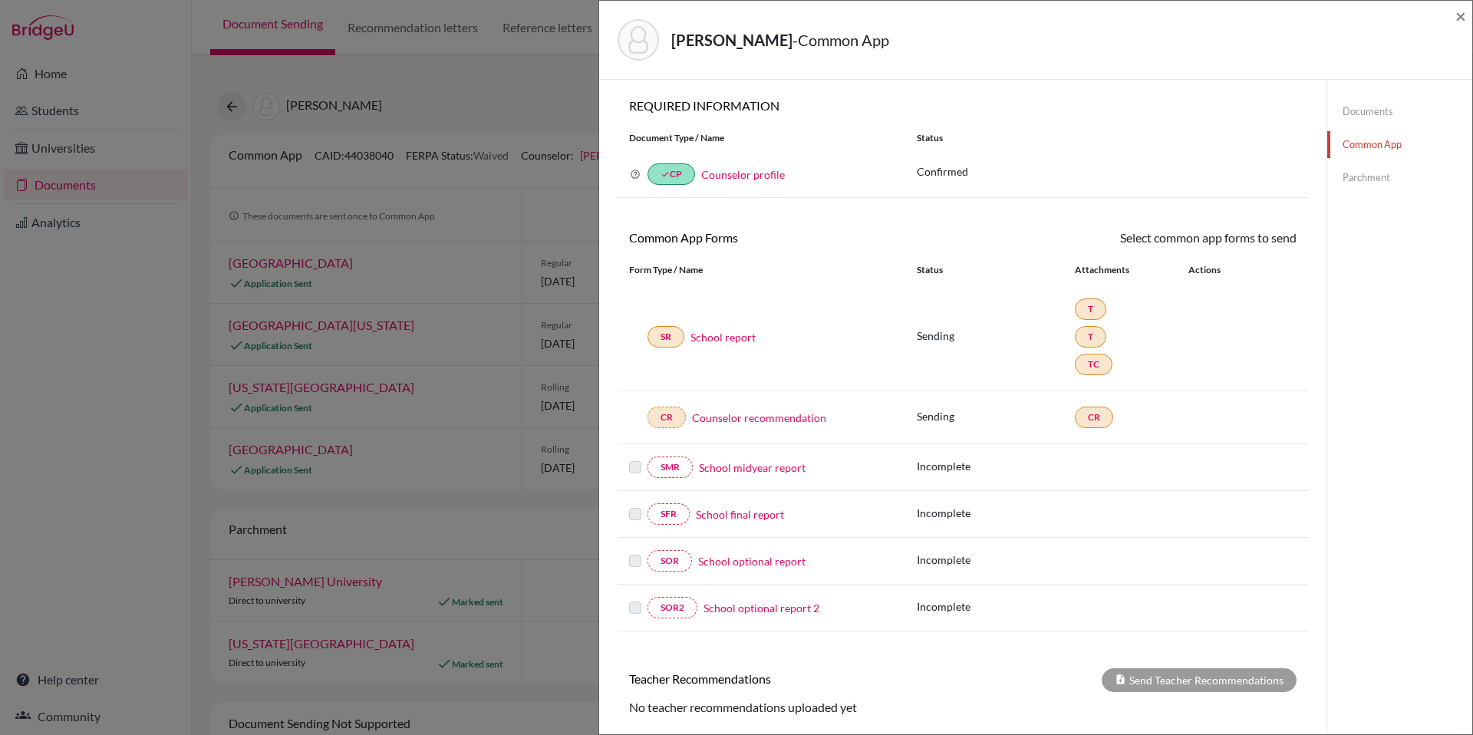
click at [1353, 180] on link "Parchment" at bounding box center [1399, 177] width 145 height 27
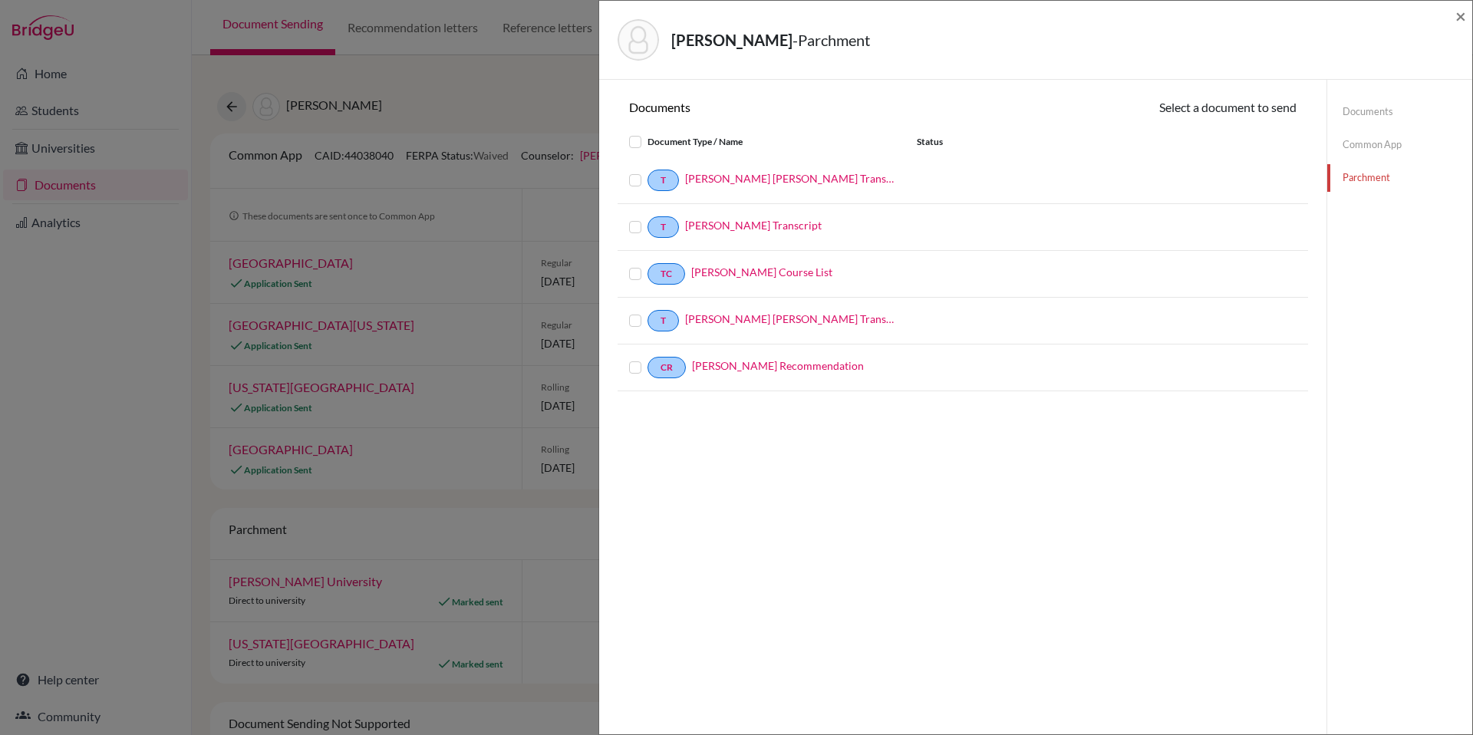
click at [648, 218] on label at bounding box center [648, 218] width 0 height 0
click at [0, 0] on input "checkbox" at bounding box center [0, 0] width 0 height 0
click at [648, 266] on label at bounding box center [648, 266] width 0 height 0
click at [0, 0] on input "checkbox" at bounding box center [0, 0] width 0 height 0
click at [648, 313] on label at bounding box center [648, 313] width 0 height 0
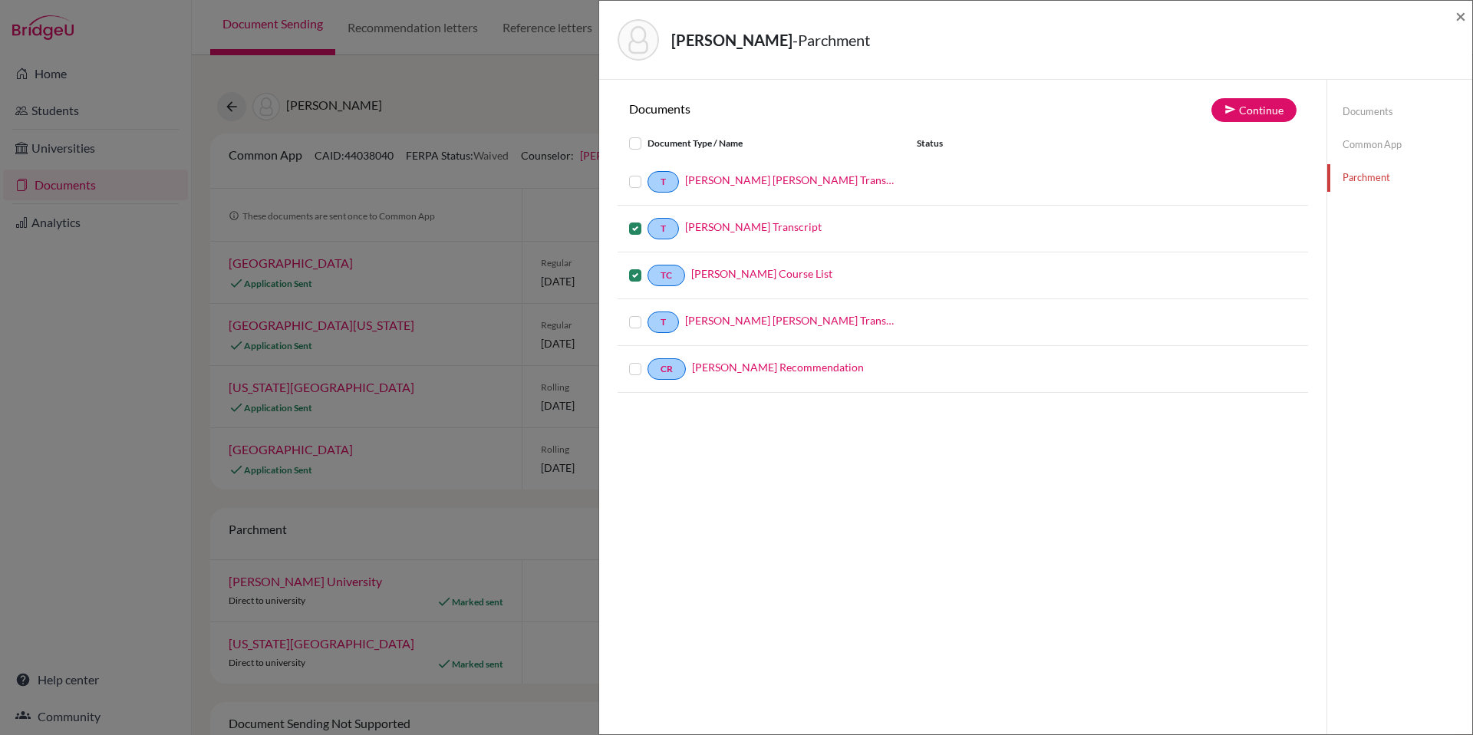
click at [0, 0] on input "checkbox" at bounding box center [0, 0] width 0 height 0
click at [648, 360] on label at bounding box center [648, 360] width 0 height 0
click at [0, 0] on input "checkbox" at bounding box center [0, 0] width 0 height 0
click at [1268, 107] on button "Continue" at bounding box center [1253, 110] width 85 height 24
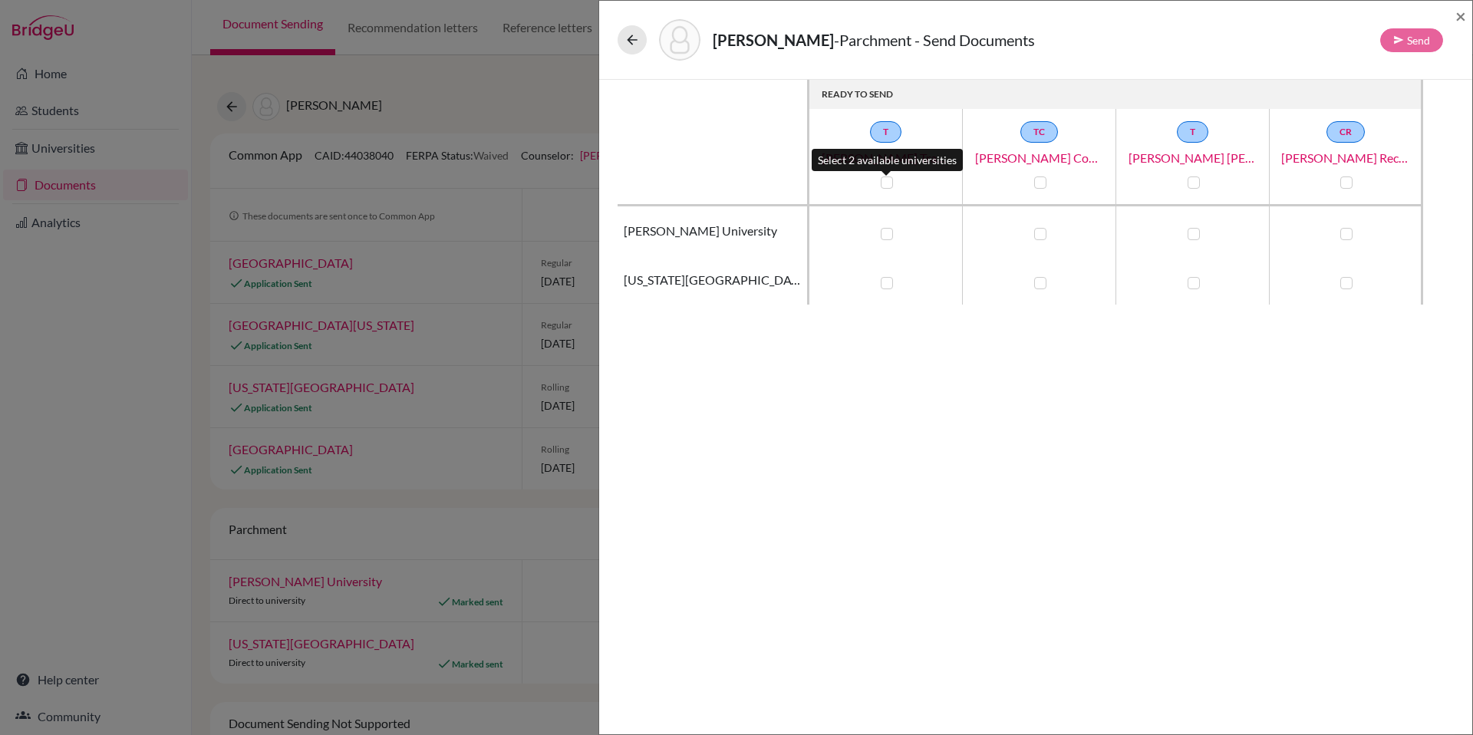
click at [883, 183] on label at bounding box center [887, 182] width 12 height 12
click at [883, 183] on input "checkbox" at bounding box center [883, 180] width 12 height 15
checkbox input "true"
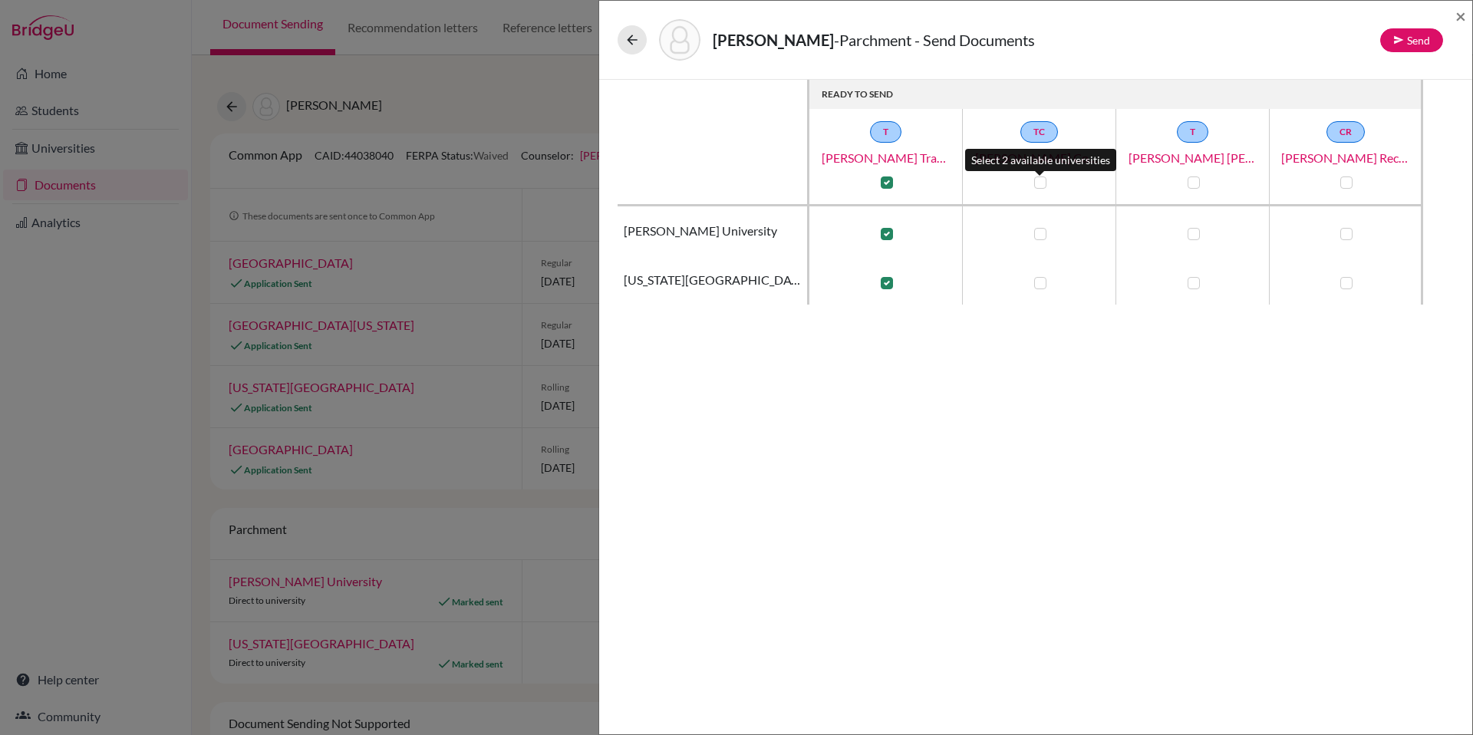
click at [1036, 183] on label at bounding box center [1040, 182] width 12 height 12
click at [1036, 183] on input "checkbox" at bounding box center [1036, 180] width 12 height 15
checkbox input "true"
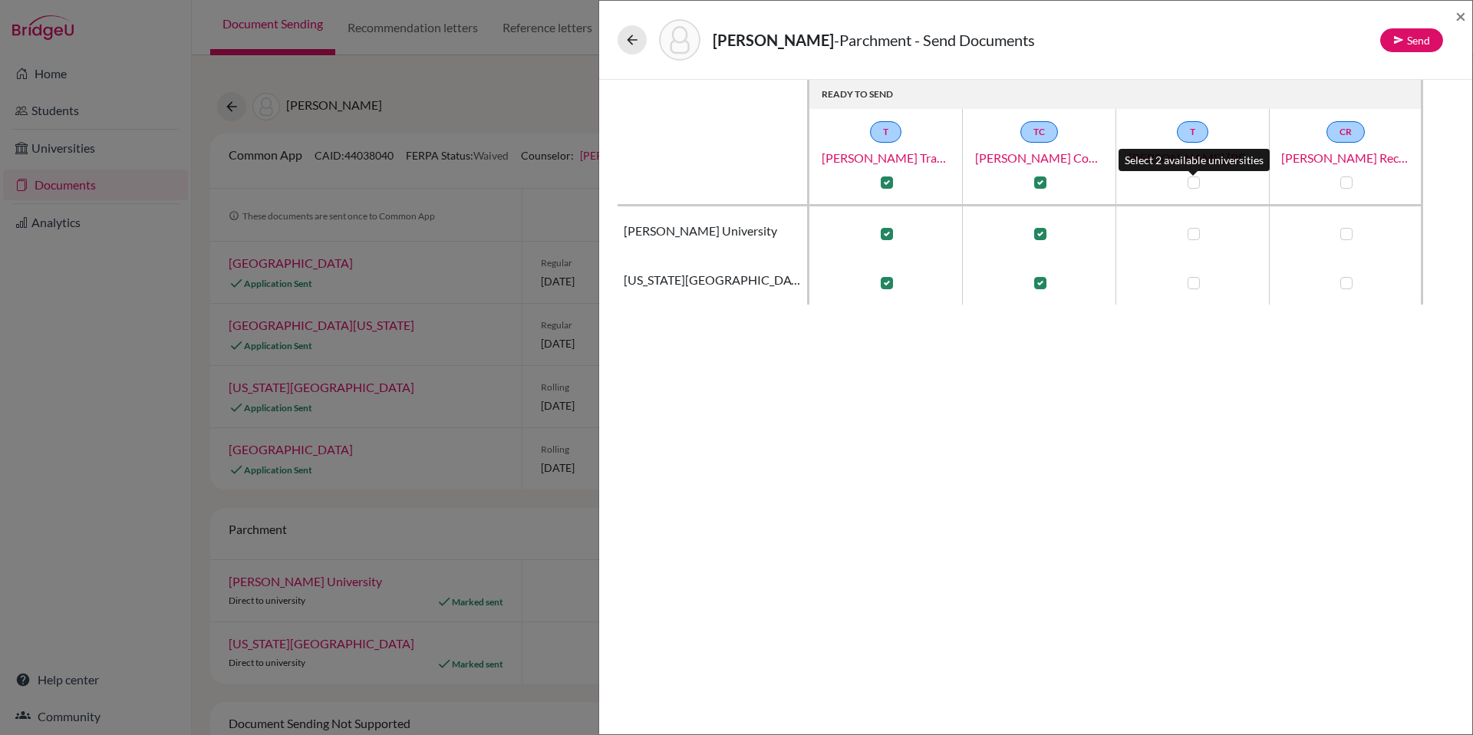
click at [1193, 183] on label at bounding box center [1194, 182] width 12 height 12
click at [1193, 183] on input "checkbox" at bounding box center [1190, 180] width 12 height 15
checkbox input "true"
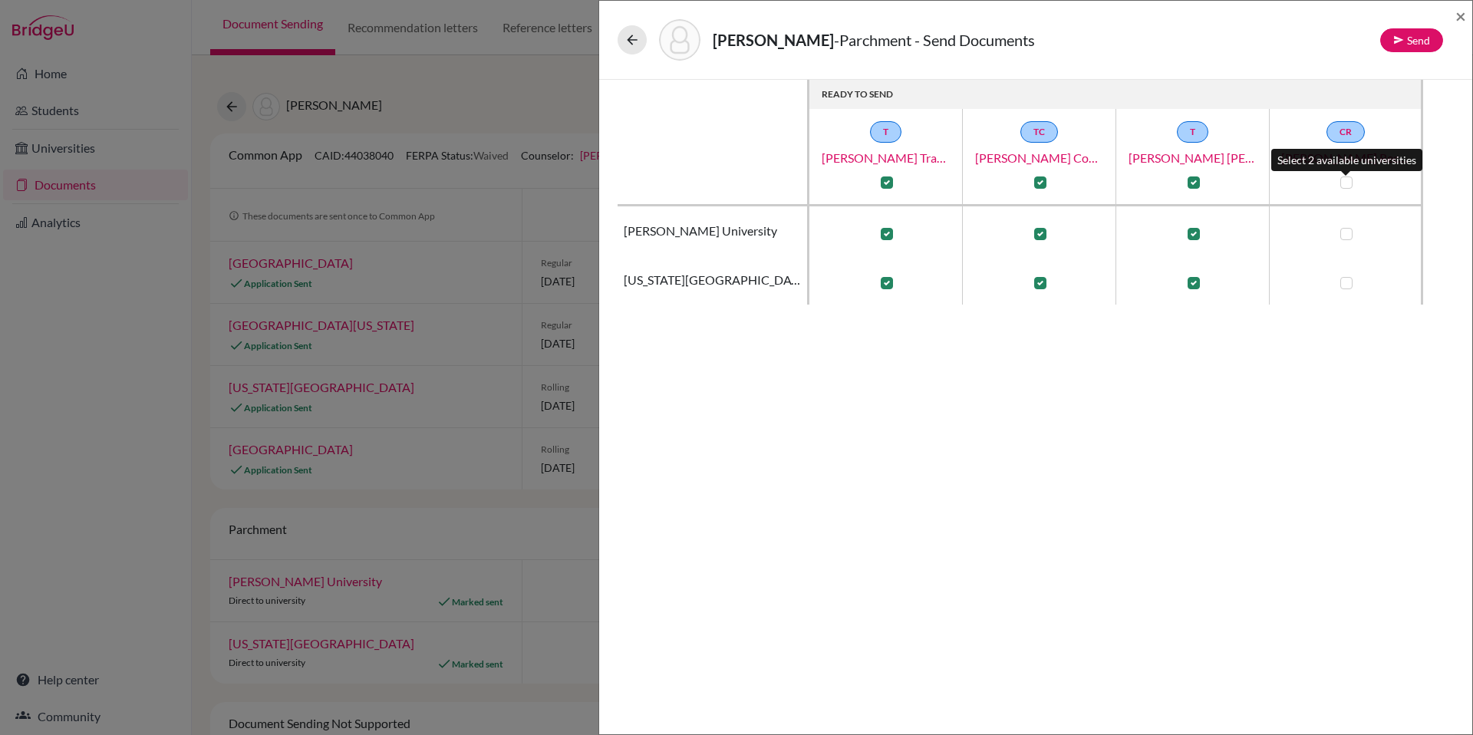
click at [1343, 183] on label at bounding box center [1346, 182] width 12 height 12
click at [1343, 183] on input "checkbox" at bounding box center [1343, 180] width 12 height 15
checkbox input "true"
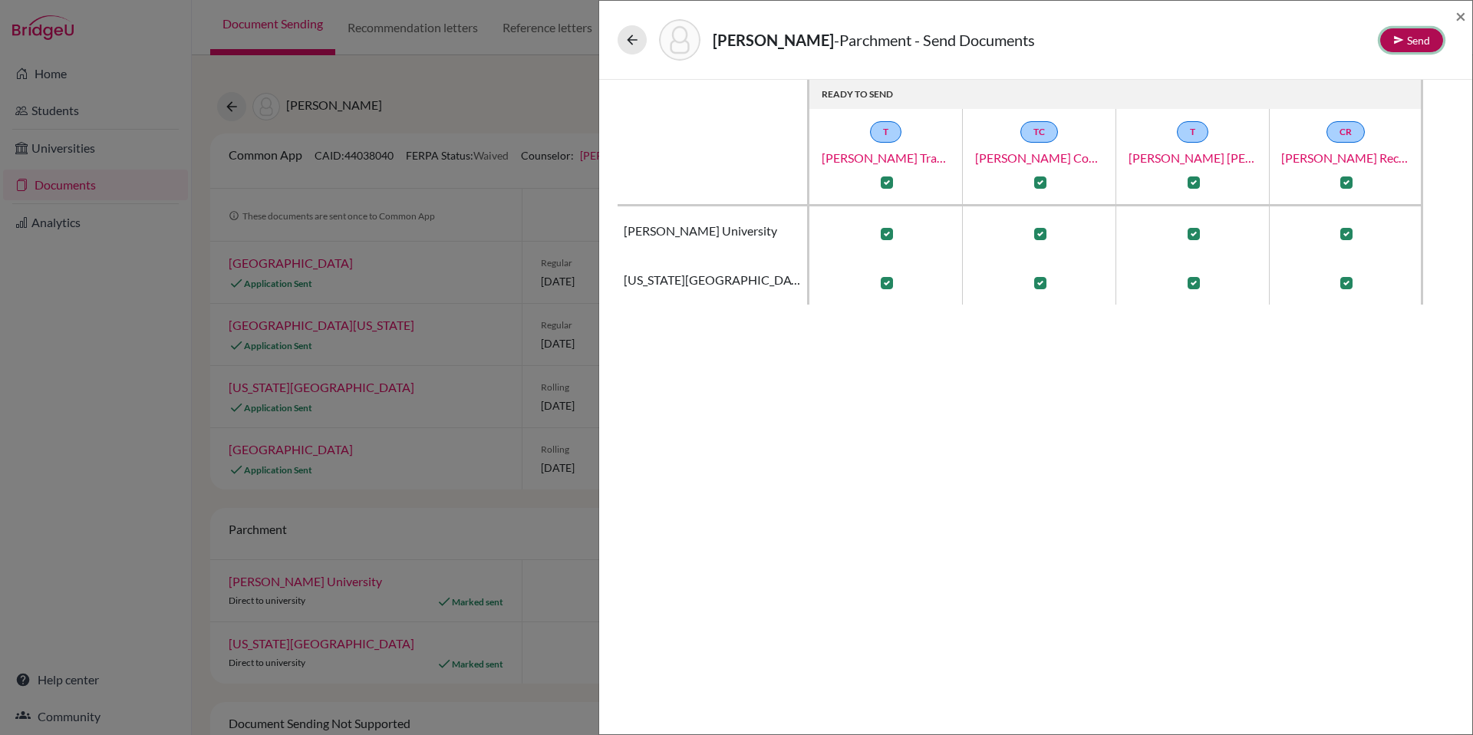
click at [1408, 46] on button "Send" at bounding box center [1411, 40] width 63 height 24
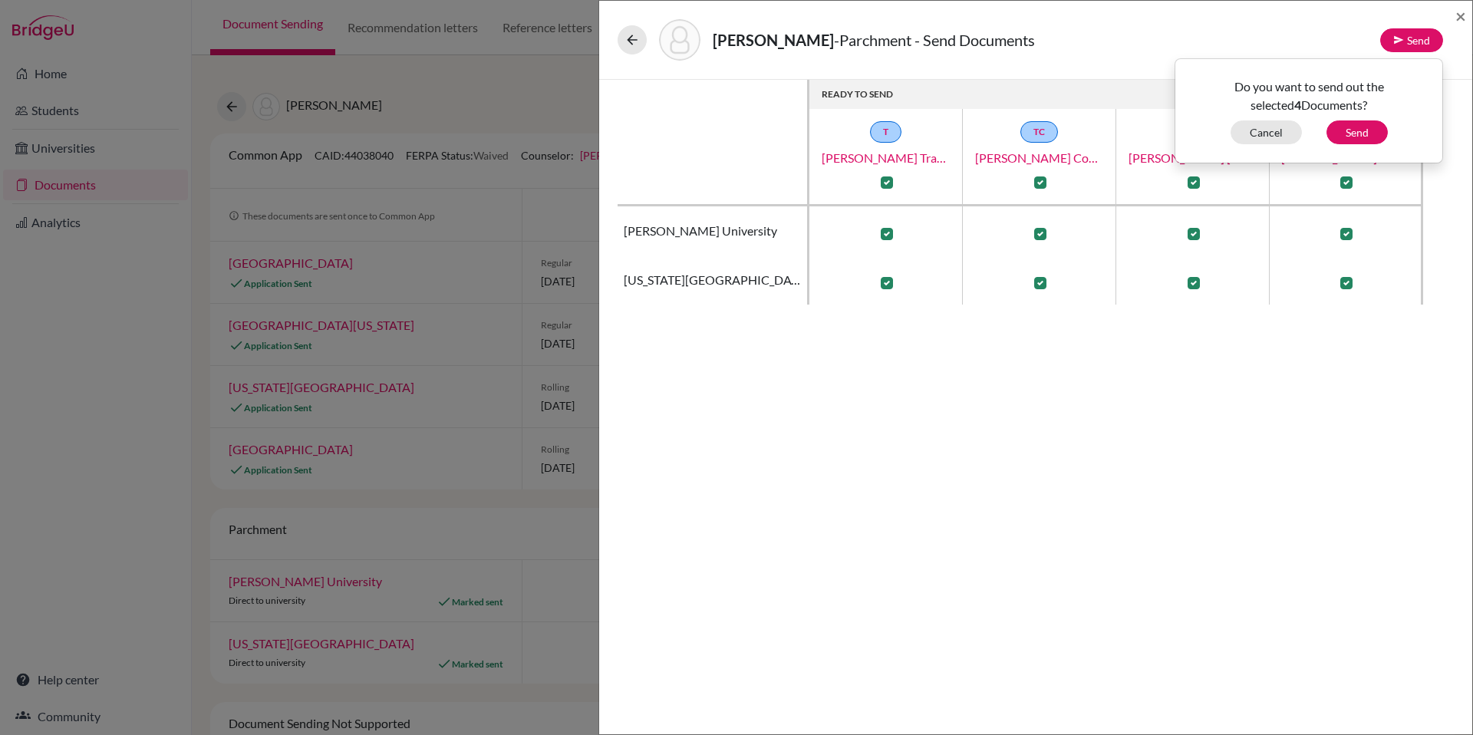
click at [1344, 144] on div "Do you want to send out the selected 4 Documents? Cancel Send" at bounding box center [1309, 110] width 269 height 105
click at [1352, 137] on button "Send" at bounding box center [1357, 132] width 61 height 24
checkbox input "false"
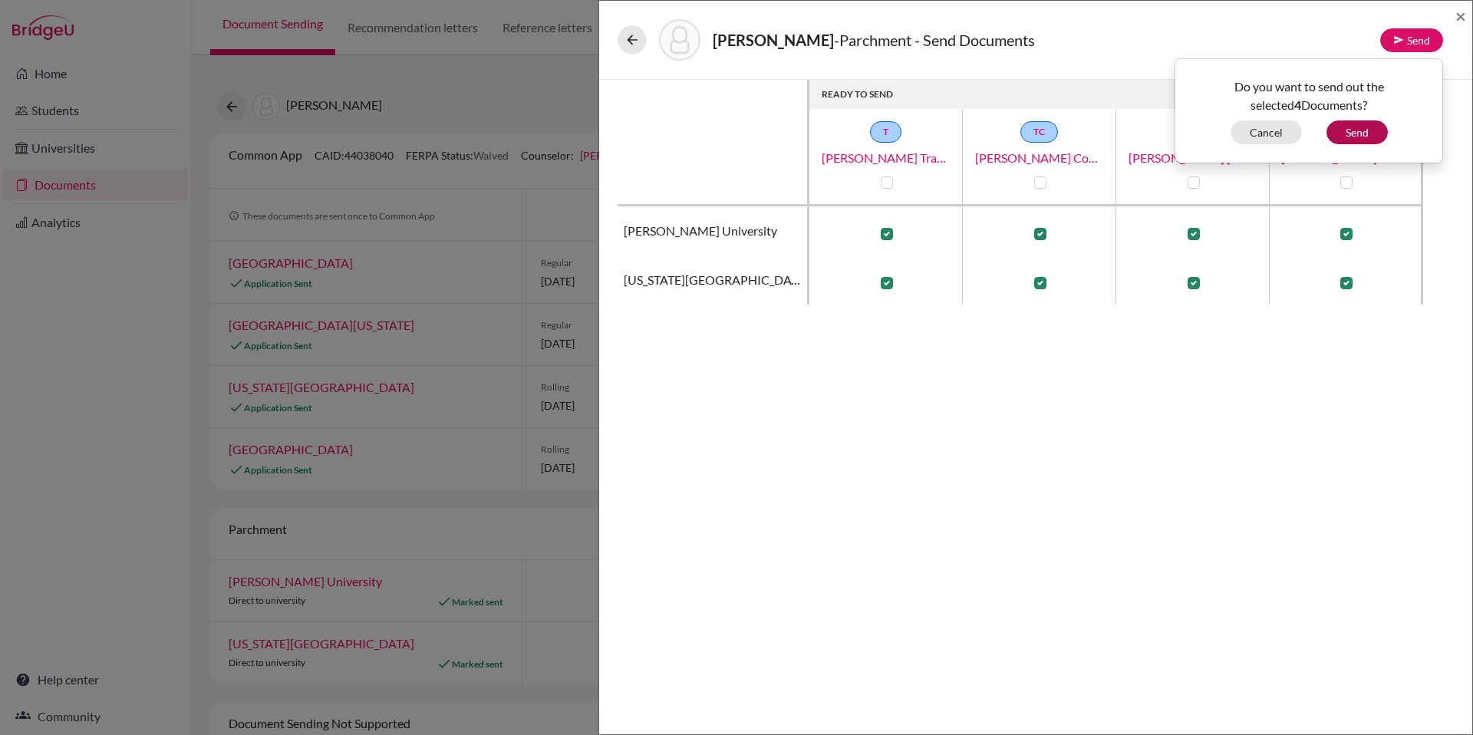
checkbox input "false"
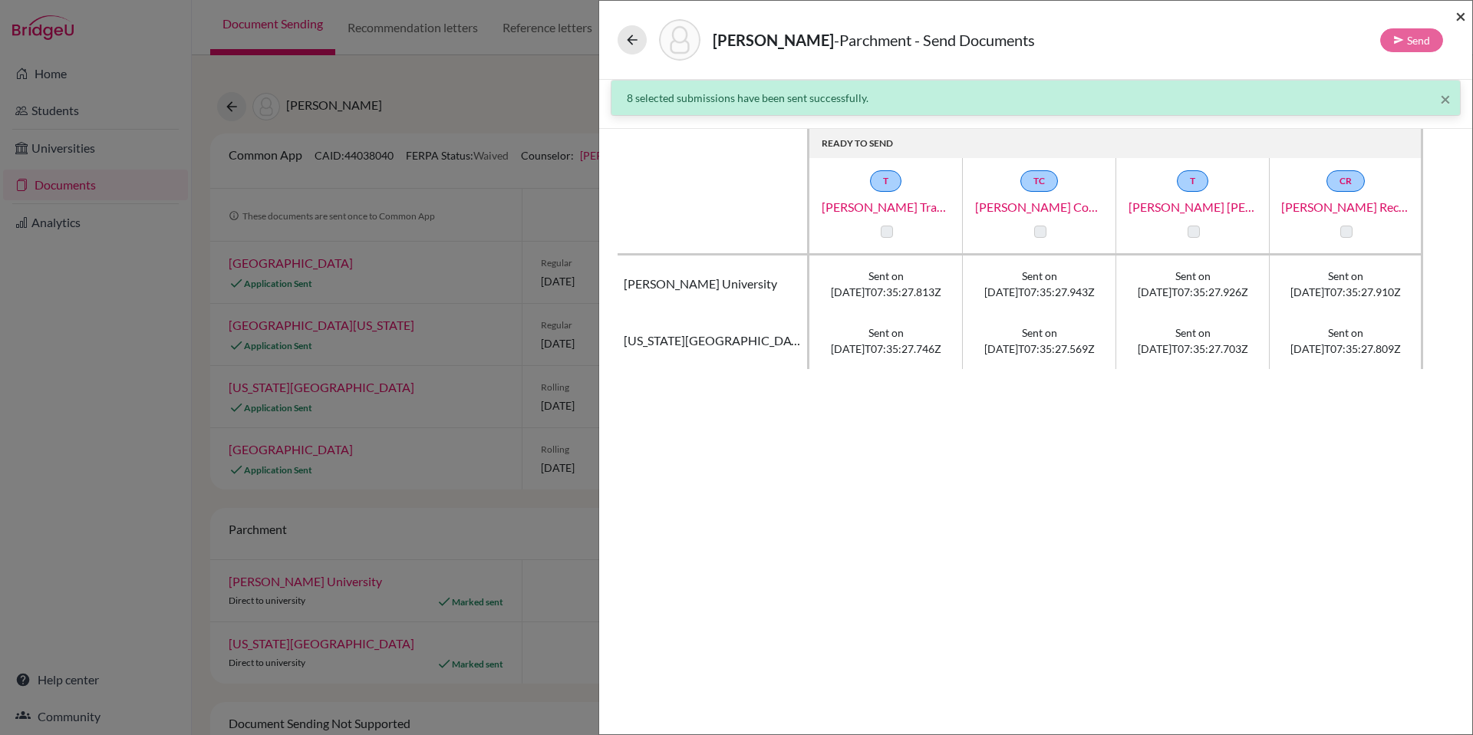
click at [1457, 16] on span "×" at bounding box center [1460, 16] width 11 height 22
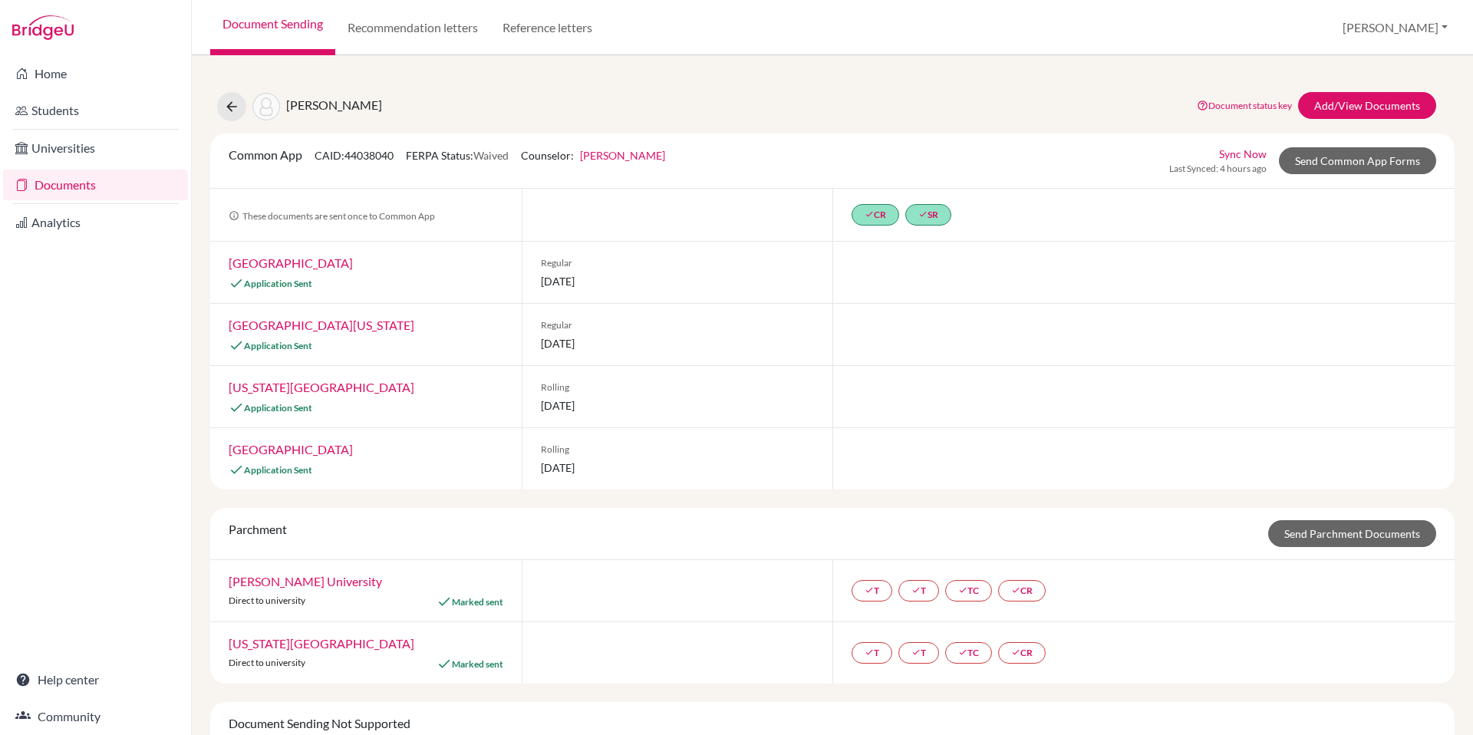
scroll to position [84, 0]
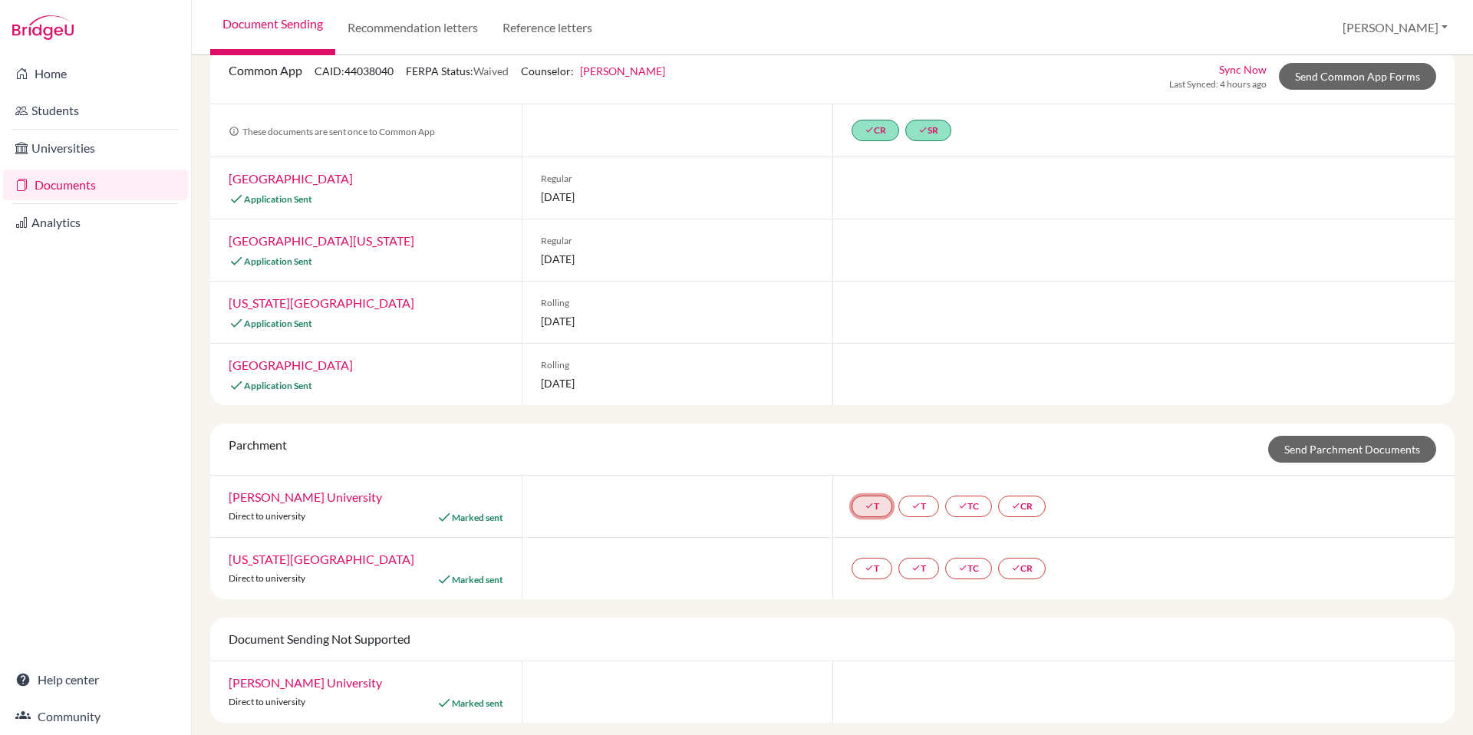
click at [865, 502] on icon "done" at bounding box center [869, 505] width 9 height 9
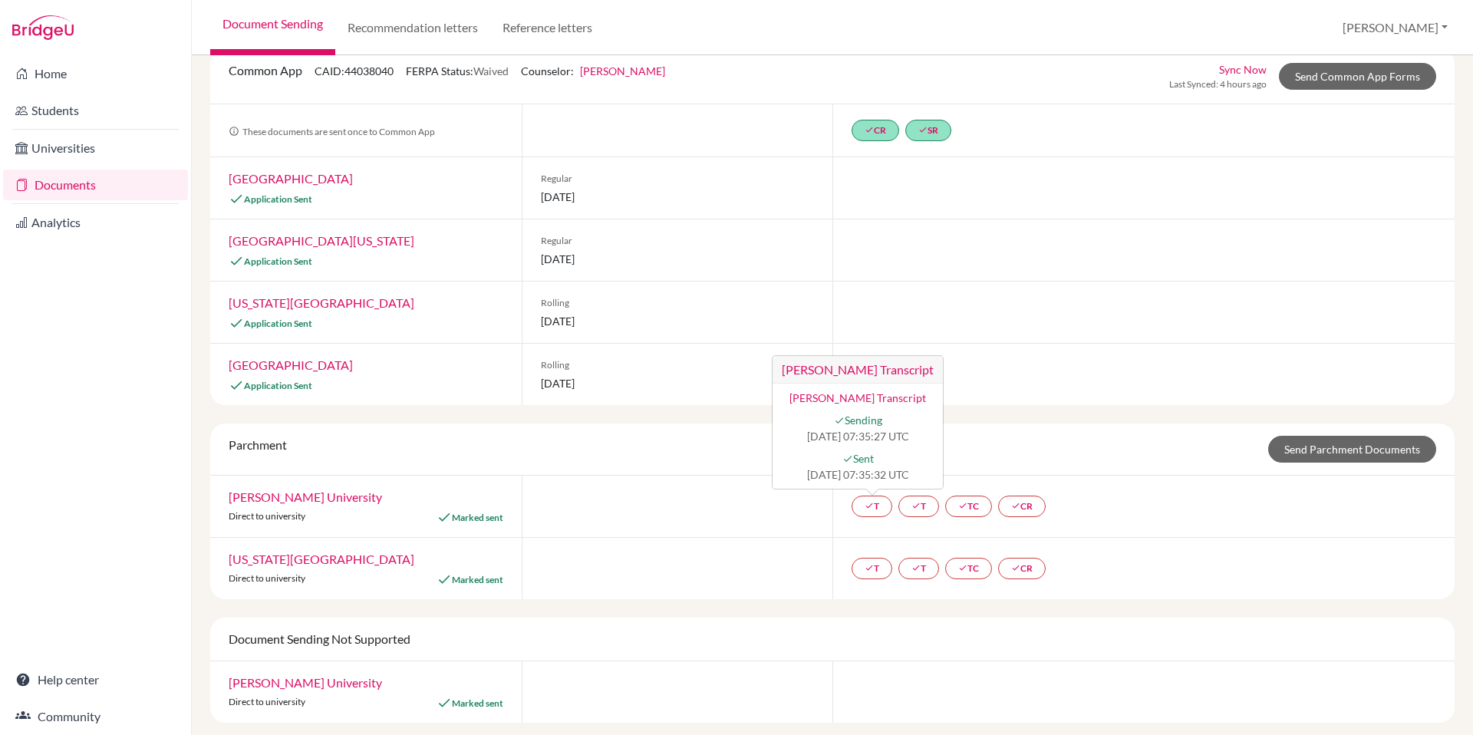
click at [1050, 419] on div "Common App CAID: 44038040 FERPA Status: Waived Counselor: John Witty First Name…" at bounding box center [832, 386] width 1244 height 674
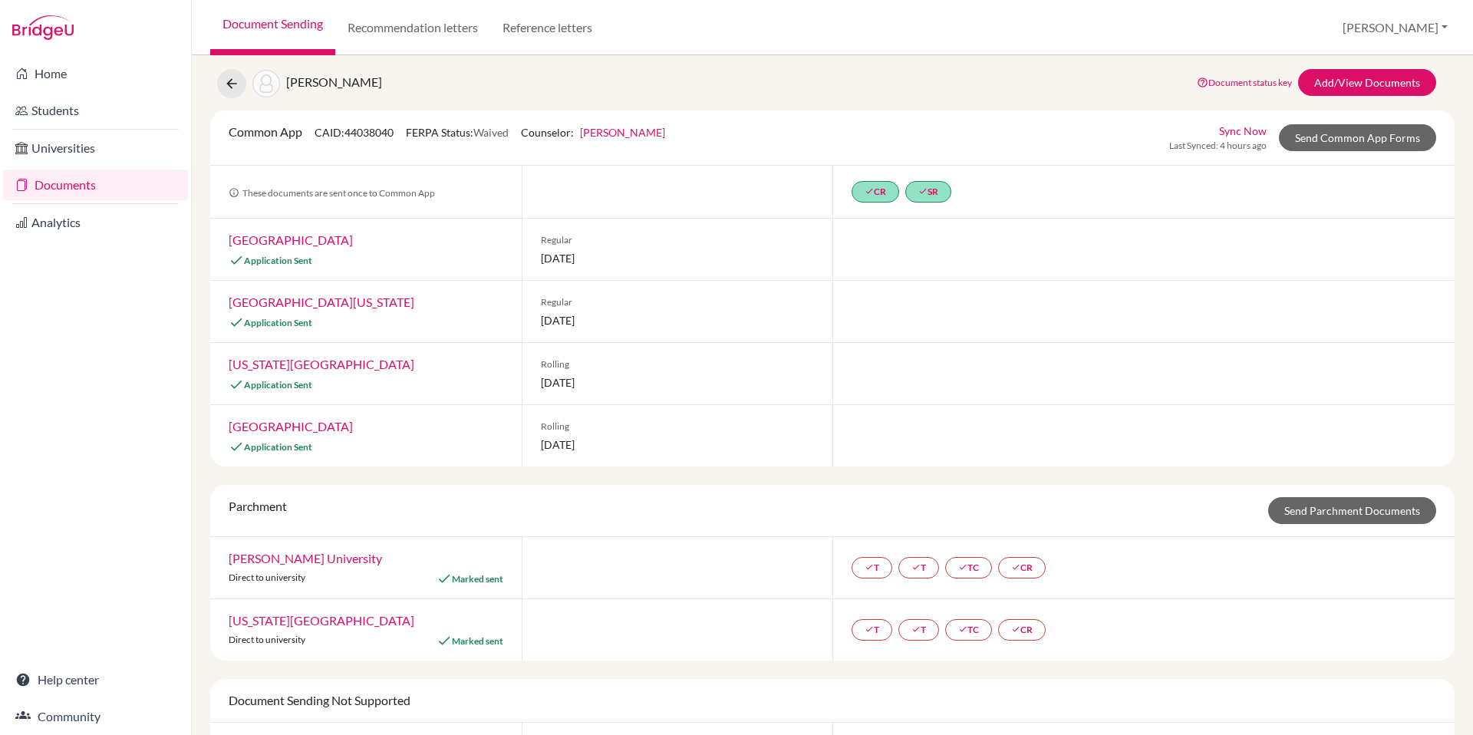
scroll to position [21, 0]
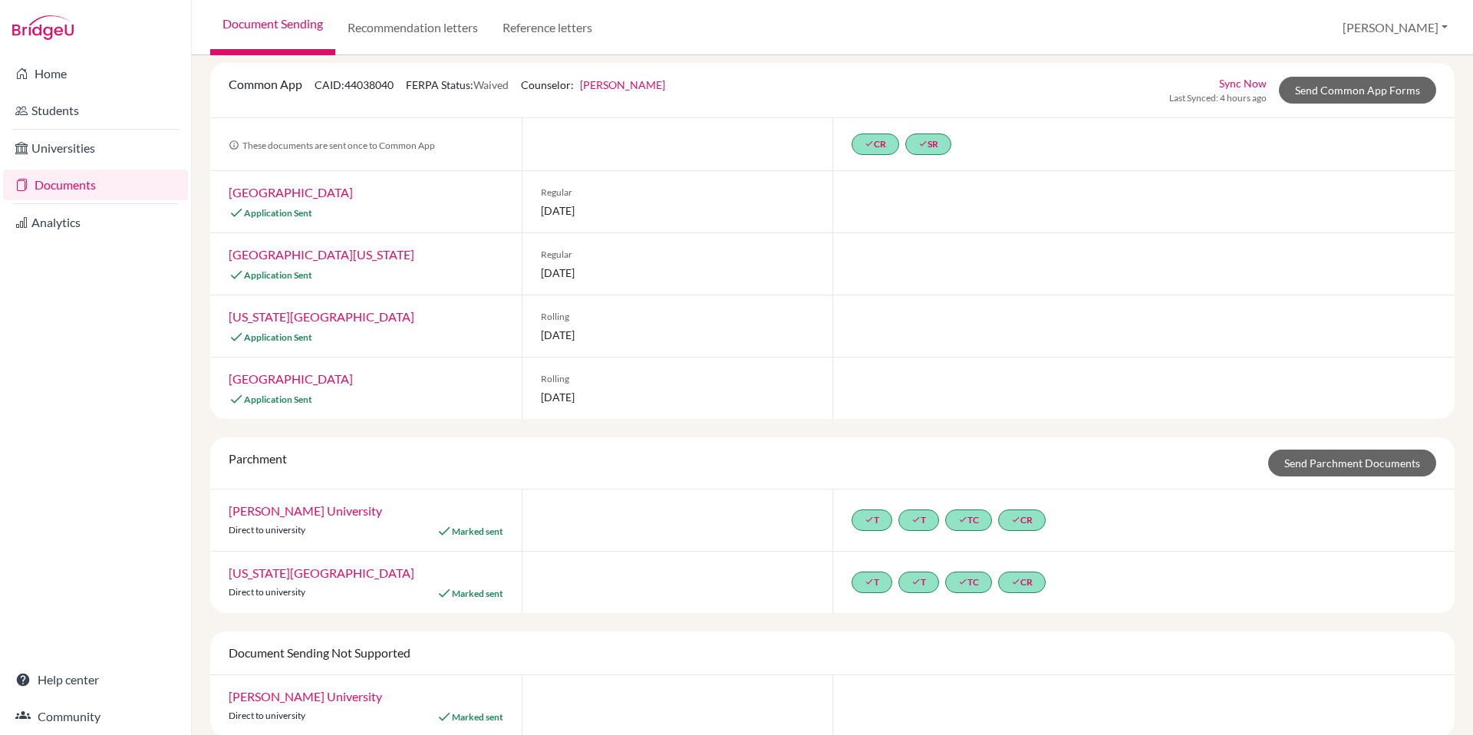
scroll to position [91, 0]
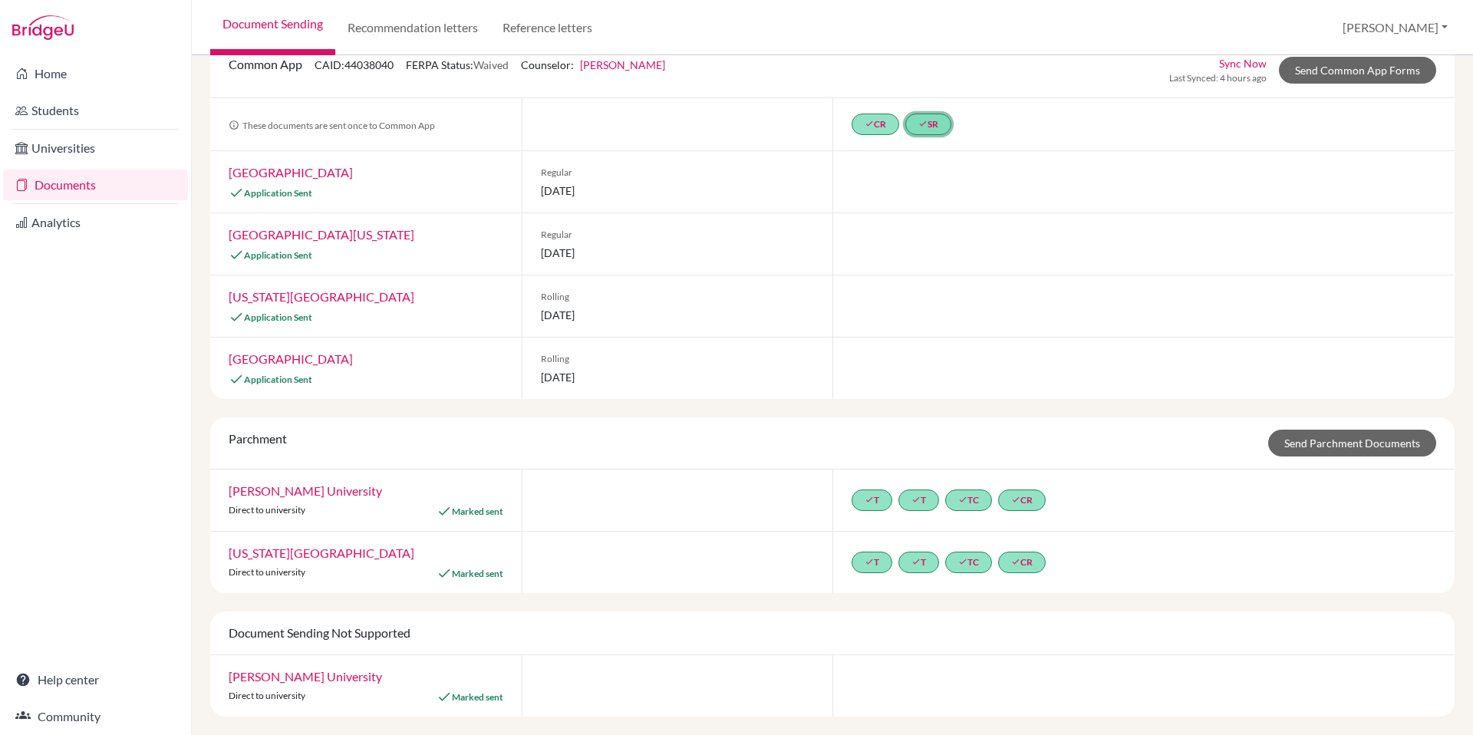
click at [925, 123] on link "done SR" at bounding box center [928, 124] width 46 height 21
click at [882, 129] on link "done CR" at bounding box center [876, 124] width 48 height 21
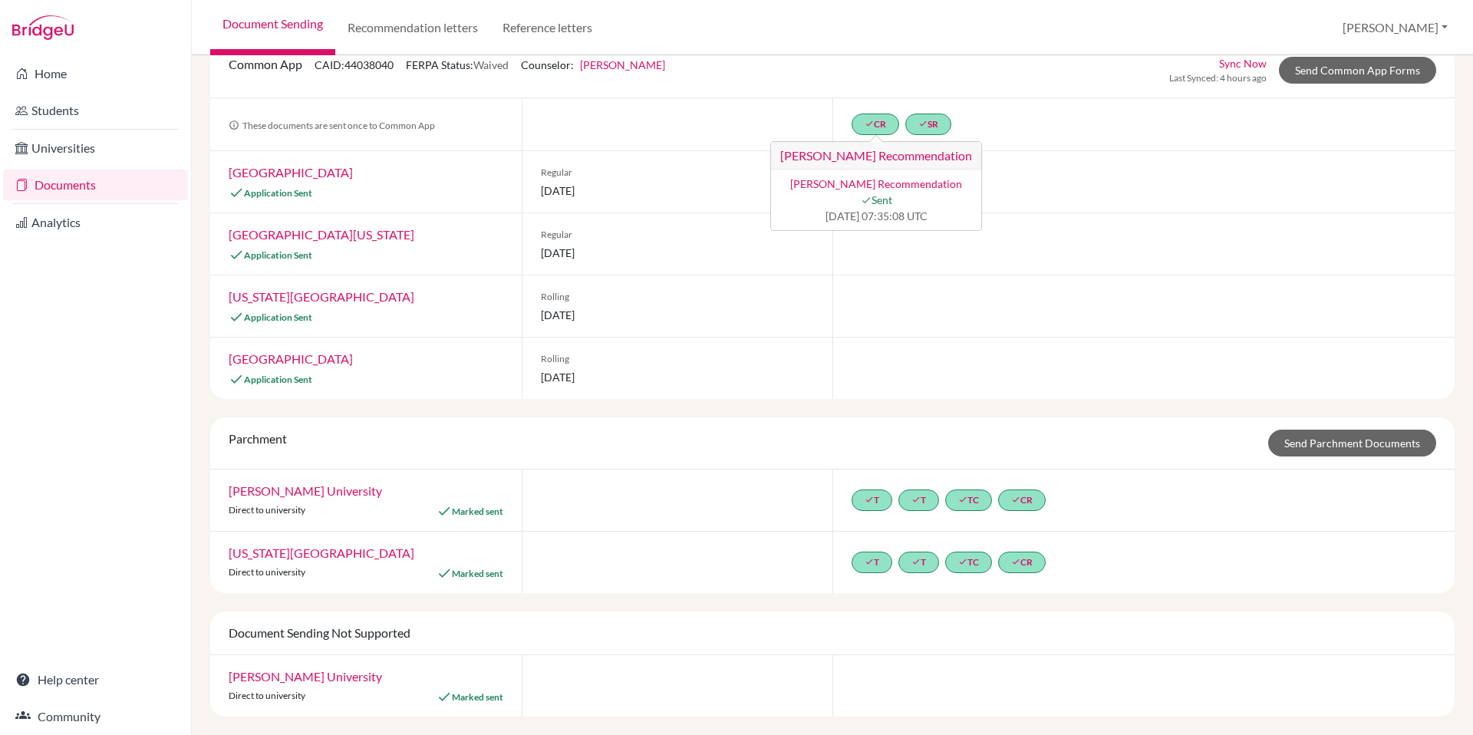
click at [1127, 302] on div at bounding box center [1143, 305] width 622 height 61
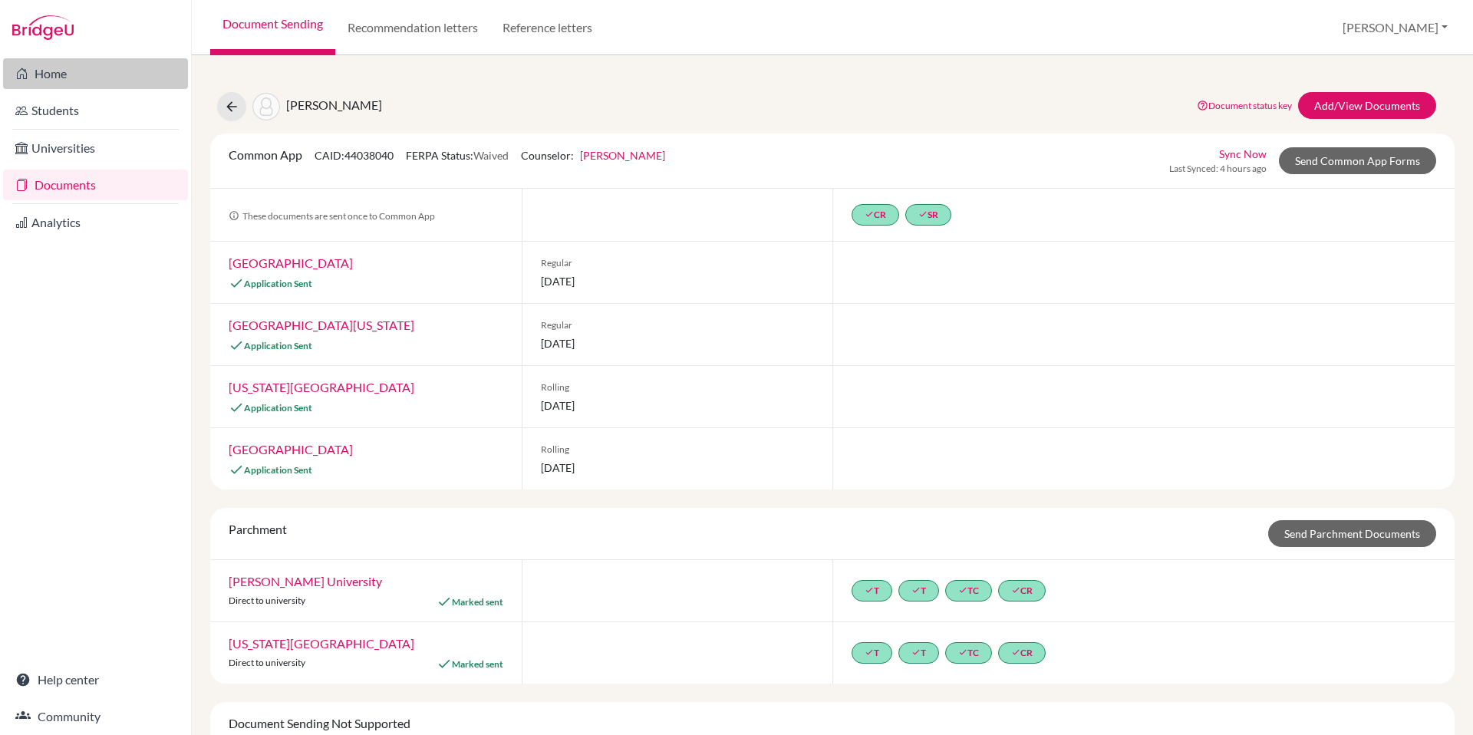
click at [35, 68] on link "Home" at bounding box center [95, 73] width 185 height 31
